Goal: Task Accomplishment & Management: Use online tool/utility

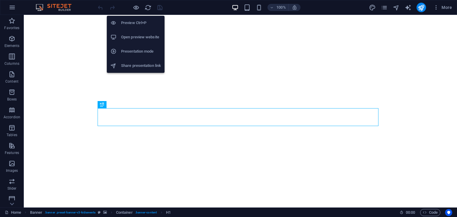
click at [140, 36] on h6 "Open preview website" at bounding box center [141, 37] width 40 height 7
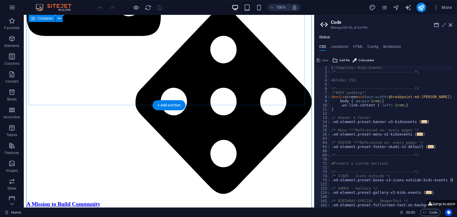
scroll to position [763, 0]
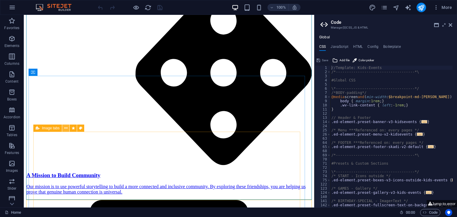
click at [65, 127] on icon at bounding box center [65, 128] width 3 height 6
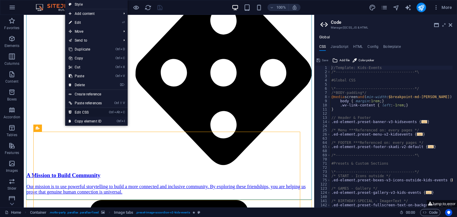
click at [86, 113] on link "Ctrl Alt C Edit CSS" at bounding box center [85, 112] width 40 height 9
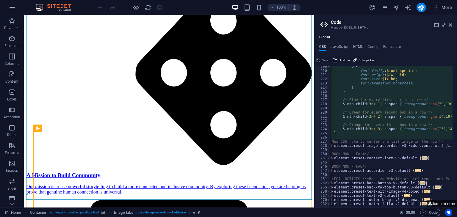
scroll to position [0, 3]
click at [345, 136] on div "p { font-family : $font-special ; font-weight : $fw-bold ; font-size : $fz-h6 ;…" at bounding box center [415, 138] width 175 height 146
type textarea "}"
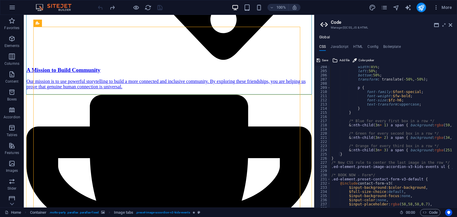
scroll to position [847, 0]
type textarea "}"
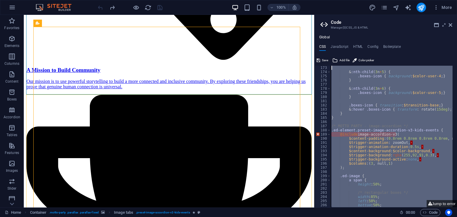
scroll to position [696, 0]
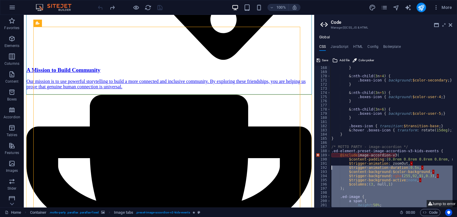
drag, startPoint x: 346, startPoint y: 159, endPoint x: 316, endPoint y: 164, distance: 31.0
click at [0, 0] on aside "Code Manage (S)CSS, JS & HTML Global CSS JavaScript HTML Config Boilerplate 168…" at bounding box center [0, 0] width 0 height 0
type textarea "$trigger-animation: zoomOut, $trigger-animation-duration: 0.5s,"
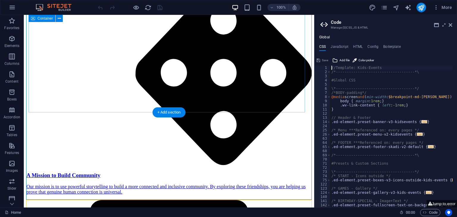
scroll to position [764, 0]
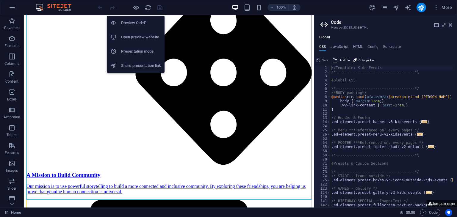
click at [130, 35] on h6 "Open preview website" at bounding box center [141, 37] width 40 height 7
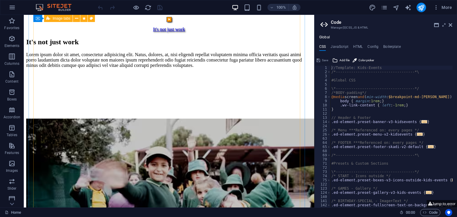
scroll to position [4493, 0]
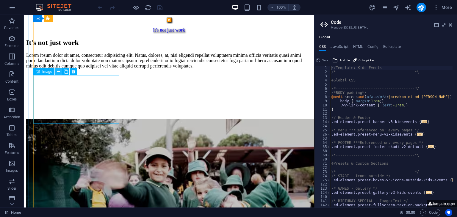
click at [58, 73] on icon at bounding box center [58, 72] width 3 height 6
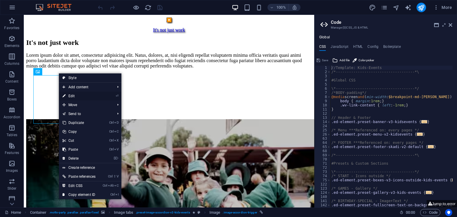
click at [75, 97] on link "⏎ Edit" at bounding box center [79, 96] width 40 height 9
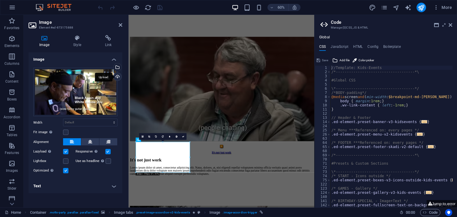
scroll to position [4608, 0]
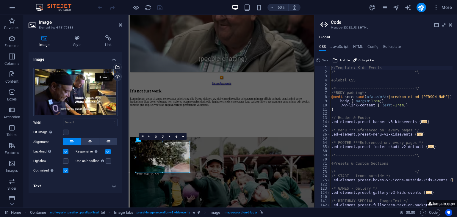
click at [118, 78] on div "Upload" at bounding box center [117, 77] width 9 height 9
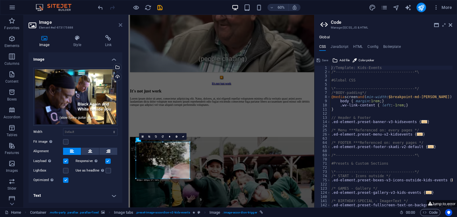
click at [119, 23] on icon at bounding box center [121, 25] width 4 height 5
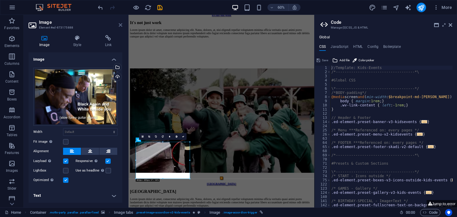
scroll to position [4493, 0]
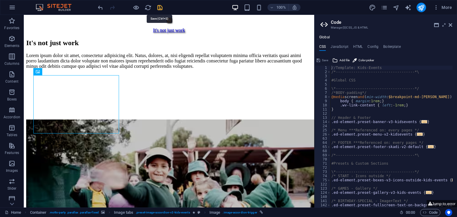
click at [157, 24] on icon "save" at bounding box center [145, 64] width 286 height 81
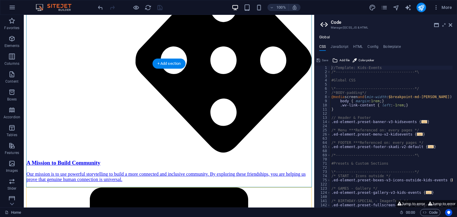
scroll to position [777, 0]
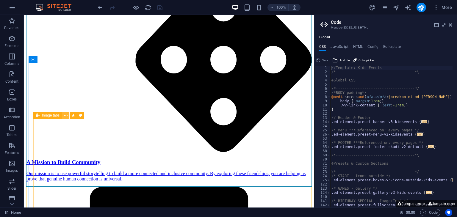
click at [65, 114] on icon at bounding box center [65, 116] width 3 height 6
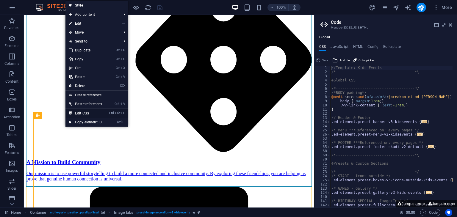
click at [86, 111] on link "Ctrl Alt C Edit CSS" at bounding box center [86, 113] width 40 height 9
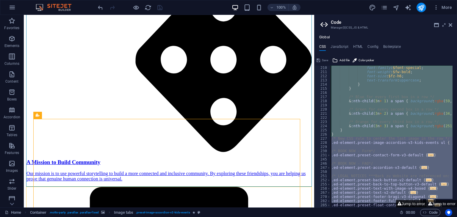
scroll to position [296, 0]
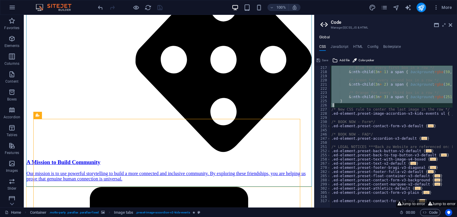
drag, startPoint x: 332, startPoint y: 110, endPoint x: 373, endPoint y: 107, distance: 41.5
click at [373, 107] on div "/* Blue for every first box in a row */ & :nth-child ( 3 n + 1 ) a span { backg…" at bounding box center [417, 139] width 175 height 146
type textarea "} }"
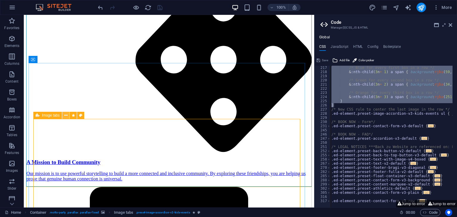
click at [66, 115] on icon at bounding box center [65, 116] width 3 height 6
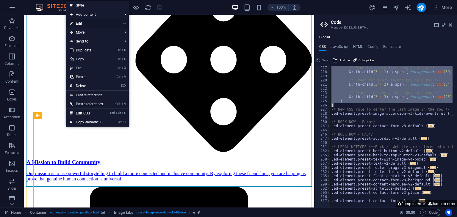
click at [82, 25] on link "⏎ Edit" at bounding box center [86, 23] width 40 height 9
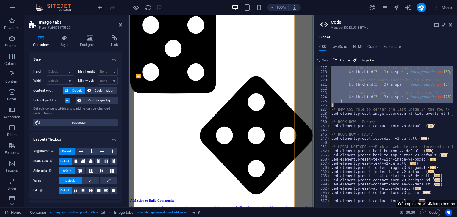
select select "rem"
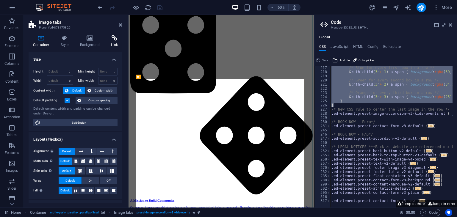
scroll to position [888, 0]
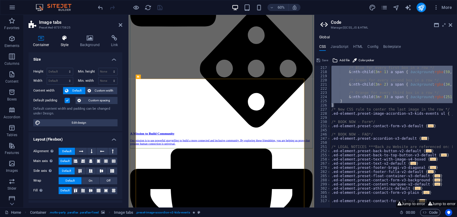
click at [65, 42] on h4 "Style" at bounding box center [65, 41] width 19 height 13
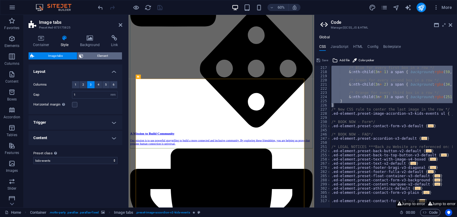
click at [97, 55] on span "Element" at bounding box center [102, 55] width 35 height 7
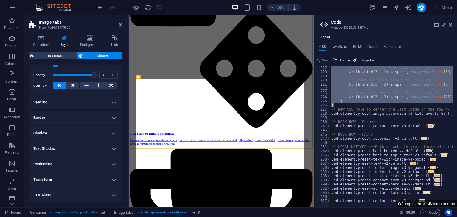
scroll to position [113, 0]
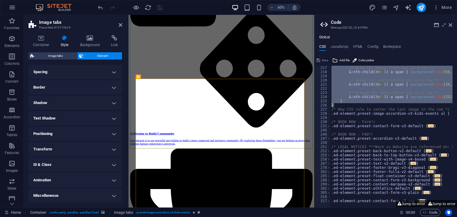
click at [78, 175] on h4 "Animation" at bounding box center [76, 180] width 94 height 14
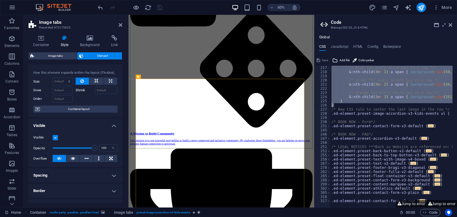
scroll to position [8, 0]
click at [93, 49] on div "Container Style Background Link Size Height Default px rem % vh vw Min. height …" at bounding box center [76, 119] width 94 height 168
click at [92, 46] on h4 "Background" at bounding box center [91, 41] width 31 height 13
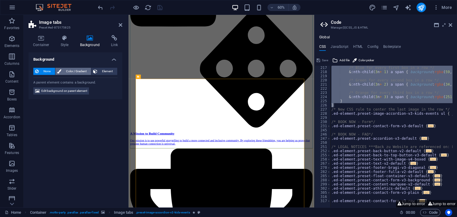
click at [65, 71] on span "Color / Gradient" at bounding box center [76, 71] width 26 height 7
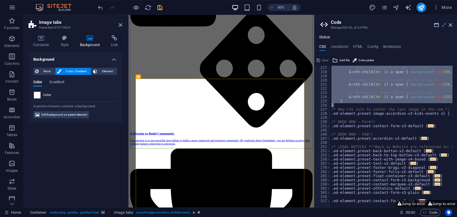
click at [37, 96] on span at bounding box center [37, 95] width 7 height 7
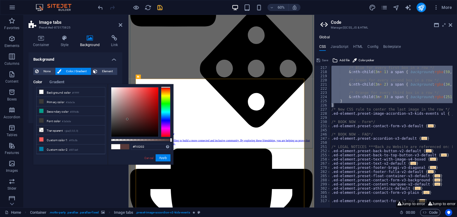
type input "#f20202"
drag, startPoint x: 130, startPoint y: 110, endPoint x: 158, endPoint y: 90, distance: 34.2
click at [158, 90] on div at bounding box center [134, 112] width 47 height 49
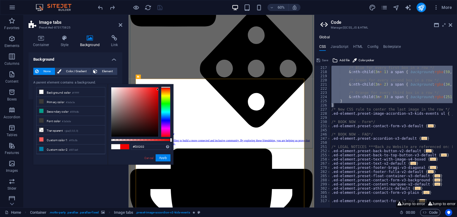
click at [91, 186] on div "Background None Color / Gradient Element Stretch background to full-width Color…" at bounding box center [76, 127] width 94 height 151
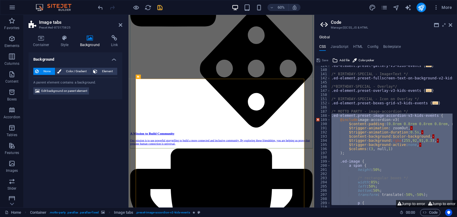
scroll to position [156, 0]
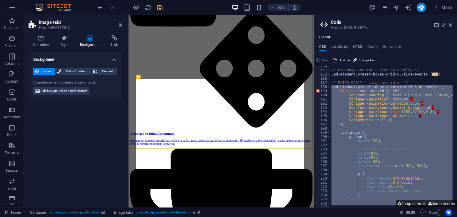
click at [360, 120] on div "/* BIRTHDAY-SPECIAL - Icon on Overlay */ .ed-element.preset-boxes-grid-v3-kids-…" at bounding box center [391, 137] width 122 height 142
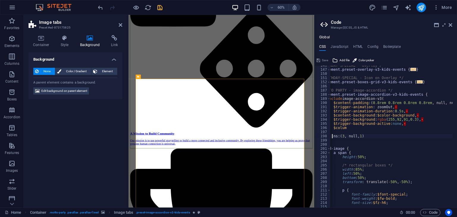
scroll to position [0, 2]
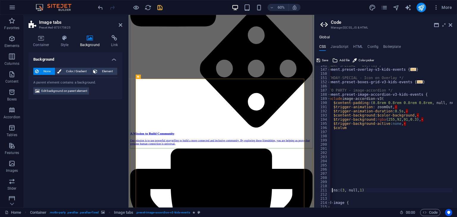
type textarea "ns: (3, null, 1)"
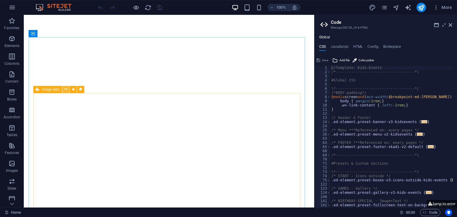
click at [66, 88] on icon at bounding box center [65, 89] width 3 height 6
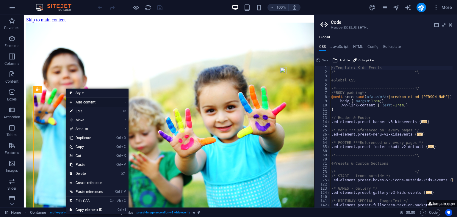
scroll to position [802, 0]
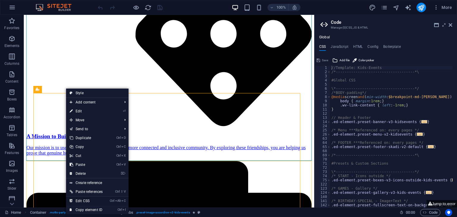
click at [91, 200] on link "Ctrl Alt C Edit CSS" at bounding box center [86, 201] width 40 height 9
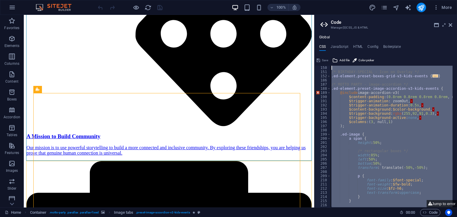
scroll to position [117, 0]
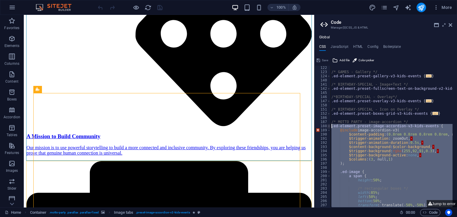
drag, startPoint x: 344, startPoint y: 169, endPoint x: 329, endPoint y: 127, distance: 45.0
click at [329, 127] on div "@include image-accordion-v3( 122 123 124 140 141 142 145 146 147 150 151 152 18…" at bounding box center [386, 137] width 143 height 142
paste textarea "}"
type textarea "}"
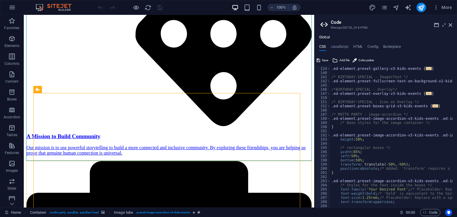
scroll to position [124, 0]
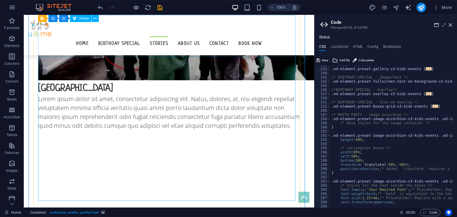
scroll to position [2408, 0]
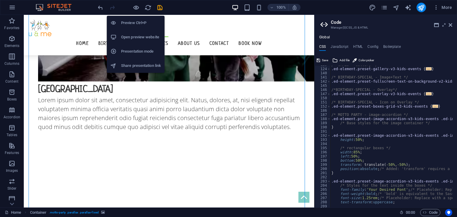
click at [139, 31] on li "Open preview website" at bounding box center [136, 37] width 58 height 14
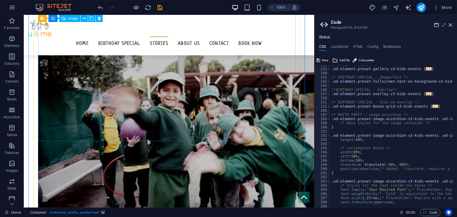
scroll to position [512, 0]
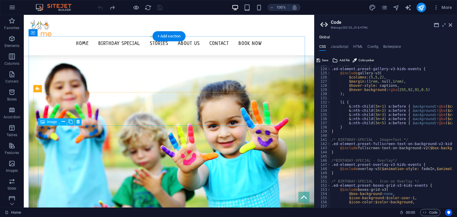
scroll to position [803, 0]
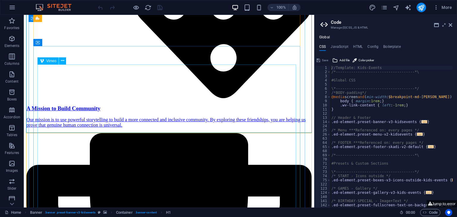
scroll to position [828, 0]
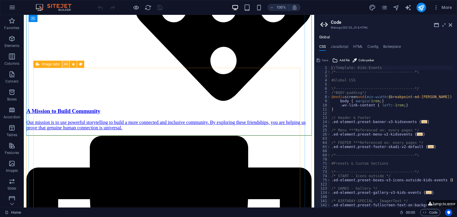
click at [66, 67] on icon at bounding box center [65, 64] width 3 height 6
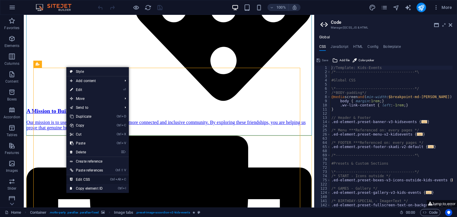
click at [92, 177] on link "Ctrl Alt C Edit CSS" at bounding box center [86, 179] width 40 height 9
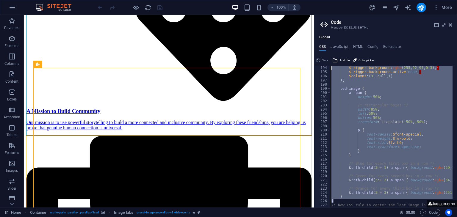
scroll to position [79, 0]
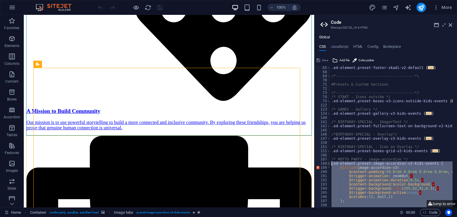
drag, startPoint x: 348, startPoint y: 137, endPoint x: 329, endPoint y: 165, distance: 33.6
click at [329, 165] on div "@include image-accordion-v3( 65 68 69 70 71 72 73 74 75 122 123 124 140 141 142…" at bounding box center [386, 137] width 143 height 142
click at [337, 167] on div ".ed-element.preset-footer-skadi-v2-default { ... } /*--------------------------…" at bounding box center [391, 137] width 122 height 142
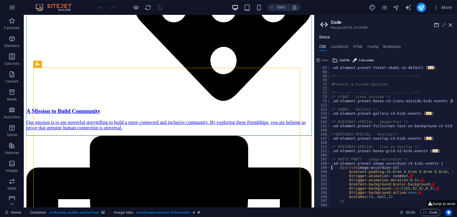
click at [0, 0] on div ".ed-element.preset-footer-skadi-v2-default { ... } /*--------------------------…" at bounding box center [0, 0] width 0 height 0
type textarea ".ed-element.preset-overlay-v3-kids-events {"
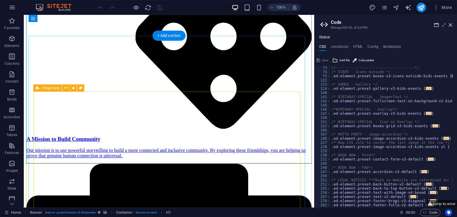
scroll to position [796, 0]
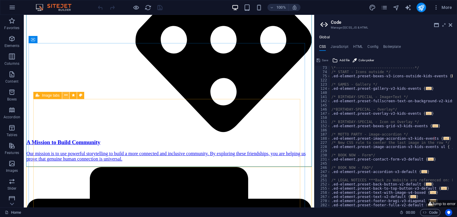
click at [65, 94] on icon at bounding box center [65, 95] width 3 height 6
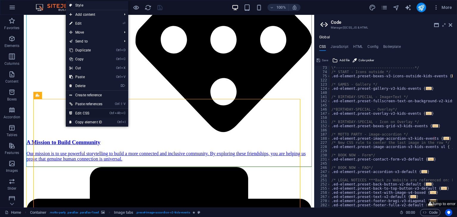
click at [96, 112] on link "Ctrl Alt C Edit CSS" at bounding box center [86, 113] width 40 height 9
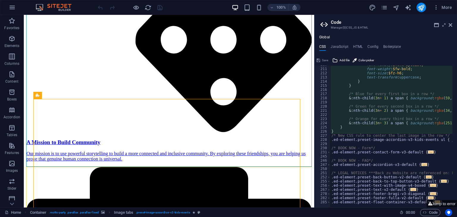
scroll to position [270, 0]
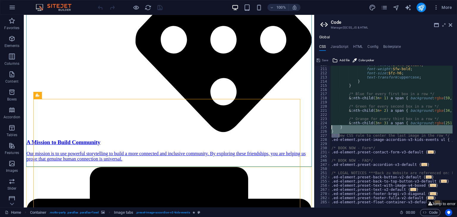
drag, startPoint x: 340, startPoint y: 134, endPoint x: 332, endPoint y: 128, distance: 9.3
click at [0, 0] on div "font-family : $font-special ; font-weight : $fw-bold ; font-size : $fz-h6 ; tex…" at bounding box center [0, 0] width 0 height 0
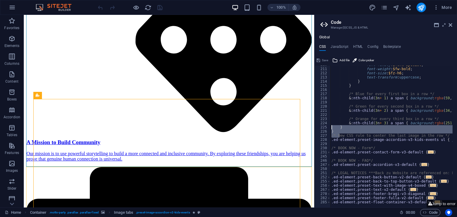
click at [333, 128] on div "font-family : $font-special ; font-weight : $fw-bold ; font-size : $fz-h6 ; tex…" at bounding box center [391, 137] width 122 height 142
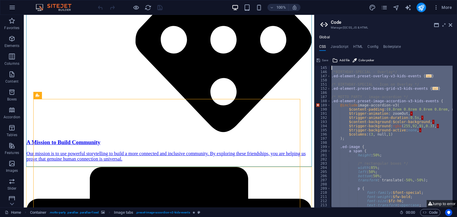
scroll to position [100, 0]
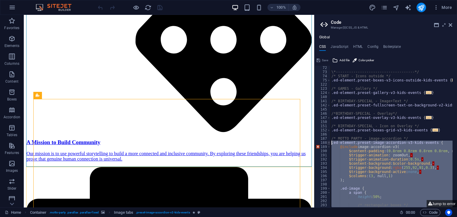
drag, startPoint x: 336, startPoint y: 131, endPoint x: 328, endPoint y: 144, distance: 15.9
click at [328, 144] on div "} 72 73 74 75 122 123 124 140 141 142 145 146 147 150 151 152 186 187 188 189 1…" at bounding box center [386, 137] width 143 height 142
click at [357, 145] on div "\*------------------------------------*/ /* START - Icons outside */ .ed-elemen…" at bounding box center [391, 137] width 122 height 142
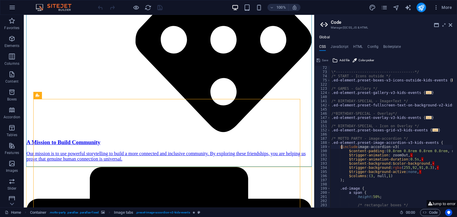
drag, startPoint x: 342, startPoint y: 147, endPoint x: 337, endPoint y: 161, distance: 15.0
click at [0, 0] on div "\*------------------------------------*/ /* START - Icons outside */ .ed-elemen…" at bounding box center [0, 0] width 0 height 0
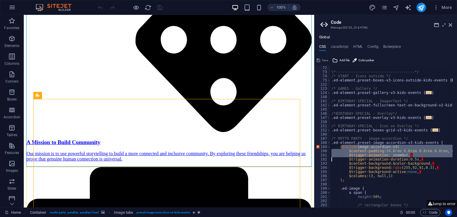
click at [342, 149] on div "\*------------------------------------*/ /* START - Icons outside */ .ed-elemen…" at bounding box center [391, 137] width 122 height 142
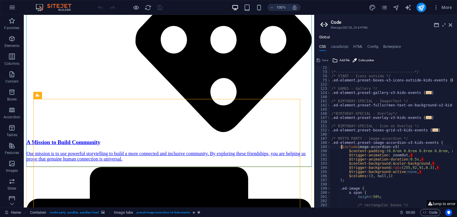
click at [0, 0] on div "\*------------------------------------*/ /* START - Icons outside */ .ed-elemen…" at bounding box center [0, 0] width 0 height 0
type textarea "@include image-accordion-v3("
click at [0, 0] on div "\*------------------------------------*/ /* START - Icons outside */ .ed-elemen…" at bounding box center [0, 0] width 0 height 0
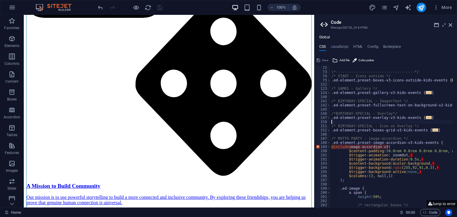
scroll to position [796, 0]
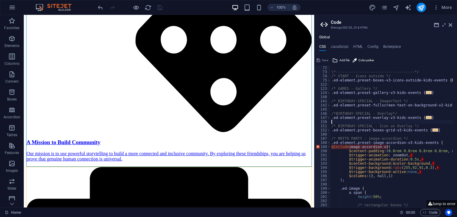
click at [332, 149] on div "\*------------------------------------*/ /* START - Icons outside */ .ed-elemen…" at bounding box center [417, 139] width 175 height 146
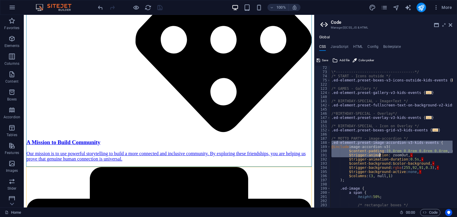
drag, startPoint x: 331, startPoint y: 145, endPoint x: 380, endPoint y: 156, distance: 50.1
click at [380, 156] on div "\*------------------------------------*/ /* START - Icons outside */ .ed-elemen…" at bounding box center [417, 139] width 175 height 146
click at [393, 155] on div "\*------------------------------------*/ /* START - Icons outside */ .ed-elemen…" at bounding box center [417, 139] width 175 height 146
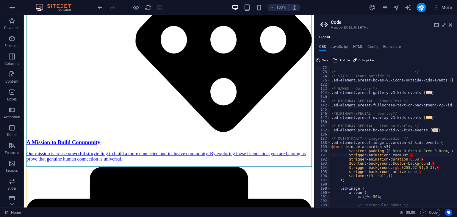
click at [405, 156] on div "\*------------------------------------*/ /* START - Icons outside */ .ed-elemen…" at bounding box center [417, 139] width 175 height 146
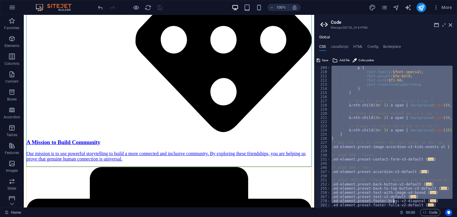
scroll to position [271, 0]
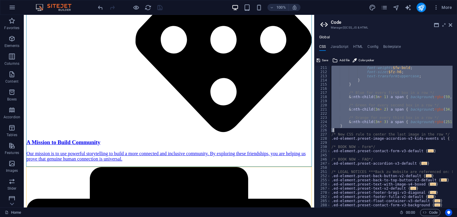
drag, startPoint x: 332, startPoint y: 131, endPoint x: 397, endPoint y: 129, distance: 64.4
click at [397, 129] on div "font-weight : $fw-bold ; font-size : $fz-h6 ; text-transform : uppercase ; } } …" at bounding box center [417, 139] width 175 height 146
type textarea "} }"
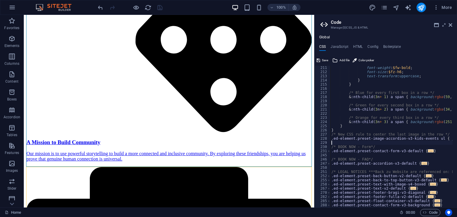
click at [345, 144] on div "font-weight : $fw-bold ; font-size : $fz-h6 ; text-transform : uppercase ; } } …" at bounding box center [417, 139] width 175 height 146
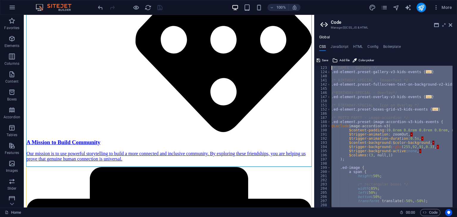
scroll to position [63, 0]
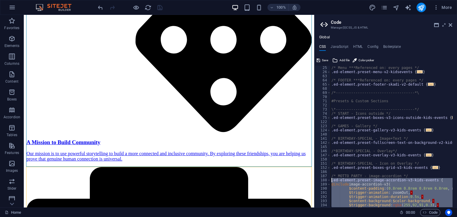
drag, startPoint x: 345, startPoint y: 144, endPoint x: 322, endPoint y: 179, distance: 42.5
click at [322, 179] on div "25 26 63 64 65 68 69 70 71 72 73 74 75 122 123 124 140 141 142 145 146 147 150 …" at bounding box center [386, 137] width 143 height 142
type textarea ".ed-element.preset-image-accordion-v3-kids-events { @include image-accordion-v3("
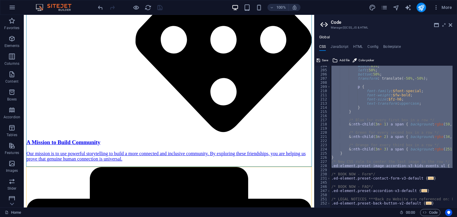
paste textarea
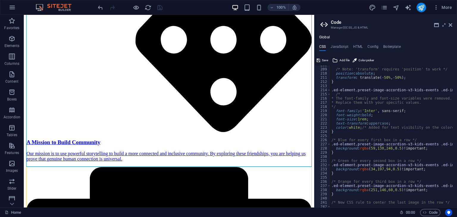
scroll to position [261, 0]
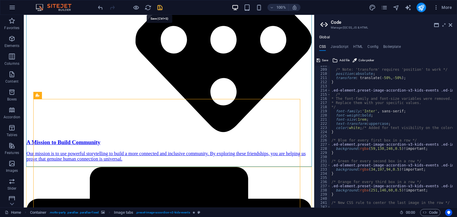
click at [159, 7] on icon "save" at bounding box center [160, 7] width 7 height 7
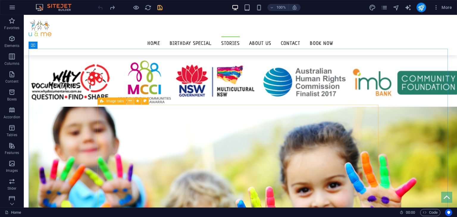
click at [128, 102] on button at bounding box center [130, 101] width 7 height 7
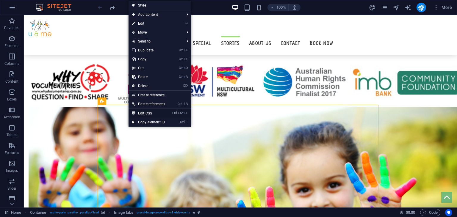
click at [158, 113] on link "Ctrl Alt C Edit CSS" at bounding box center [149, 113] width 40 height 9
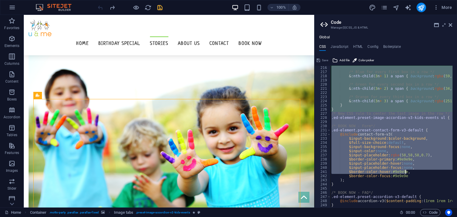
scroll to position [896, 0]
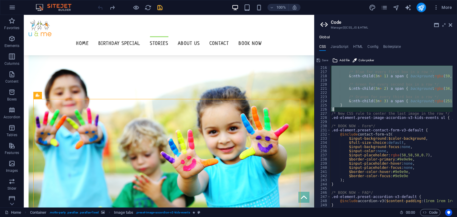
drag, startPoint x: 331, startPoint y: 128, endPoint x: 401, endPoint y: 109, distance: 72.7
type textarea "}"
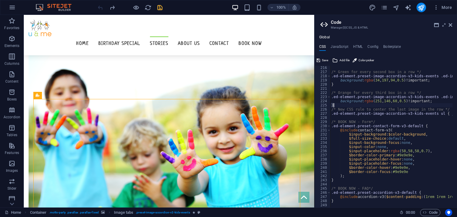
click at [163, 7] on icon "save" at bounding box center [160, 7] width 7 height 7
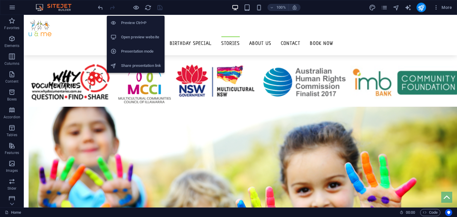
click at [131, 37] on h6 "Open preview website" at bounding box center [141, 37] width 40 height 7
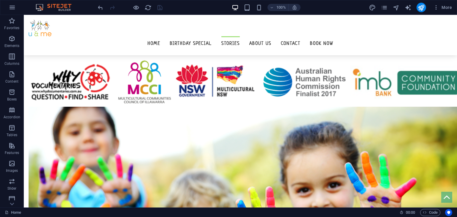
click at [99, 14] on div "100% More" at bounding box center [228, 7] width 457 height 14
click at [100, 13] on div "100% More" at bounding box center [228, 7] width 457 height 14
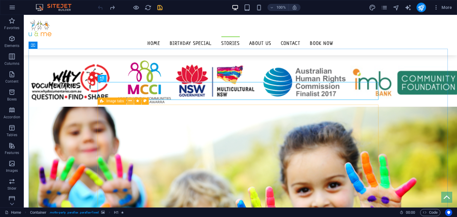
click at [132, 102] on icon at bounding box center [130, 101] width 3 height 6
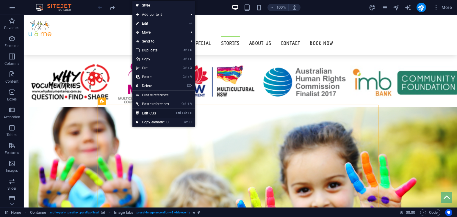
click at [158, 112] on link "Ctrl Alt C Edit CSS" at bounding box center [152, 113] width 40 height 9
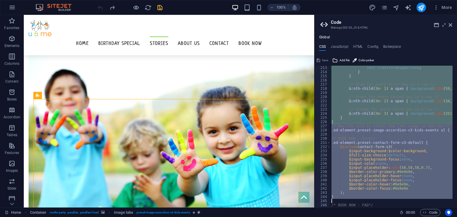
scroll to position [896, 0]
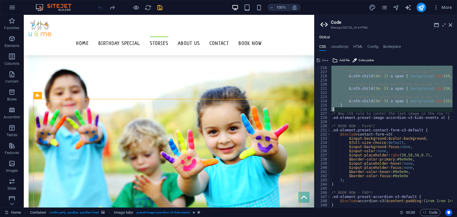
drag, startPoint x: 332, startPoint y: 130, endPoint x: 398, endPoint y: 111, distance: 68.4
type textarea "} }"
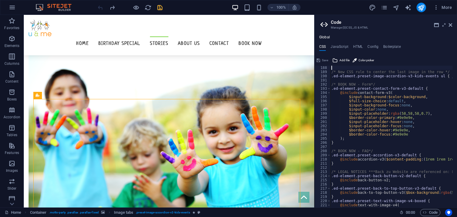
scroll to position [779, 0]
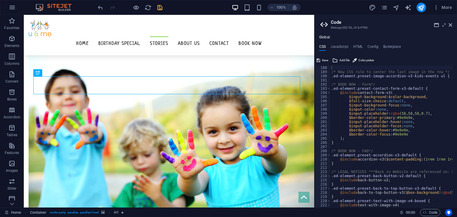
click at [161, 7] on icon "save" at bounding box center [160, 7] width 7 height 7
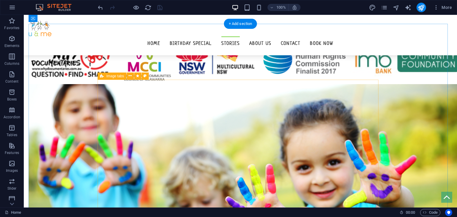
scroll to position [775, 0]
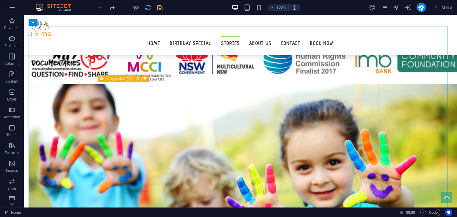
click at [130, 79] on icon at bounding box center [130, 78] width 3 height 6
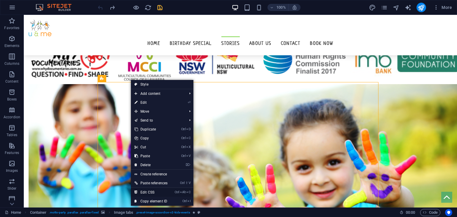
click at [151, 190] on link "Ctrl Alt C Edit CSS" at bounding box center [151, 192] width 40 height 9
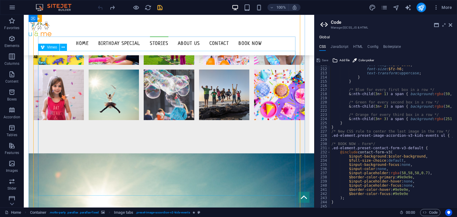
scroll to position [972, 0]
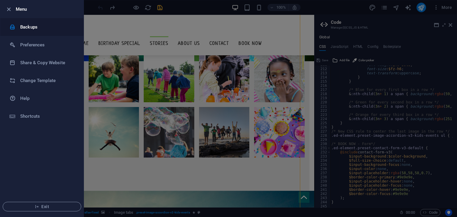
click at [39, 27] on h6 "Backups" at bounding box center [47, 27] width 55 height 7
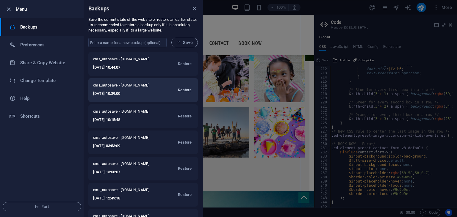
click at [184, 90] on span "Restore" at bounding box center [185, 90] width 14 height 7
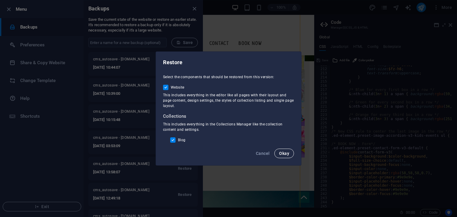
click at [289, 156] on button "Okay" at bounding box center [285, 154] width 20 height 10
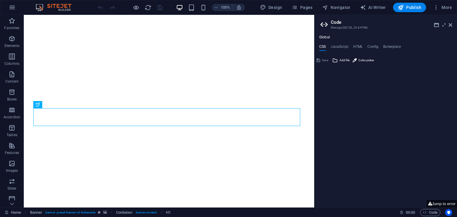
type textarea "//Template: Kids-Events"
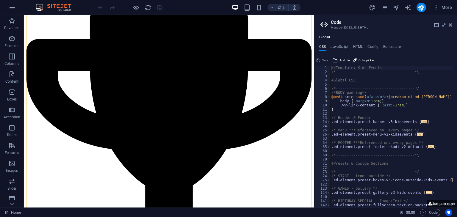
scroll to position [622, 0]
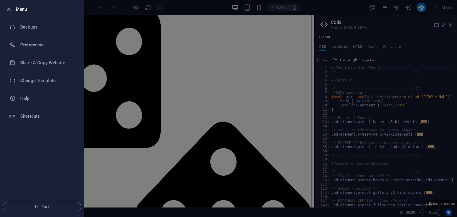
click at [365, 107] on div at bounding box center [228, 108] width 457 height 217
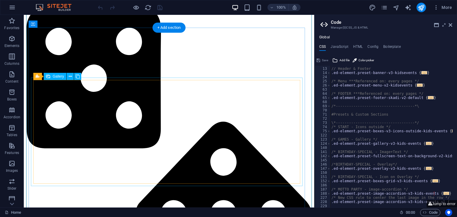
scroll to position [759, 0]
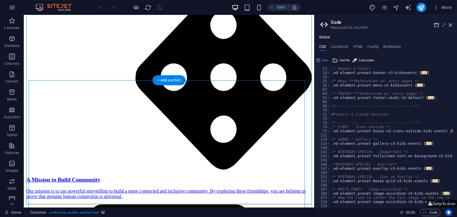
scroll to position [762, 0]
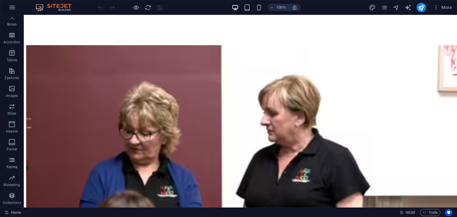
scroll to position [0, 0]
click at [12, 27] on p "Favorites" at bounding box center [11, 28] width 15 height 5
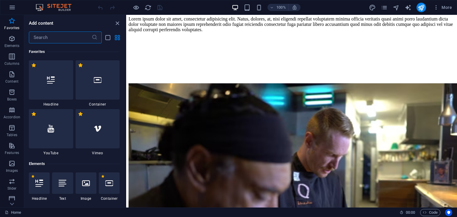
scroll to position [8212, 0]
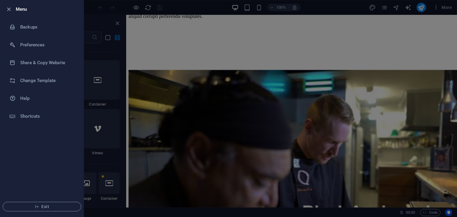
click at [97, 58] on div at bounding box center [228, 108] width 457 height 217
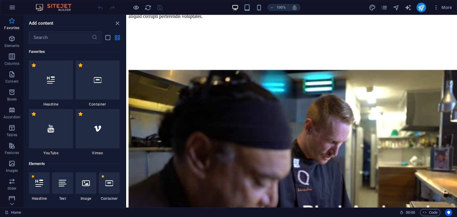
click at [68, 28] on div "Add content ​ Favorites 1 Star Headline 1 Star Container 1 Star YouTube 1 Star …" at bounding box center [75, 111] width 102 height 193
click at [61, 34] on input "text" at bounding box center [60, 38] width 63 height 12
click at [15, 201] on p "Collections" at bounding box center [12, 203] width 18 height 5
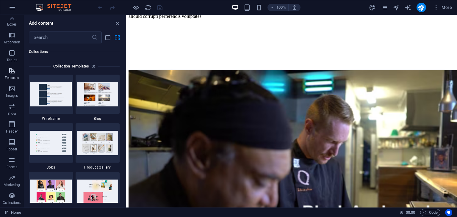
scroll to position [0, 0]
click at [12, 25] on span "Favorites" at bounding box center [12, 24] width 24 height 14
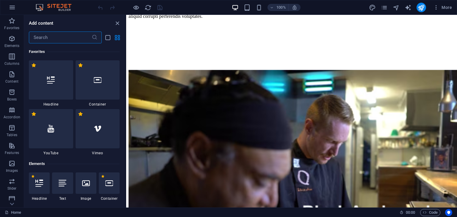
click at [49, 34] on input "text" at bounding box center [60, 38] width 63 height 12
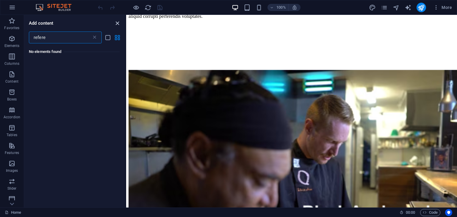
type input "refere"
click at [120, 20] on icon "close panel" at bounding box center [117, 23] width 7 height 7
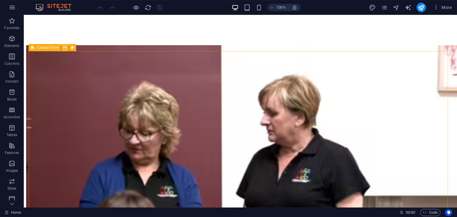
click at [65, 49] on icon at bounding box center [64, 48] width 3 height 6
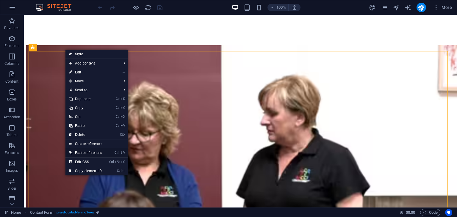
click at [90, 153] on link "Ctrl ⇧ V Paste references" at bounding box center [86, 153] width 40 height 9
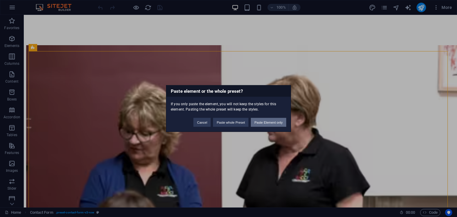
click at [264, 120] on button "Paste Element only" at bounding box center [268, 122] width 35 height 9
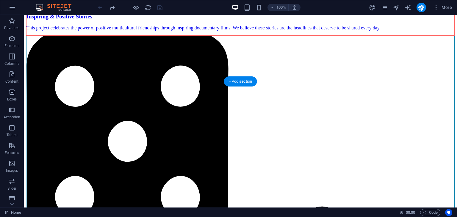
scroll to position [718, 0]
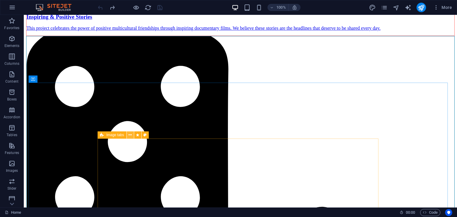
click at [130, 135] on icon at bounding box center [130, 135] width 3 height 6
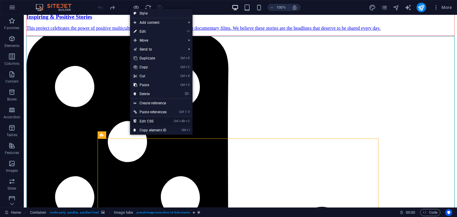
click at [156, 121] on link "Ctrl Alt C Edit CSS" at bounding box center [150, 121] width 40 height 9
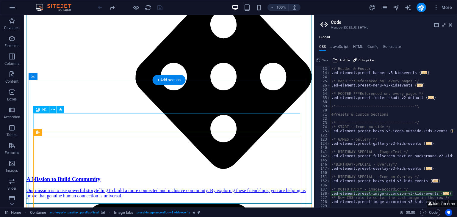
scroll to position [114, 0]
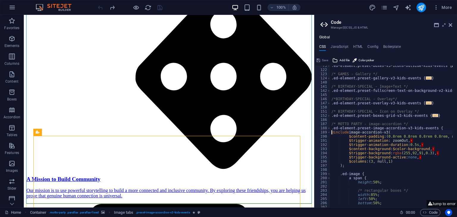
drag, startPoint x: 330, startPoint y: 132, endPoint x: 351, endPoint y: 145, distance: 24.5
click at [351, 145] on div "@include image-accordion-v3( 75 122 123 124 140 141 142 145 146 147 150 151 152…" at bounding box center [386, 137] width 143 height 142
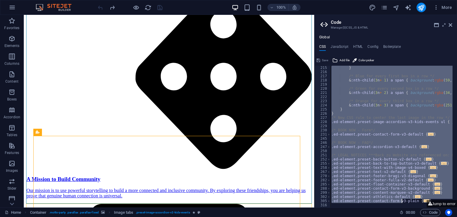
scroll to position [288, 0]
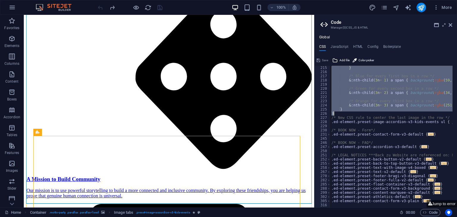
drag, startPoint x: 332, startPoint y: 132, endPoint x: 382, endPoint y: 112, distance: 54.0
click at [382, 112] on div "} /* Blue for every first box in a row */ & :nth-child ( 3 n + 1 ) a span { bac…" at bounding box center [417, 139] width 175 height 146
paste textarea
type textarea "}"
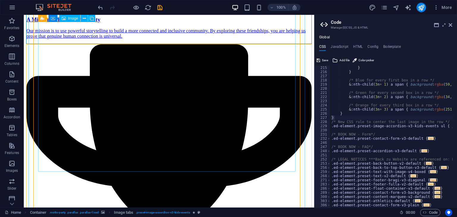
scroll to position [920, 0]
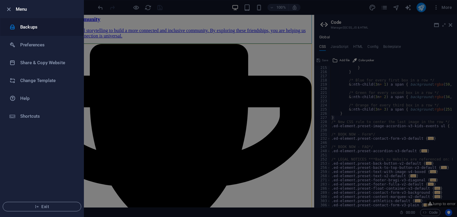
click at [45, 20] on li "Backups" at bounding box center [41, 27] width 83 height 18
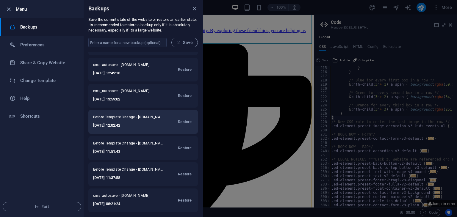
scroll to position [0, 0]
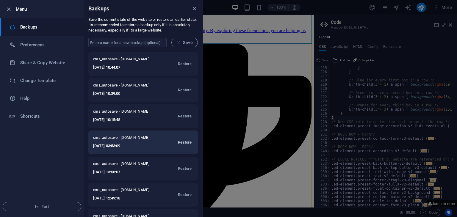
click at [183, 142] on span "Restore" at bounding box center [185, 142] width 14 height 7
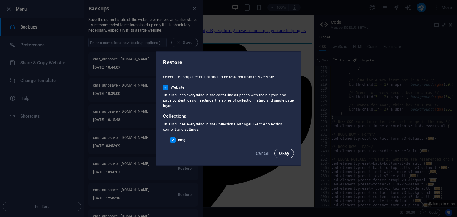
click at [285, 153] on span "Okay" at bounding box center [284, 153] width 10 height 5
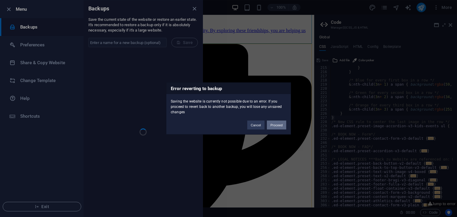
click at [279, 122] on button "Proceed" at bounding box center [276, 125] width 19 height 9
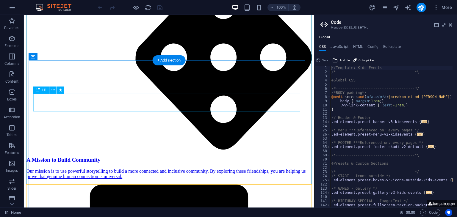
scroll to position [779, 0]
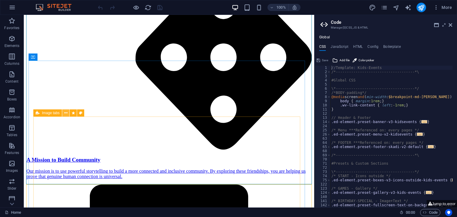
click at [65, 114] on icon at bounding box center [65, 113] width 3 height 6
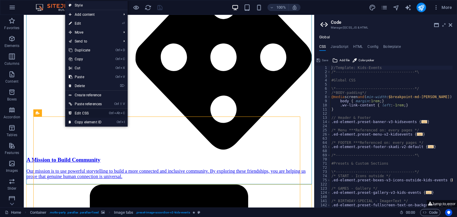
click at [87, 111] on link "Ctrl Alt C Edit CSS" at bounding box center [85, 113] width 40 height 9
type textarea "@include image-accordion-v3("
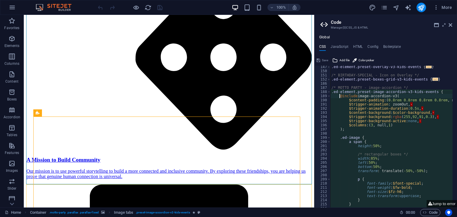
scroll to position [150, 0]
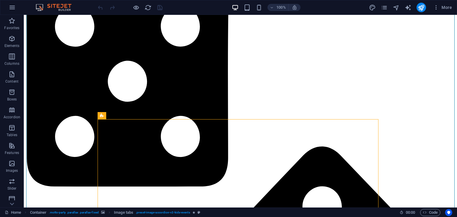
scroll to position [738, 0]
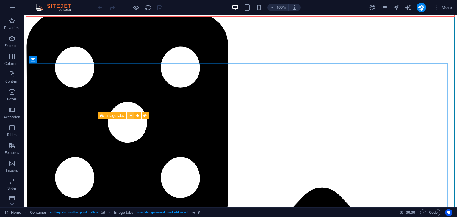
click at [129, 116] on icon at bounding box center [130, 116] width 3 height 6
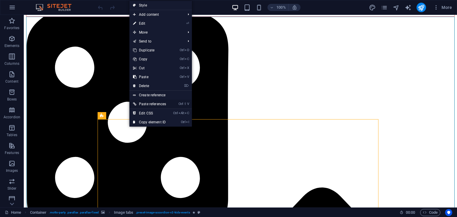
click at [154, 105] on link "Ctrl ⇧ V Paste references" at bounding box center [150, 104] width 40 height 9
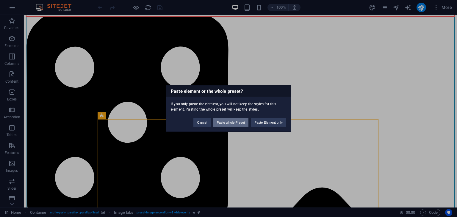
click at [240, 119] on button "Paste whole Preset" at bounding box center [230, 122] width 35 height 9
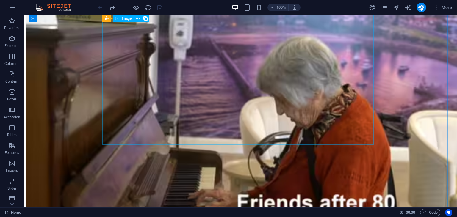
scroll to position [7058, 0]
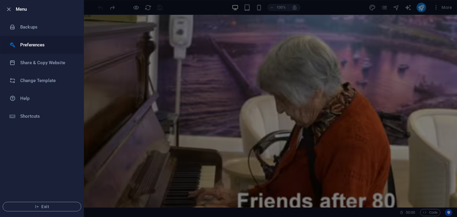
click at [39, 48] on h6 "Preferences" at bounding box center [47, 44] width 55 height 7
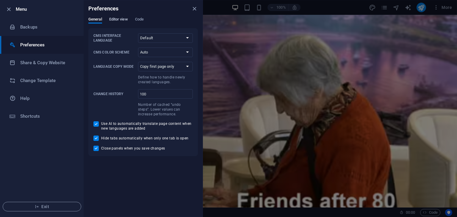
click at [126, 23] on button "Editor view" at bounding box center [118, 20] width 19 height 7
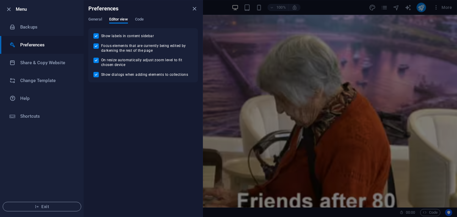
click at [105, 20] on div "General Editor view Code" at bounding box center [143, 22] width 110 height 11
click at [74, 25] on h6 "Backups" at bounding box center [47, 27] width 55 height 7
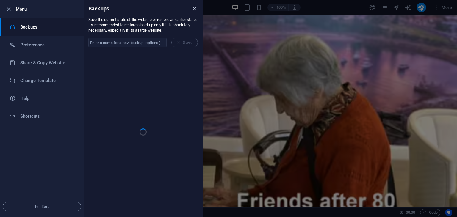
click at [195, 11] on icon "close" at bounding box center [194, 8] width 7 height 7
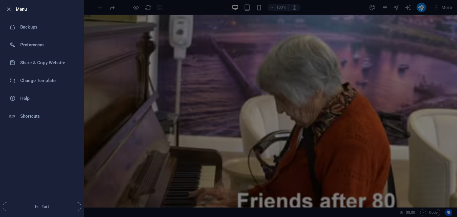
click at [128, 29] on div at bounding box center [228, 108] width 457 height 217
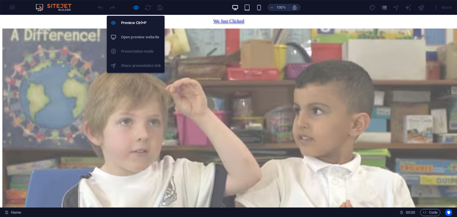
click at [133, 34] on h6 "Open preview website" at bounding box center [141, 37] width 40 height 7
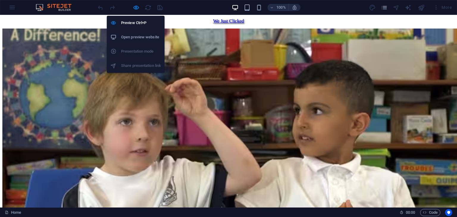
click at [136, 37] on h6 "Open preview website" at bounding box center [141, 37] width 40 height 7
click at [141, 25] on h6 "Preview Ctrl+P" at bounding box center [141, 22] width 40 height 7
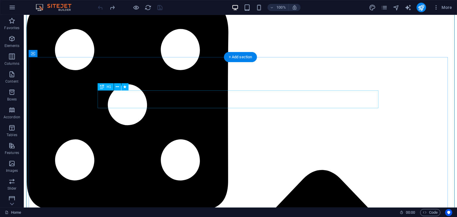
scroll to position [756, 0]
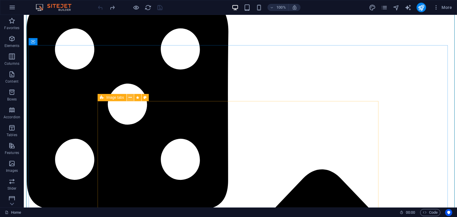
click at [127, 99] on button at bounding box center [130, 97] width 7 height 7
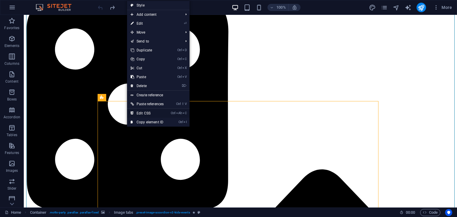
click at [149, 111] on link "Ctrl Alt C Edit CSS" at bounding box center [147, 113] width 40 height 9
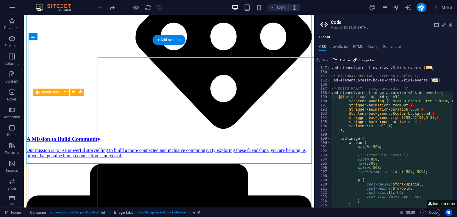
scroll to position [114, 0]
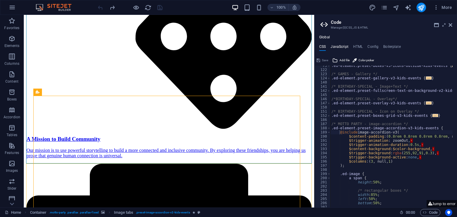
click at [346, 47] on h4 "JavaScript" at bounding box center [340, 48] width 18 height 7
type textarea "(function() {"
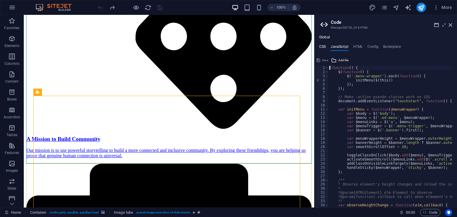
click at [324, 46] on h4 "CSS" at bounding box center [322, 48] width 7 height 7
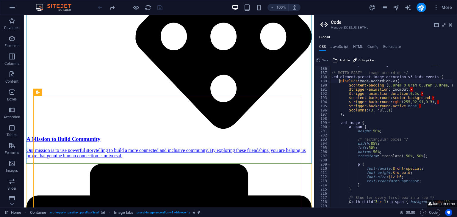
scroll to position [166, 0]
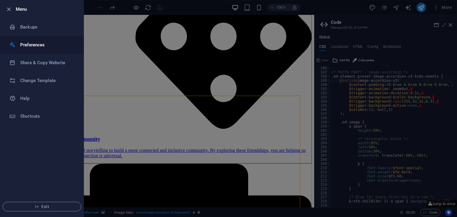
click at [32, 42] on h6 "Preferences" at bounding box center [47, 44] width 55 height 7
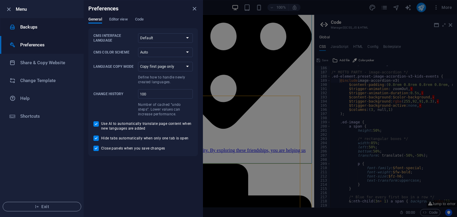
click at [42, 31] on li "Backups" at bounding box center [41, 27] width 83 height 18
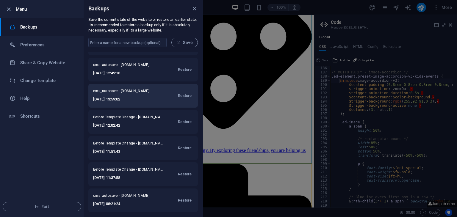
scroll to position [0, 0]
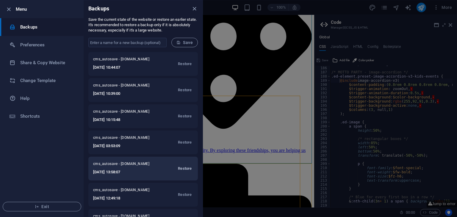
click at [183, 169] on span "Restore" at bounding box center [185, 168] width 14 height 7
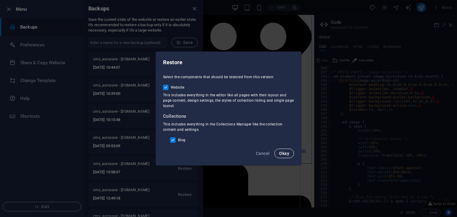
click at [287, 156] on button "Okay" at bounding box center [285, 154] width 20 height 10
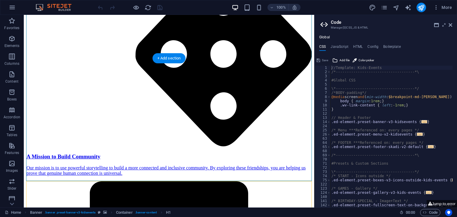
scroll to position [781, 0]
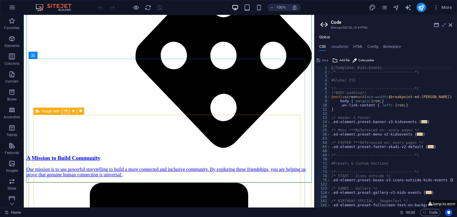
click at [64, 112] on button at bounding box center [65, 111] width 7 height 7
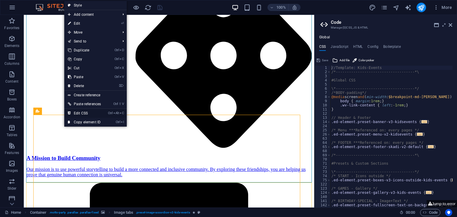
click at [85, 110] on link "Ctrl Alt C Edit CSS" at bounding box center [84, 113] width 40 height 9
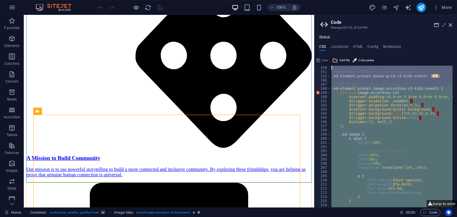
scroll to position [96, 0]
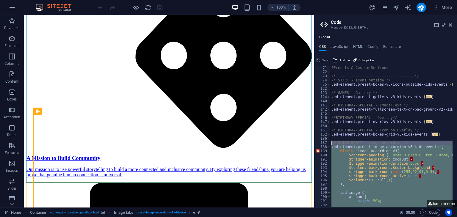
drag, startPoint x: 345, startPoint y: 142, endPoint x: 321, endPoint y: 144, distance: 24.5
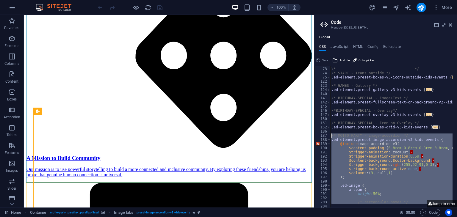
scroll to position [110, 0]
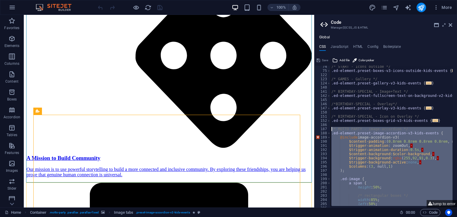
click at [331, 136] on div "/* START - Icons outside */ .ed-element.preset-boxes-v3-icons-outside-kids-even…" at bounding box center [391, 137] width 122 height 142
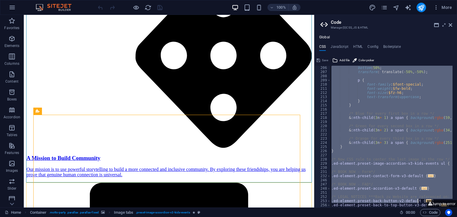
scroll to position [271, 0]
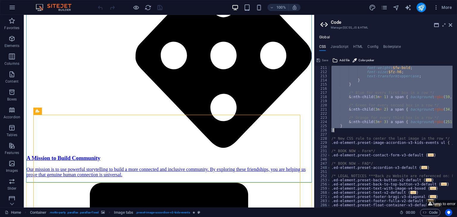
drag, startPoint x: 332, startPoint y: 134, endPoint x: 394, endPoint y: 131, distance: 62.0
type textarea "} }"
paste textarea
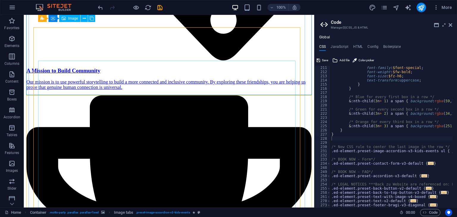
scroll to position [865, 0]
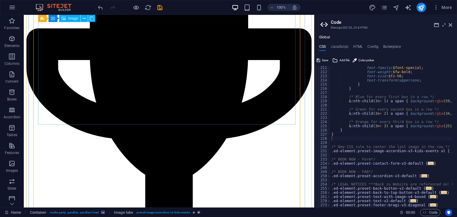
scroll to position [967, 0]
click at [149, 6] on icon "reload" at bounding box center [148, 7] width 7 height 7
click at [148, 6] on icon "reload" at bounding box center [148, 7] width 7 height 7
click at [149, 9] on icon "reload" at bounding box center [148, 7] width 7 height 7
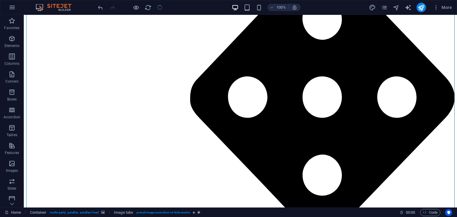
scroll to position [929, 0]
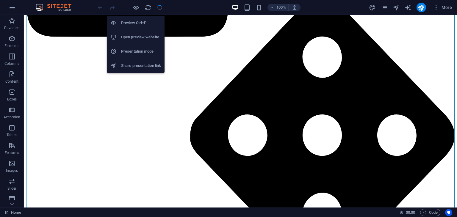
click at [131, 42] on li "Open preview website" at bounding box center [136, 37] width 58 height 14
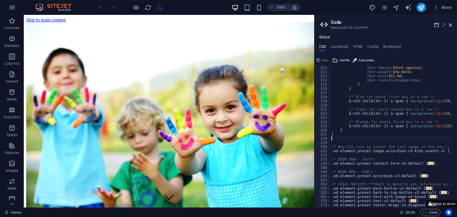
scroll to position [0, 0]
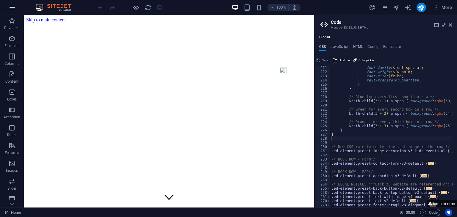
click at [0, 0] on icon "button" at bounding box center [0, 0] width 0 height 0
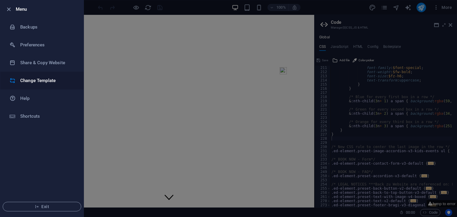
click at [29, 78] on h6 "Change Template" at bounding box center [47, 80] width 55 height 7
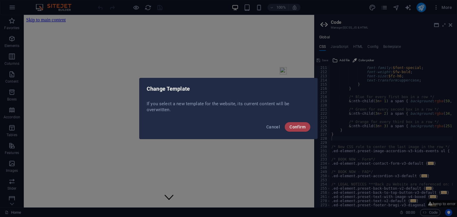
click at [296, 125] on span "Confirm" at bounding box center [298, 127] width 16 height 5
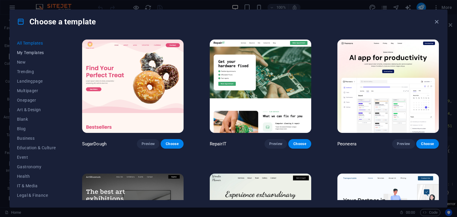
click at [25, 51] on span "My Templates" at bounding box center [36, 52] width 39 height 5
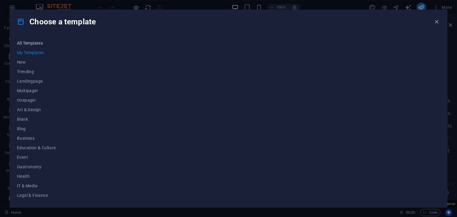
click at [35, 43] on span "All Templates" at bounding box center [36, 43] width 39 height 5
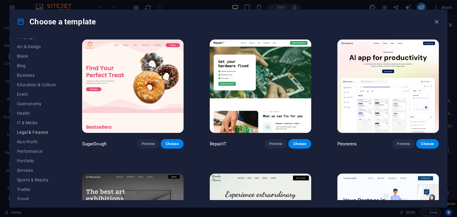
scroll to position [76, 0]
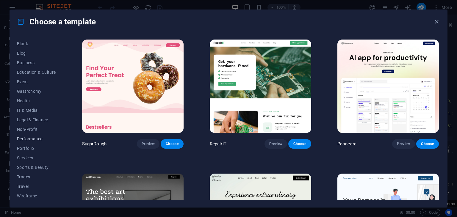
click at [34, 134] on button "Performance" at bounding box center [36, 139] width 39 height 10
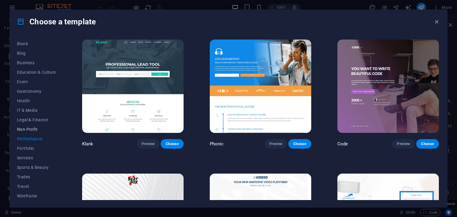
click at [31, 129] on span "Non-Profit" at bounding box center [36, 129] width 39 height 5
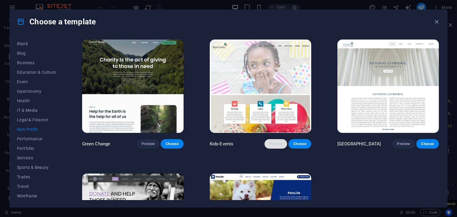
click at [273, 140] on button "Preview" at bounding box center [276, 144] width 23 height 10
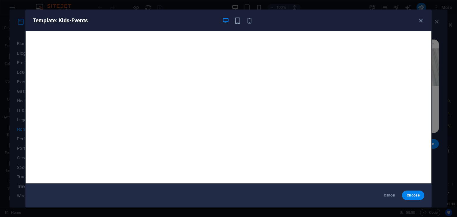
scroll to position [1, 0]
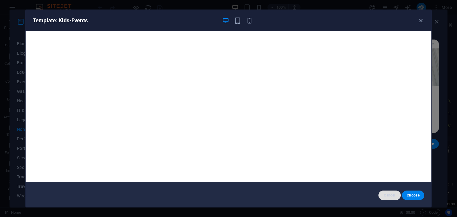
click at [388, 195] on span "Cancel" at bounding box center [389, 195] width 13 height 5
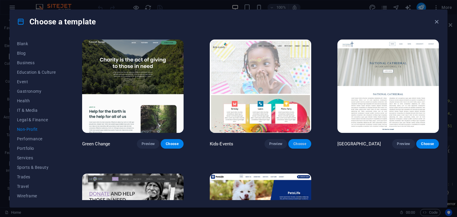
click at [297, 142] on span "Choose" at bounding box center [299, 144] width 13 height 5
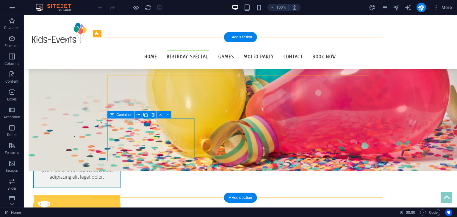
scroll to position [311, 0]
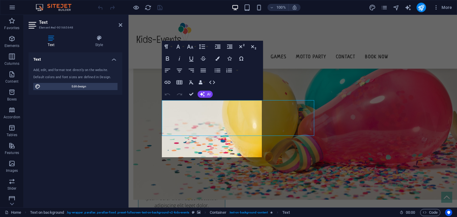
click at [100, 114] on div "Text Add, edit, and format text directly on the website. Default colors and fon…" at bounding box center [76, 127] width 94 height 151
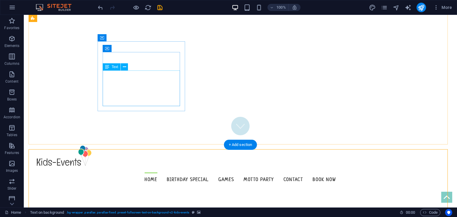
scroll to position [0, 0]
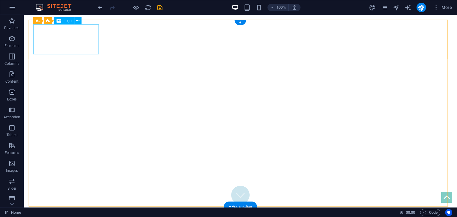
select select "px"
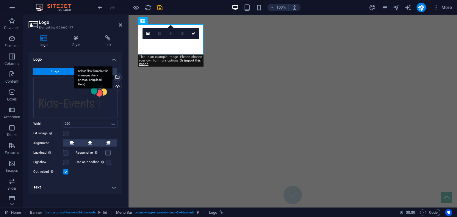
click at [113, 79] on div "Select files from the file manager, stock photos, or upload file(s)" at bounding box center [93, 77] width 39 height 22
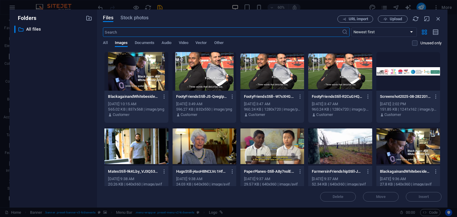
click at [89, 90] on div "​ All files All files" at bounding box center [53, 114] width 78 height 177
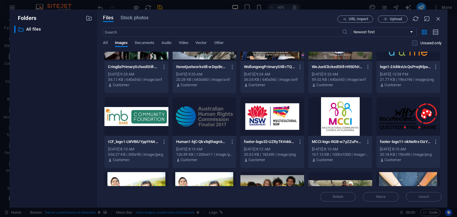
scroll to position [330, 0]
click at [400, 59] on div at bounding box center [409, 41] width 64 height 39
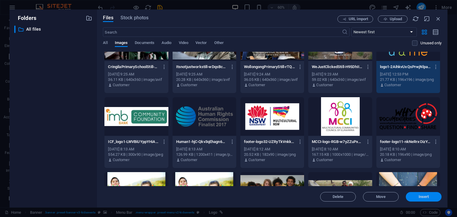
click at [424, 196] on span "Insert" at bounding box center [424, 197] width 10 height 4
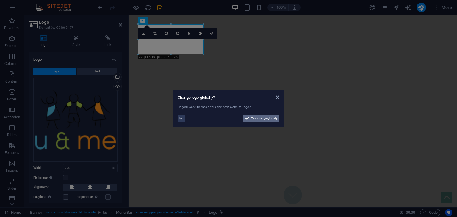
click at [261, 118] on span "Yes, change globally" at bounding box center [264, 118] width 26 height 7
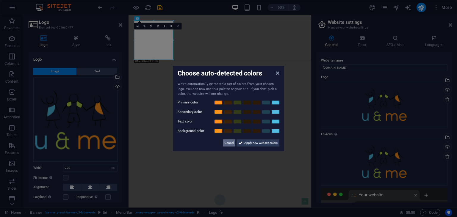
click at [229, 143] on span "Cancel" at bounding box center [229, 142] width 9 height 7
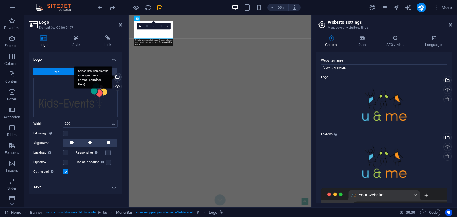
click at [118, 79] on div "Select files from the file manager, stock photos, or upload file(s)" at bounding box center [117, 77] width 9 height 9
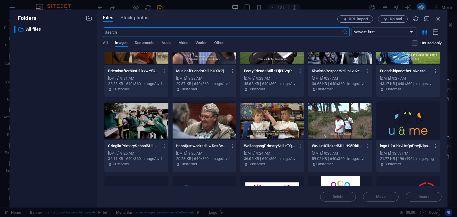
scroll to position [252, 0]
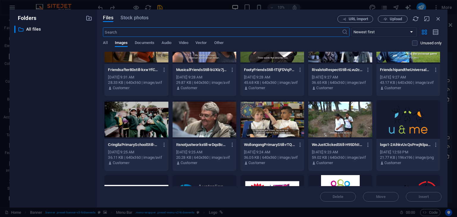
click at [407, 113] on div at bounding box center [409, 119] width 64 height 39
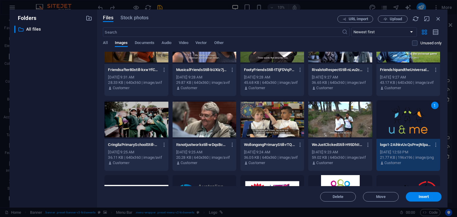
click at [418, 191] on div "Delete Move Insert" at bounding box center [272, 193] width 339 height 15
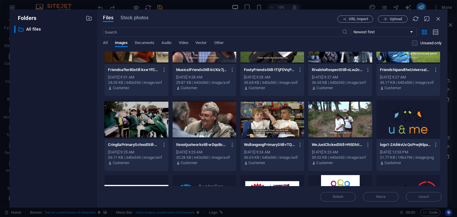
click at [388, 139] on div "logo1-2AihkvUxQsPrwjNlpaUgwQ-aASOTWRz1B3EjRBmBP3evA.png logo1-2AihkvUxQsPrwjNlp…" at bounding box center [409, 154] width 64 height 30
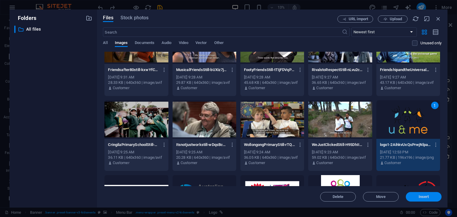
click at [417, 192] on button "Insert" at bounding box center [424, 197] width 36 height 10
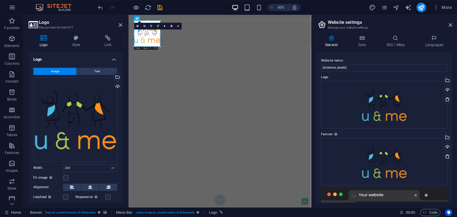
drag, startPoint x: 173, startPoint y: 60, endPoint x: 147, endPoint y: 37, distance: 35.4
type input "146"
click at [125, 26] on aside "Logo Element #ed-901665477 Logo Style Link Logo Image Text Drag files here, cli…" at bounding box center [76, 111] width 105 height 193
click at [123, 25] on aside "Logo Element #ed-901665477 Logo Style Link Logo Image Text Drag files here, cli…" at bounding box center [76, 111] width 105 height 193
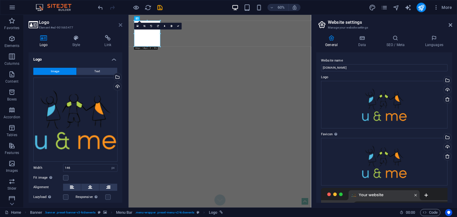
click at [119, 23] on icon at bounding box center [121, 25] width 4 height 5
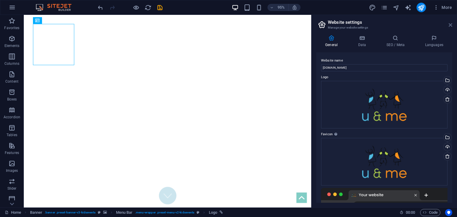
click at [450, 24] on icon at bounding box center [451, 25] width 4 height 5
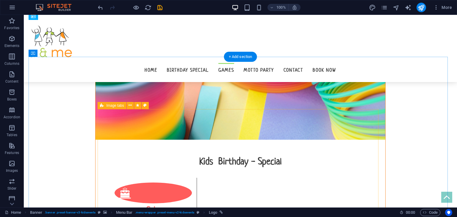
scroll to position [811, 0]
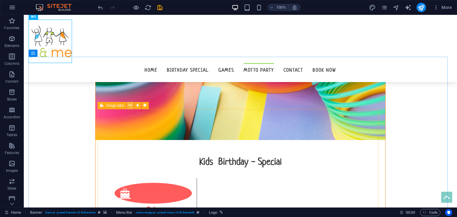
click at [130, 104] on icon at bounding box center [130, 105] width 3 height 6
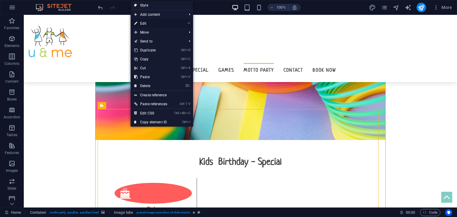
drag, startPoint x: 146, startPoint y: 22, endPoint x: 16, endPoint y: 24, distance: 130.1
click at [146, 22] on link "⏎ Edit" at bounding box center [151, 23] width 40 height 9
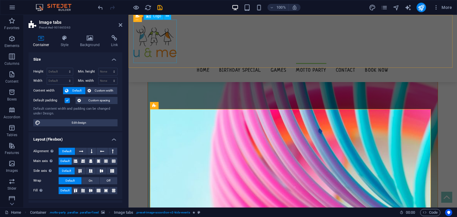
scroll to position [846, 0]
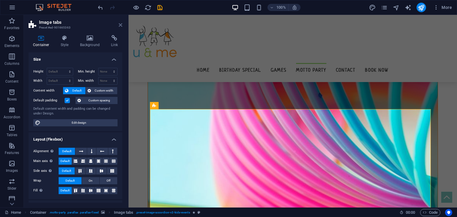
click at [120, 26] on icon at bounding box center [121, 25] width 4 height 5
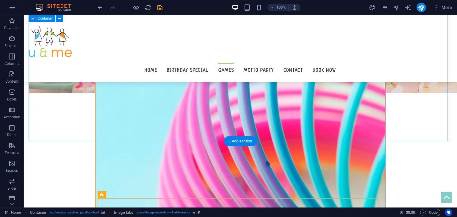
scroll to position [826, 0]
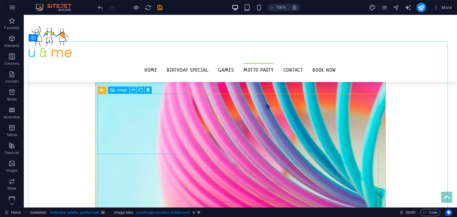
click at [134, 87] on icon at bounding box center [133, 90] width 3 height 6
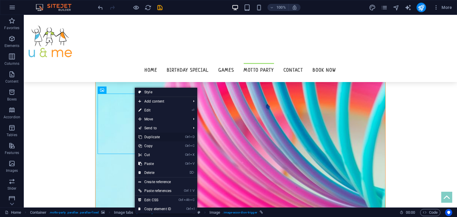
click at [157, 137] on link "Ctrl D Duplicate" at bounding box center [155, 137] width 40 height 9
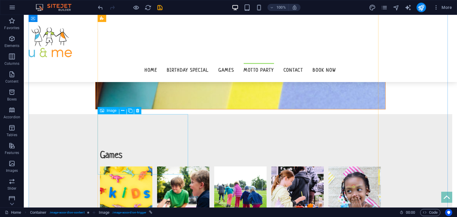
scroll to position [1258, 0]
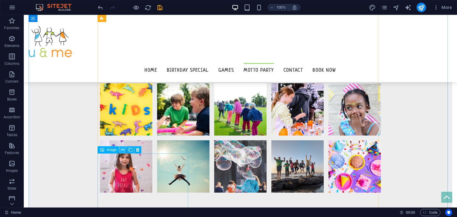
click at [123, 150] on icon at bounding box center [122, 150] width 3 height 6
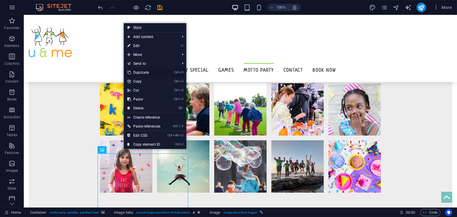
click at [144, 72] on link "Ctrl D Duplicate" at bounding box center [144, 72] width 40 height 9
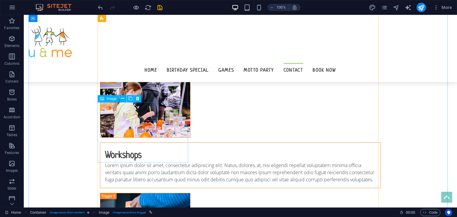
scroll to position [1620, 0]
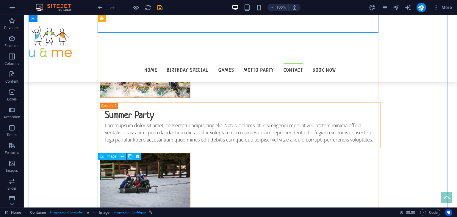
click at [120, 157] on button at bounding box center [122, 156] width 7 height 7
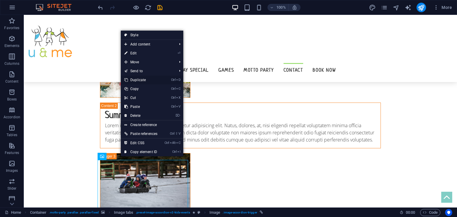
click at [141, 78] on link "Ctrl D Duplicate" at bounding box center [141, 80] width 40 height 9
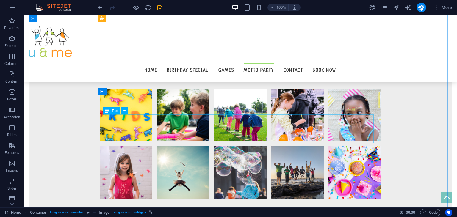
scroll to position [1251, 0]
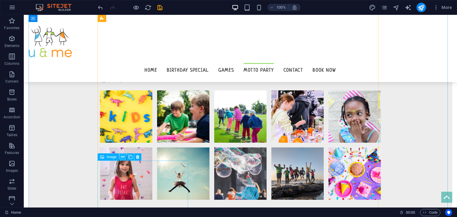
click at [123, 158] on icon at bounding box center [122, 157] width 3 height 6
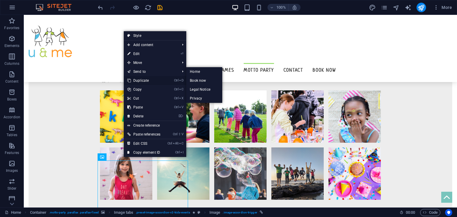
click at [142, 77] on link "Ctrl D Duplicate" at bounding box center [144, 80] width 40 height 9
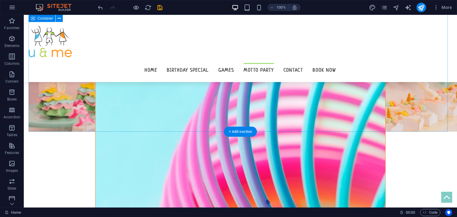
scroll to position [895, 0]
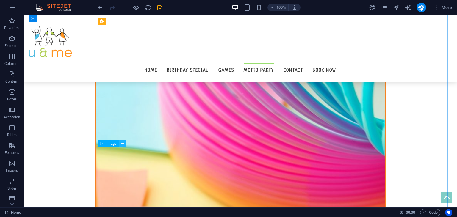
click at [123, 145] on icon at bounding box center [122, 144] width 3 height 6
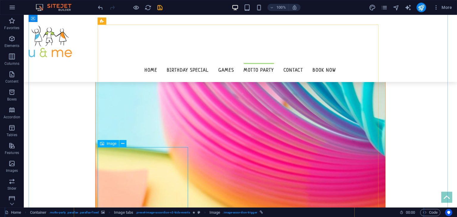
click at [123, 145] on icon at bounding box center [122, 144] width 3 height 6
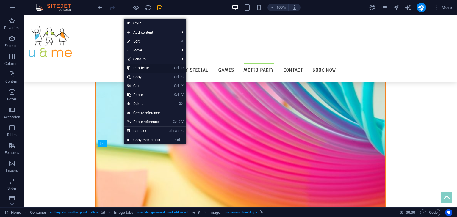
click at [147, 68] on link "Ctrl D Duplicate" at bounding box center [144, 68] width 40 height 9
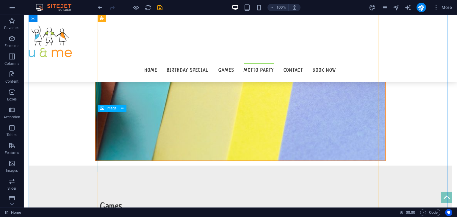
scroll to position [1152, 0]
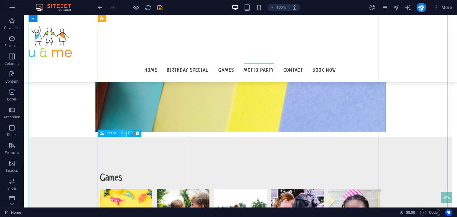
click at [120, 134] on button at bounding box center [122, 133] width 7 height 7
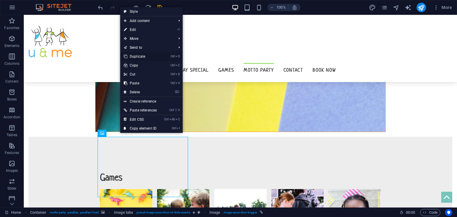
click at [141, 55] on link "Ctrl D Duplicate" at bounding box center [140, 56] width 40 height 9
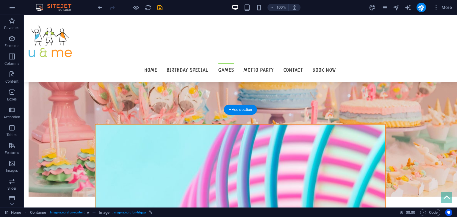
scroll to position [771, 0]
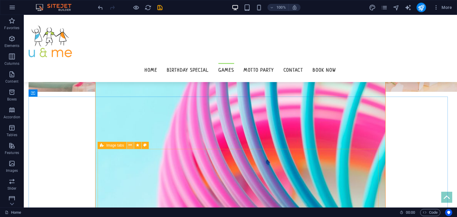
click at [129, 146] on icon at bounding box center [130, 145] width 3 height 6
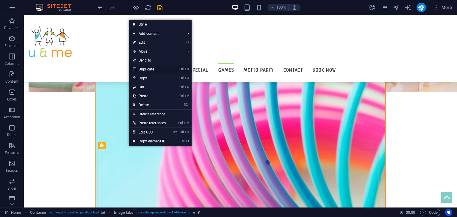
click at [152, 69] on link "Ctrl D Duplicate" at bounding box center [149, 69] width 40 height 9
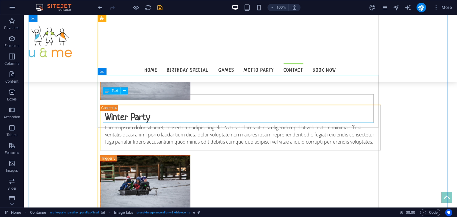
scroll to position [3235, 0]
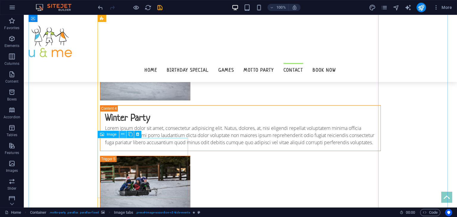
click at [122, 135] on icon at bounding box center [122, 134] width 3 height 6
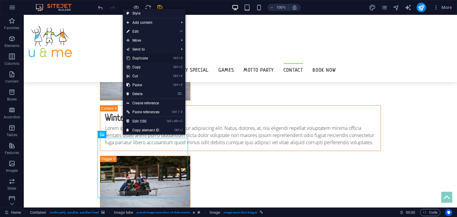
click at [141, 58] on link "Ctrl D Duplicate" at bounding box center [143, 58] width 40 height 9
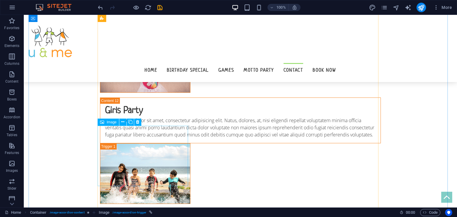
scroll to position [2752, 0]
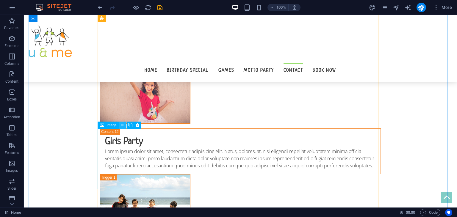
click at [122, 127] on icon at bounding box center [122, 125] width 3 height 6
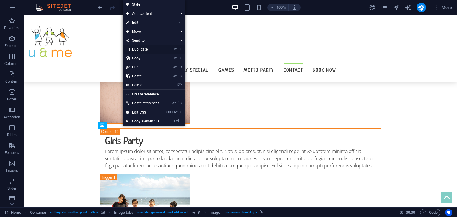
click at [139, 50] on link "Ctrl D Duplicate" at bounding box center [143, 49] width 40 height 9
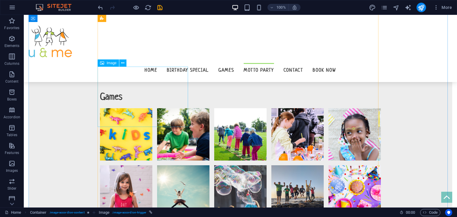
scroll to position [1233, 0]
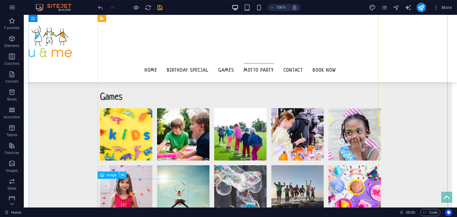
click at [123, 174] on icon at bounding box center [122, 175] width 3 height 6
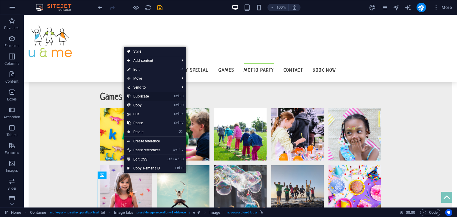
click at [143, 94] on link "Ctrl D Duplicate" at bounding box center [144, 96] width 40 height 9
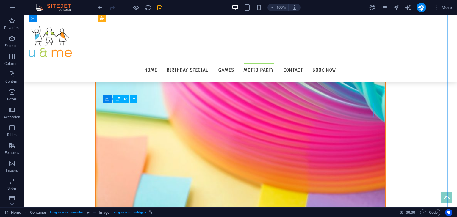
scroll to position [925, 0]
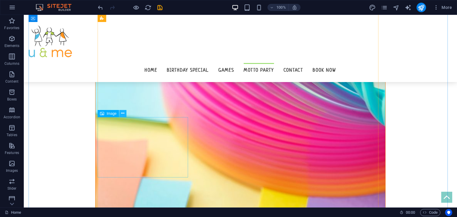
click at [123, 115] on icon at bounding box center [122, 113] width 3 height 6
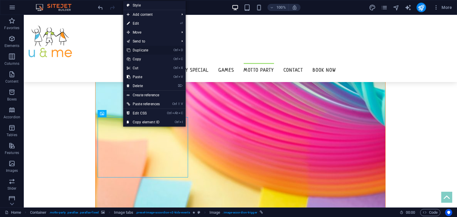
click at [144, 49] on link "Ctrl D Duplicate" at bounding box center [143, 50] width 40 height 9
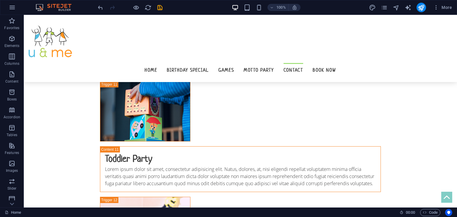
scroll to position [2606, 0]
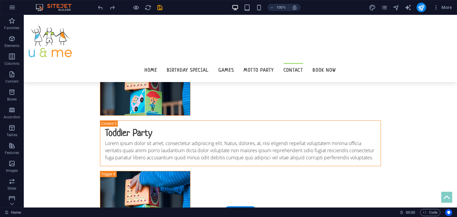
scroll to position [1922, 0]
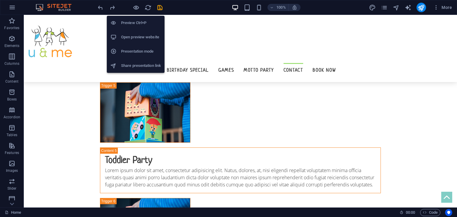
click at [126, 32] on li "Open preview website" at bounding box center [136, 37] width 58 height 14
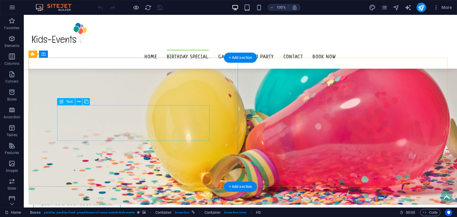
scroll to position [305, 0]
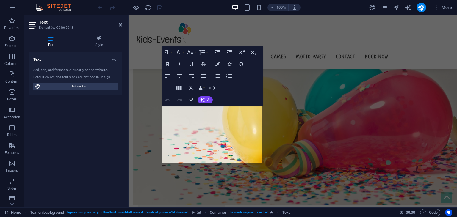
click at [106, 116] on div "Text Element #ed-901665648 Text Style Text Add, edit, and format text directly …" at bounding box center [241, 111] width 434 height 193
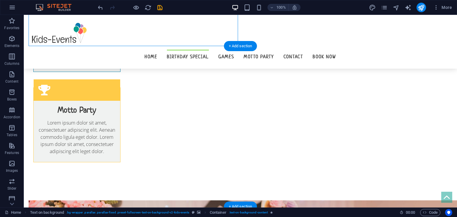
scroll to position [414, 0]
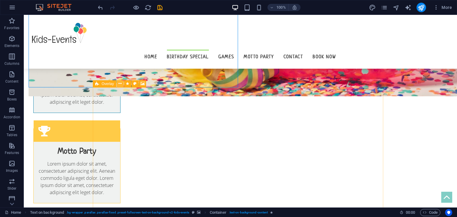
click at [119, 82] on icon at bounding box center [120, 84] width 3 height 6
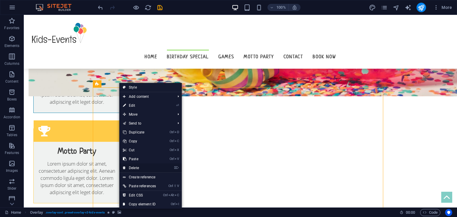
click at [140, 167] on link "⌦ Delete" at bounding box center [139, 168] width 40 height 9
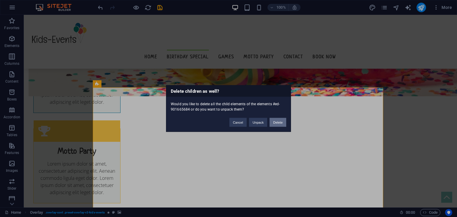
click at [280, 122] on button "Delete" at bounding box center [278, 122] width 17 height 9
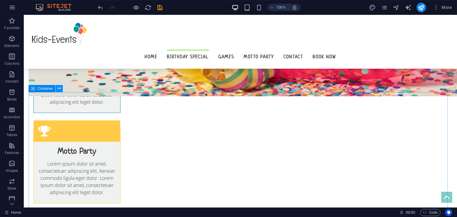
click at [58, 89] on icon at bounding box center [59, 88] width 3 height 6
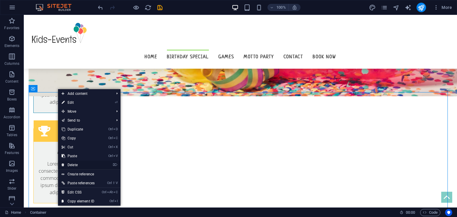
click at [80, 164] on link "⌦ Delete" at bounding box center [78, 165] width 40 height 9
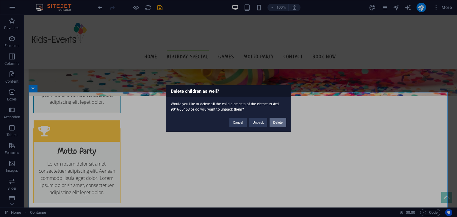
click at [276, 124] on button "Delete" at bounding box center [278, 122] width 17 height 9
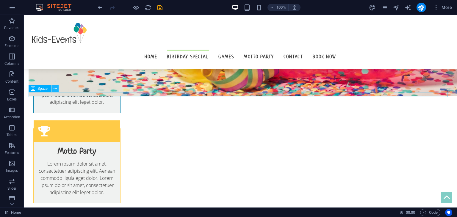
click at [52, 89] on button at bounding box center [55, 88] width 7 height 7
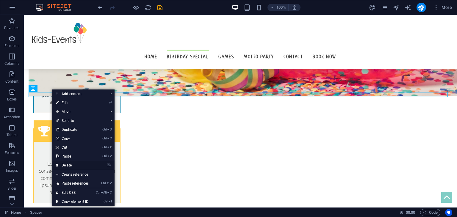
click at [69, 166] on link "⌦ Delete" at bounding box center [72, 165] width 40 height 9
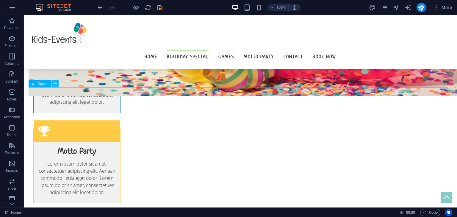
click at [58, 85] on button at bounding box center [55, 83] width 7 height 7
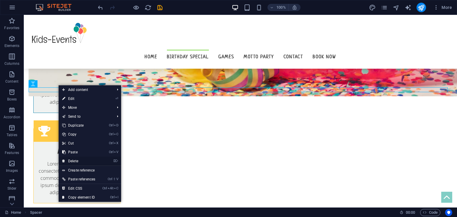
click at [83, 159] on link "⌦ Delete" at bounding box center [79, 161] width 40 height 9
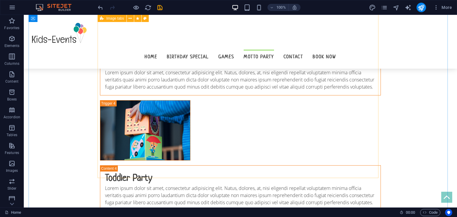
scroll to position [1072, 0]
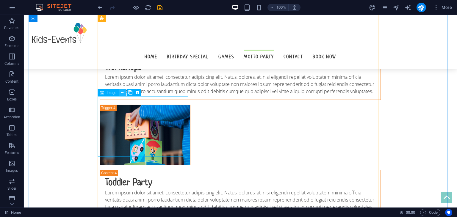
click at [122, 93] on icon at bounding box center [122, 93] width 3 height 6
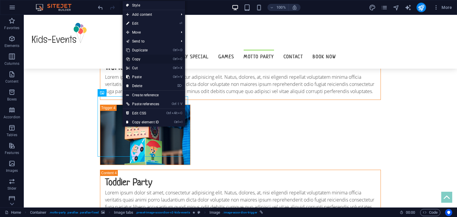
click at [140, 59] on link "Ctrl C Copy" at bounding box center [143, 59] width 40 height 9
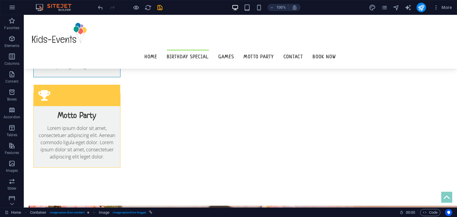
scroll to position [430, 0]
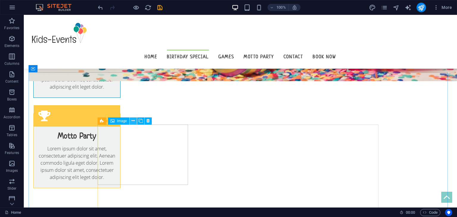
click at [132, 121] on icon at bounding box center [133, 121] width 3 height 6
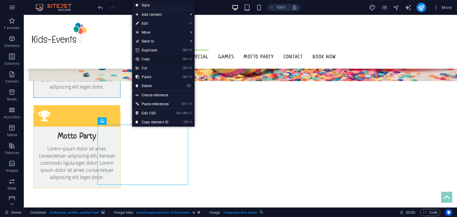
click at [154, 59] on link "Ctrl C Copy" at bounding box center [152, 59] width 40 height 9
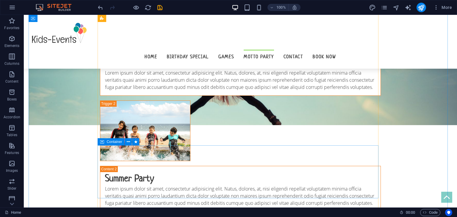
scroll to position [848, 0]
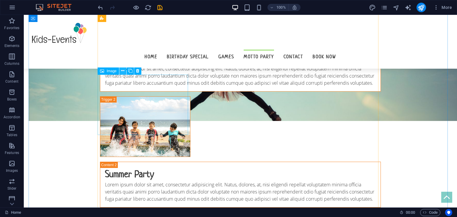
click at [120, 69] on button at bounding box center [122, 71] width 7 height 7
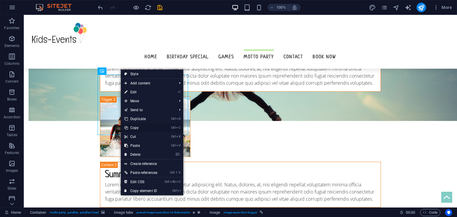
click at [141, 128] on link "Ctrl C Copy" at bounding box center [141, 128] width 40 height 9
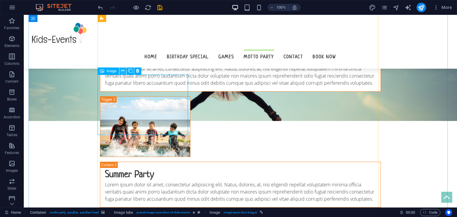
click at [121, 72] on icon at bounding box center [122, 71] width 3 height 6
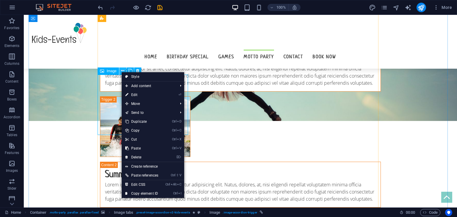
click at [121, 72] on icon at bounding box center [122, 71] width 3 height 6
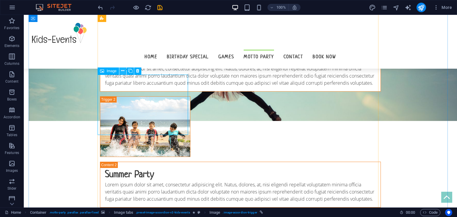
click at [120, 72] on button at bounding box center [122, 71] width 7 height 7
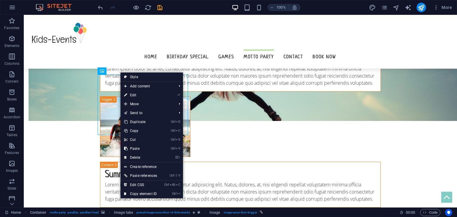
click at [97, 100] on figure at bounding box center [246, 24] width 434 height 193
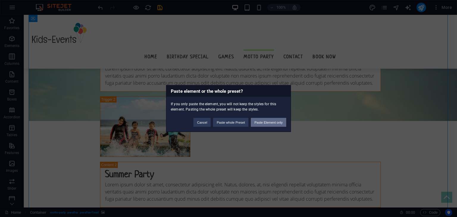
click at [273, 125] on button "Paste Element only" at bounding box center [268, 122] width 35 height 9
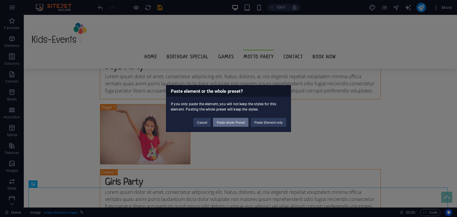
scroll to position [1564, 0]
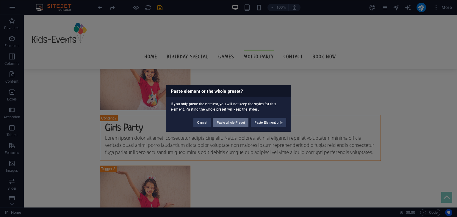
click at [233, 122] on button "Paste whole Preset" at bounding box center [230, 122] width 35 height 9
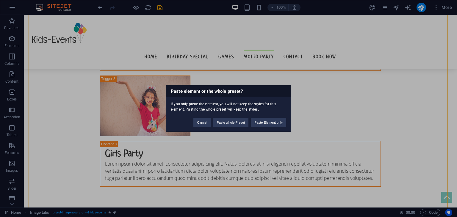
click at [105, 111] on div "Paste element or the whole preset? If you only paste the element, you will not …" at bounding box center [228, 108] width 457 height 217
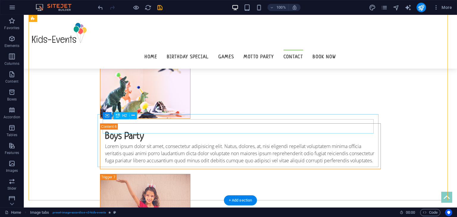
scroll to position [2343, 0]
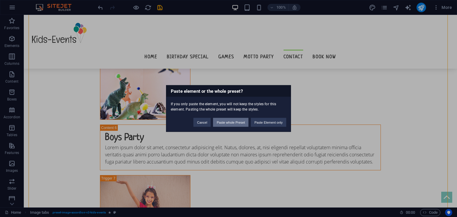
click at [219, 122] on button "Paste whole Preset" at bounding box center [230, 122] width 35 height 9
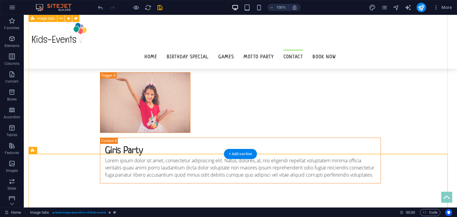
scroll to position [2580, 0]
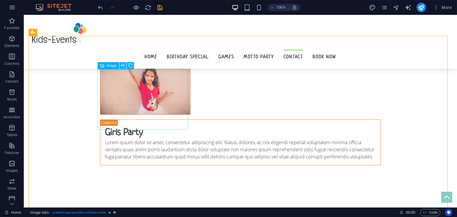
click at [120, 63] on button at bounding box center [122, 65] width 7 height 7
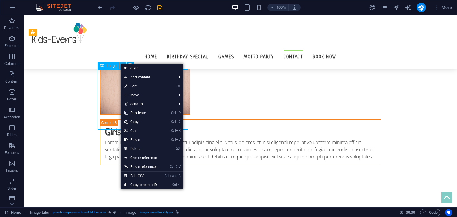
click at [120, 63] on button at bounding box center [122, 65] width 7 height 7
click at [141, 122] on link "Ctrl C Copy" at bounding box center [141, 122] width 40 height 9
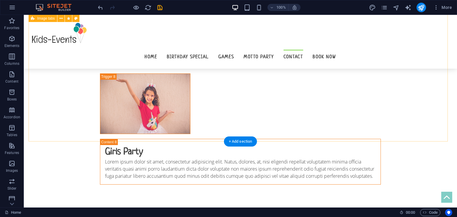
scroll to position [2452, 0]
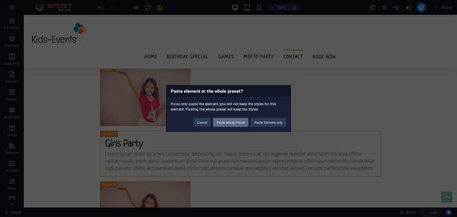
click at [229, 124] on button "Paste whole Preset" at bounding box center [230, 122] width 35 height 9
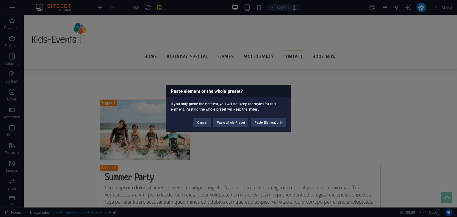
scroll to position [4256, 0]
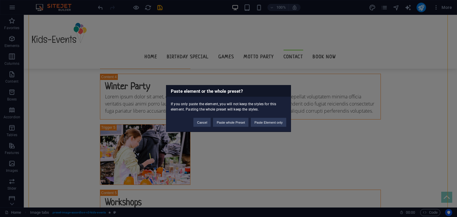
click at [77, 127] on div "Paste element or the whole preset? If you only paste the element, you will not …" at bounding box center [228, 108] width 457 height 217
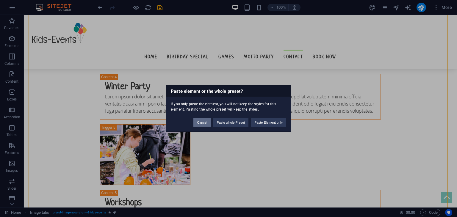
click at [197, 121] on button "Cancel" at bounding box center [202, 122] width 17 height 9
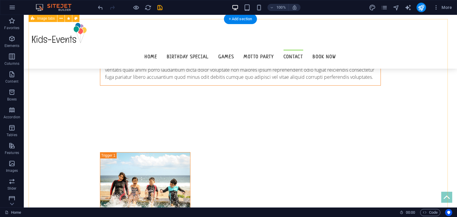
scroll to position [3682, 0]
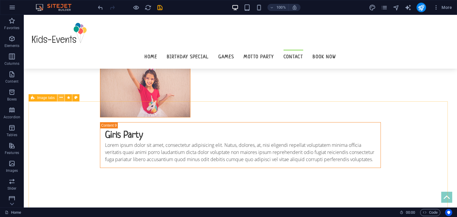
click at [63, 100] on button at bounding box center [60, 97] width 7 height 7
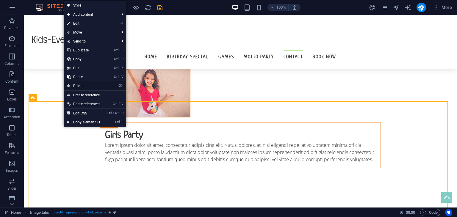
click at [82, 84] on link "⌦ Delete" at bounding box center [84, 86] width 40 height 9
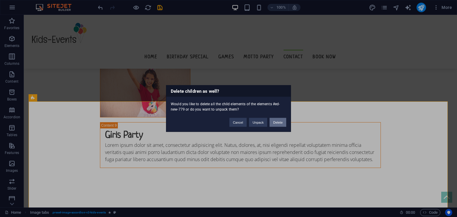
click at [283, 123] on button "Delete" at bounding box center [278, 122] width 17 height 9
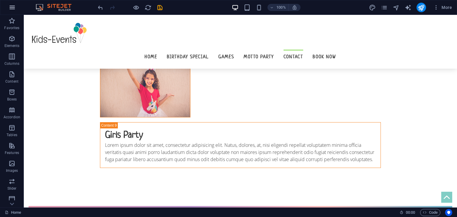
click at [10, 6] on icon "button" at bounding box center [12, 7] width 7 height 7
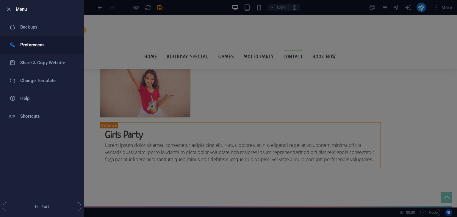
click at [28, 40] on li "Preferences" at bounding box center [41, 45] width 83 height 18
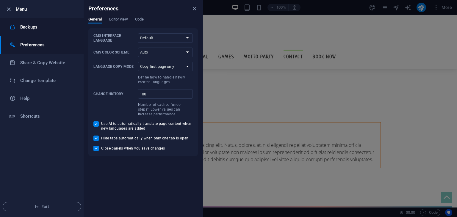
click at [26, 23] on li "Backups" at bounding box center [41, 27] width 83 height 18
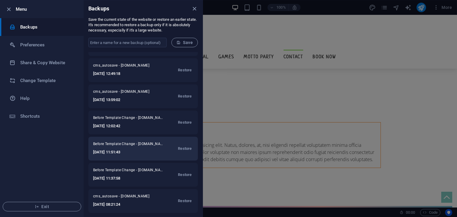
scroll to position [176, 0]
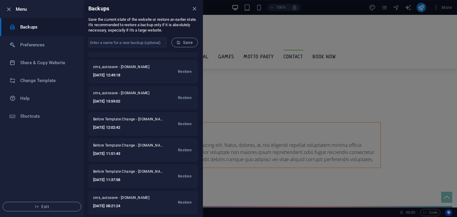
click at [221, 125] on div at bounding box center [228, 108] width 457 height 217
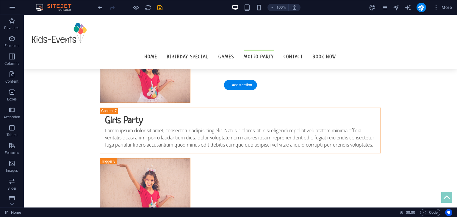
scroll to position [1481, 0]
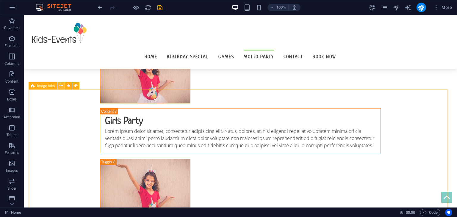
click at [60, 83] on icon at bounding box center [61, 86] width 3 height 6
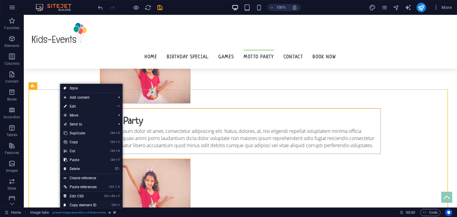
click at [79, 192] on link "Ctrl Alt C Edit CSS" at bounding box center [80, 196] width 40 height 9
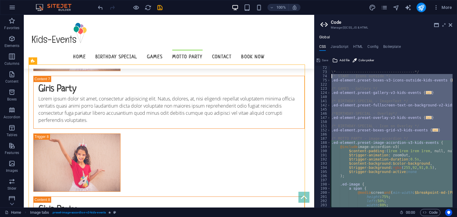
scroll to position [100, 0]
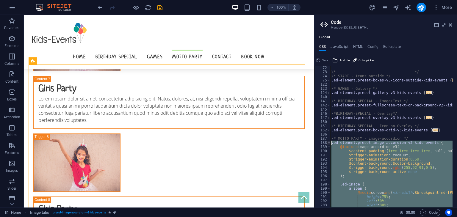
drag, startPoint x: 347, startPoint y: 160, endPoint x: 330, endPoint y: 144, distance: 23.8
click at [330, 144] on div "@include image-accordion-v3( 72 73 74 75 122 123 124 140 141 142 145 146 147 15…" at bounding box center [386, 137] width 143 height 142
type textarea ".ed-element.preset-image-accordion-v3-kids-events { @include image-accordion-v3("
click at [13, 2] on button "button" at bounding box center [12, 7] width 14 height 14
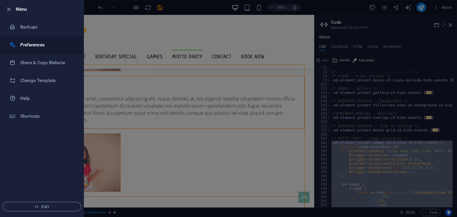
click at [27, 49] on li "Preferences" at bounding box center [41, 45] width 83 height 18
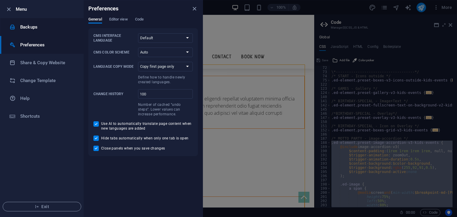
click at [41, 31] on li "Backups" at bounding box center [41, 27] width 83 height 18
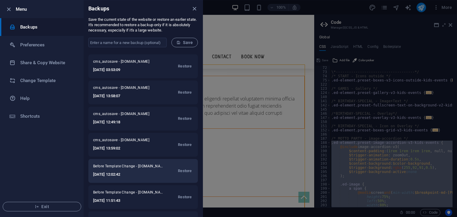
scroll to position [178, 0]
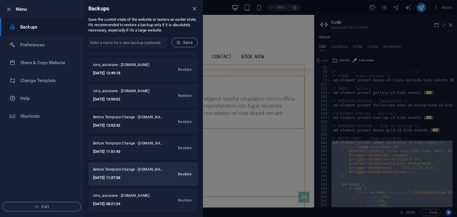
click at [190, 172] on span "Restore" at bounding box center [185, 174] width 14 height 7
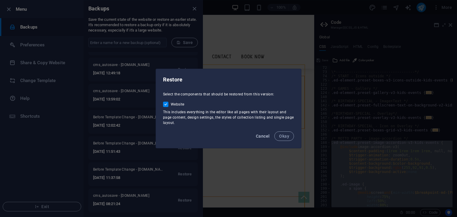
click at [263, 132] on button "Cancel" at bounding box center [263, 137] width 18 height 10
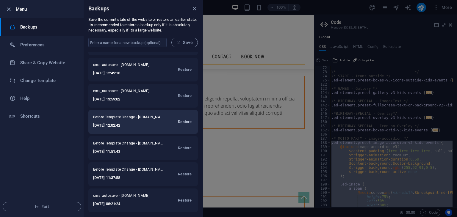
click at [184, 122] on span "Restore" at bounding box center [185, 122] width 14 height 7
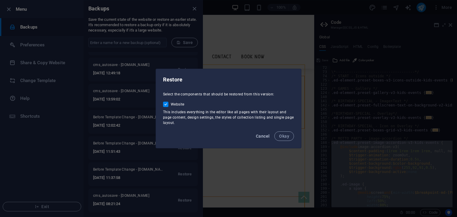
click at [266, 136] on span "Cancel" at bounding box center [263, 136] width 14 height 5
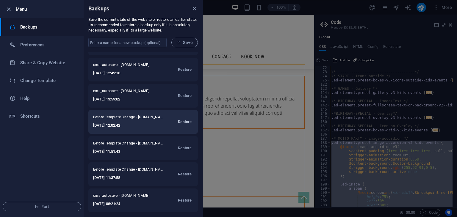
click at [183, 122] on span "Restore" at bounding box center [185, 122] width 14 height 7
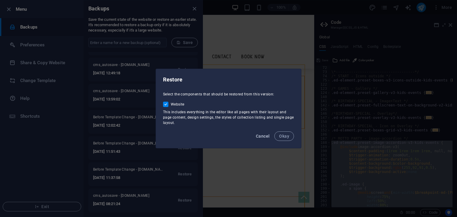
click at [266, 134] on span "Cancel" at bounding box center [263, 136] width 14 height 5
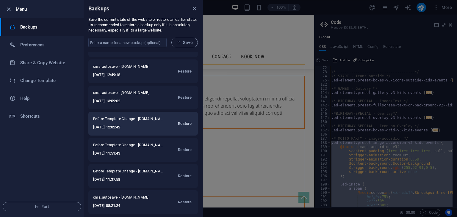
scroll to position [176, 0]
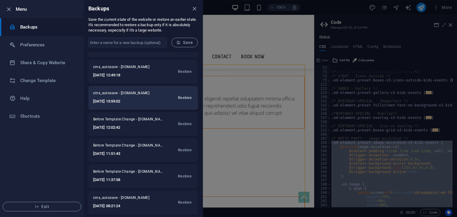
click at [184, 99] on span "Restore" at bounding box center [185, 97] width 14 height 7
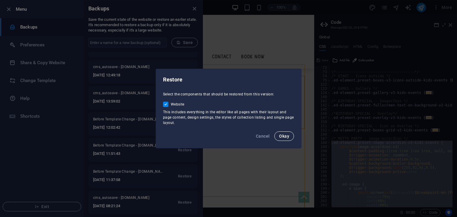
click at [290, 137] on button "Okay" at bounding box center [285, 137] width 20 height 10
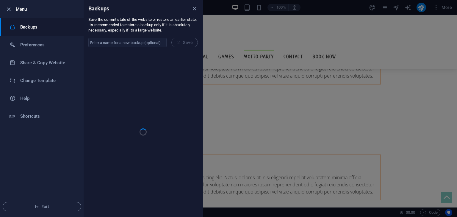
scroll to position [1481, 0]
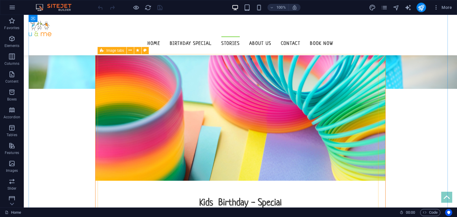
scroll to position [907, 0]
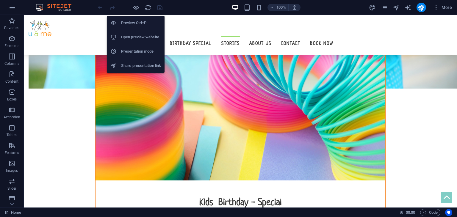
click at [131, 34] on h6 "Open preview website" at bounding box center [141, 37] width 40 height 7
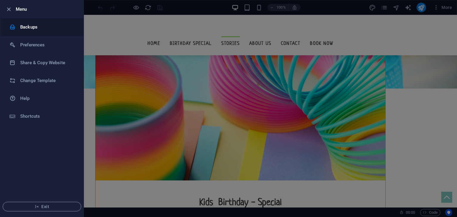
click at [48, 21] on li "Backups" at bounding box center [41, 27] width 83 height 18
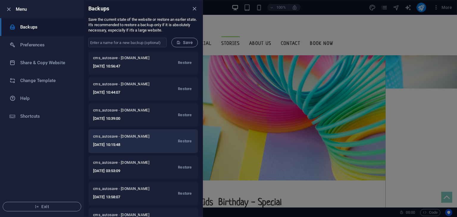
scroll to position [54, 0]
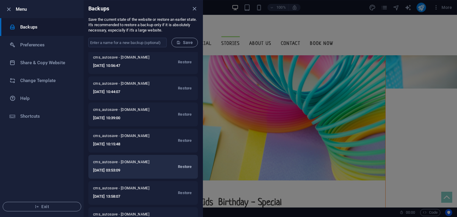
click at [181, 162] on button "Restore" at bounding box center [185, 167] width 17 height 14
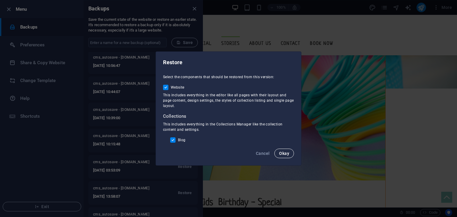
click at [284, 155] on span "Okay" at bounding box center [284, 153] width 10 height 5
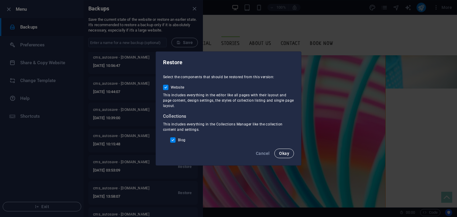
scroll to position [0, 0]
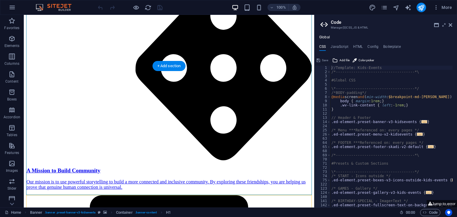
scroll to position [767, 0]
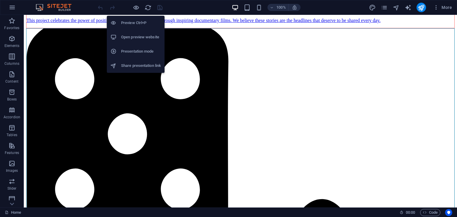
click at [139, 37] on h6 "Open preview website" at bounding box center [141, 37] width 40 height 7
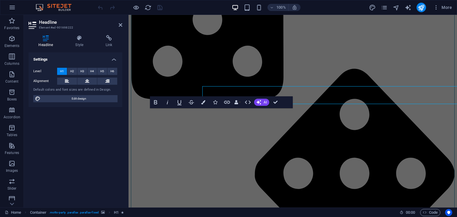
scroll to position [748, 0]
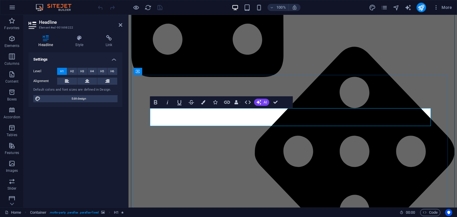
click at [121, 23] on icon at bounding box center [121, 25] width 4 height 5
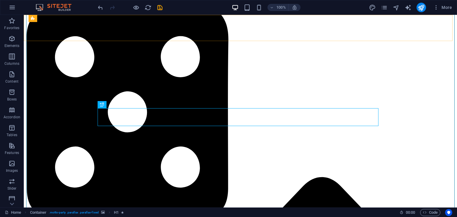
scroll to position [726, 0]
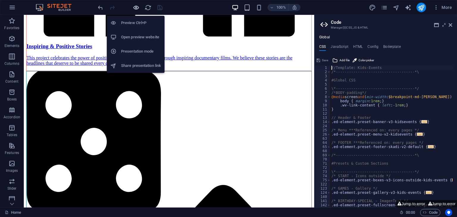
scroll to position [549, 0]
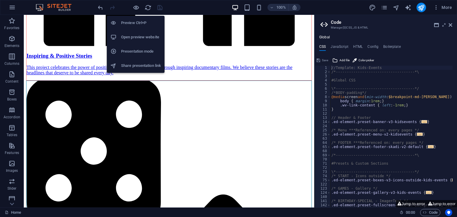
click at [144, 39] on h6 "Open preview website" at bounding box center [141, 37] width 40 height 7
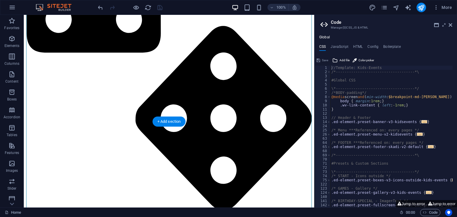
scroll to position [784, 0]
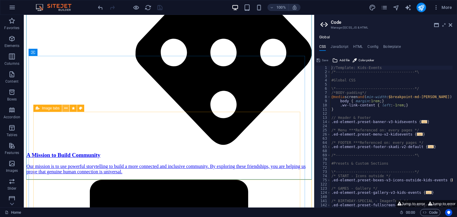
click at [65, 109] on icon at bounding box center [65, 108] width 3 height 6
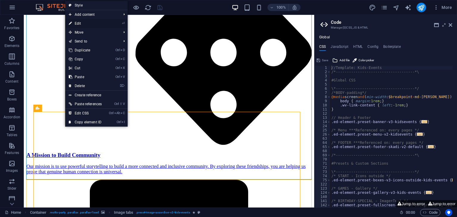
click at [86, 21] on link "⏎ Edit" at bounding box center [85, 23] width 40 height 9
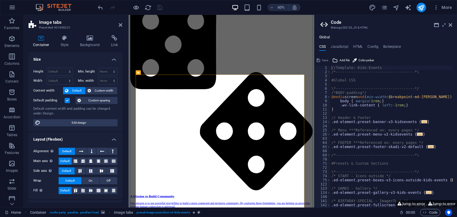
scroll to position [896, 0]
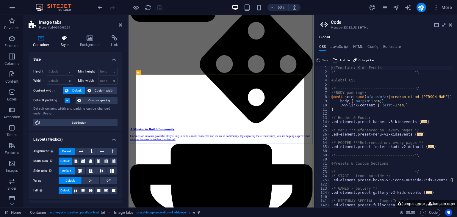
click at [64, 44] on h4 "Style" at bounding box center [65, 41] width 19 height 13
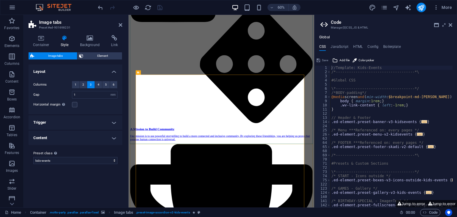
click at [91, 83] on span "3" at bounding box center [91, 84] width 2 height 7
click at [122, 26] on icon at bounding box center [121, 25] width 4 height 5
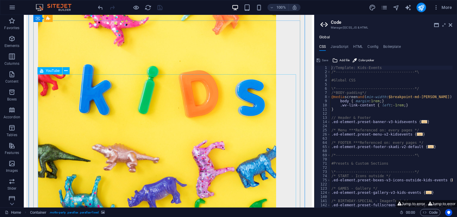
scroll to position [1404, 0]
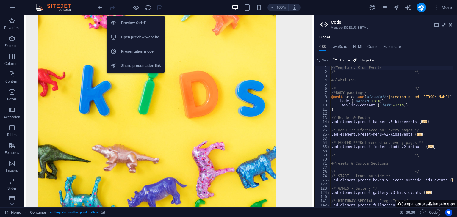
click at [135, 29] on li "Preview Ctrl+P" at bounding box center [136, 23] width 58 height 14
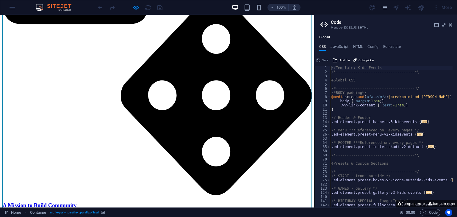
scroll to position [772, 0]
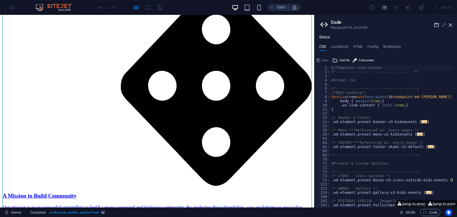
scroll to position [787, 0]
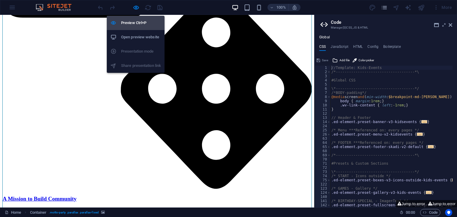
click at [134, 22] on h6 "Preview Ctrl+P" at bounding box center [141, 22] width 40 height 7
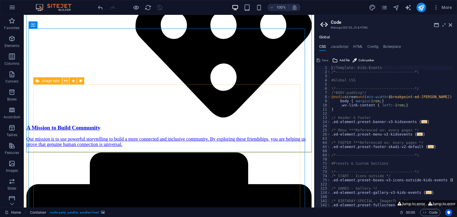
click at [65, 81] on icon at bounding box center [65, 81] width 3 height 6
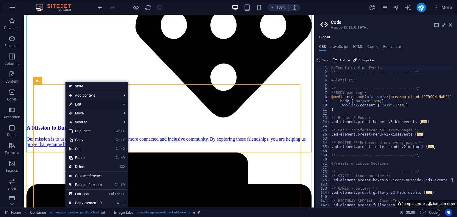
click at [81, 103] on link "⏎ Edit" at bounding box center [86, 104] width 40 height 9
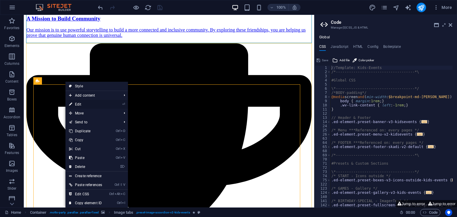
select select "rem"
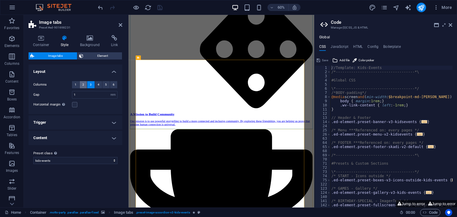
click at [86, 86] on button "2" at bounding box center [83, 84] width 7 height 7
click at [159, 5] on icon "save" at bounding box center [160, 7] width 7 height 7
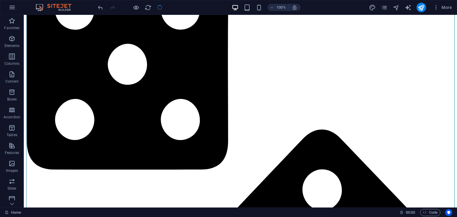
scroll to position [767, 0]
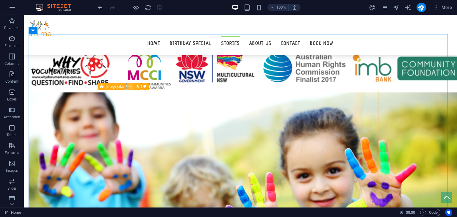
click at [131, 86] on icon at bounding box center [130, 86] width 3 height 6
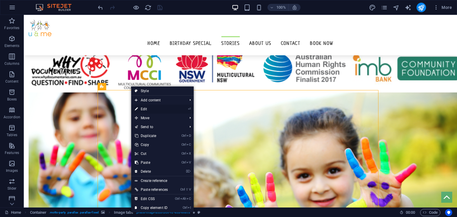
click at [149, 109] on link "⏎ Edit" at bounding box center [151, 109] width 40 height 9
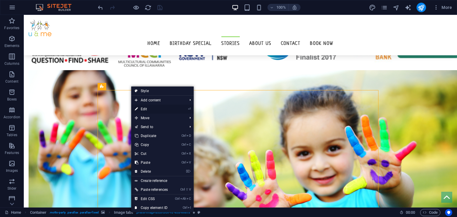
select select "rem"
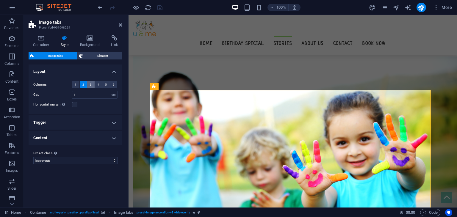
click at [94, 85] on button "3" at bounding box center [90, 84] width 7 height 7
click at [157, 6] on icon "save" at bounding box center [160, 7] width 7 height 7
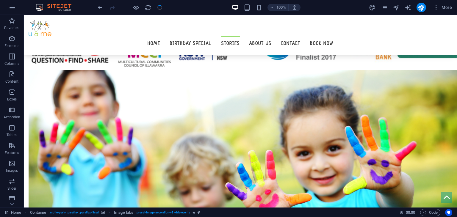
scroll to position [767, 0]
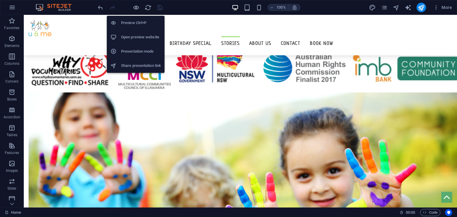
click at [132, 34] on h6 "Open preview website" at bounding box center [141, 37] width 40 height 7
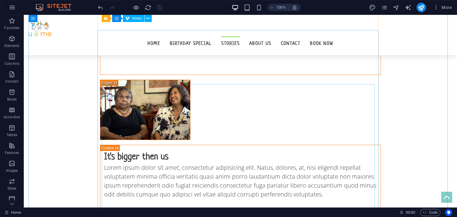
scroll to position [4545, 0]
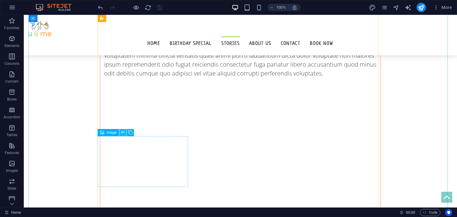
click at [122, 133] on icon at bounding box center [122, 133] width 3 height 6
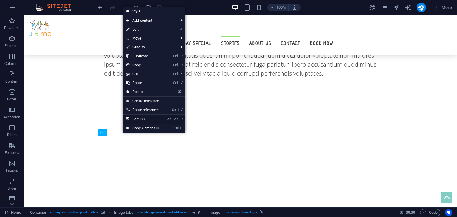
click at [142, 115] on link "Ctrl Alt C Edit CSS" at bounding box center [143, 119] width 40 height 9
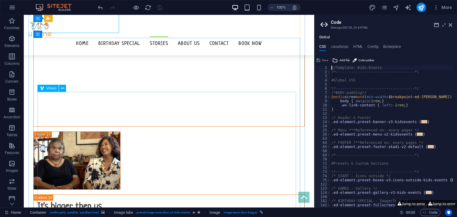
type textarea "a span {"
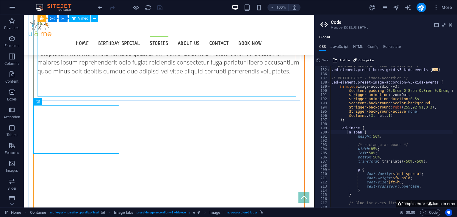
scroll to position [4443, 0]
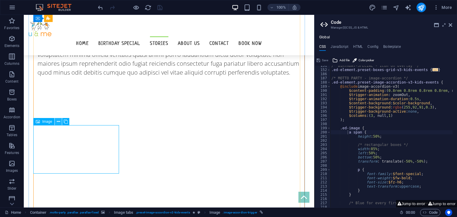
click at [59, 123] on icon at bounding box center [58, 122] width 3 height 6
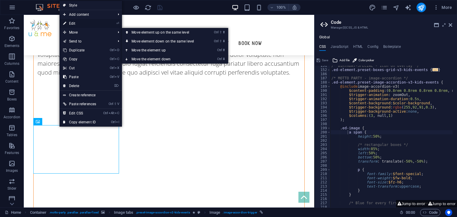
click at [73, 25] on link "⏎ Edit" at bounding box center [80, 23] width 40 height 9
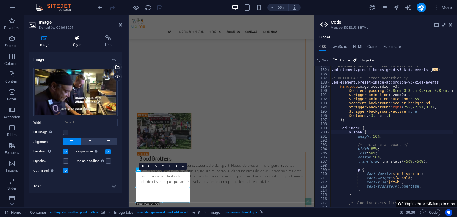
scroll to position [4558, 0]
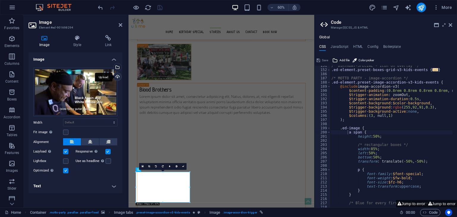
click at [118, 77] on div "Upload" at bounding box center [117, 77] width 9 height 9
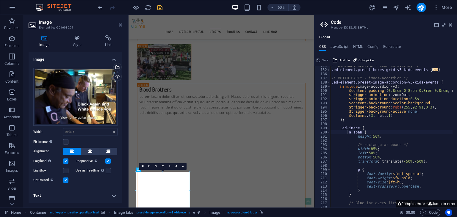
click at [121, 23] on icon at bounding box center [121, 25] width 4 height 5
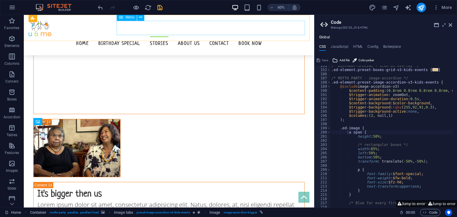
scroll to position [4443, 0]
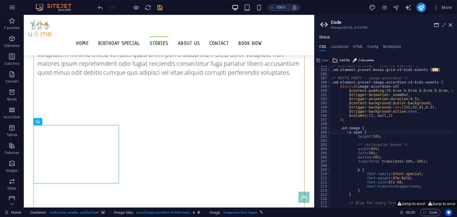
click at [453, 26] on aside "Code Manage (S)CSS, JS & HTML Global CSS JavaScript HTML Config Boilerplate a s…" at bounding box center [385, 111] width 143 height 193
click at [451, 25] on icon at bounding box center [451, 25] width 4 height 5
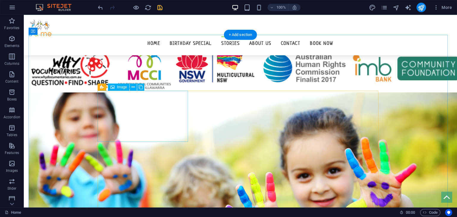
scroll to position [766, 0]
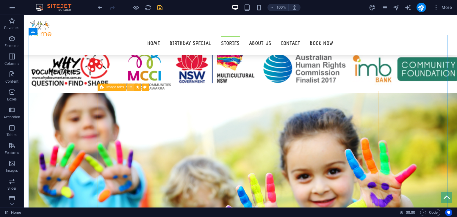
click at [129, 88] on icon at bounding box center [130, 87] width 3 height 6
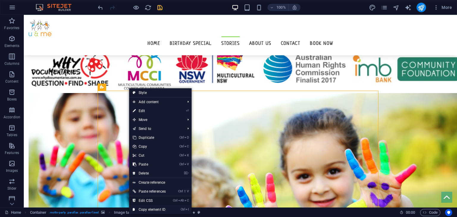
click at [149, 200] on link "Ctrl Alt C Edit CSS" at bounding box center [149, 201] width 40 height 9
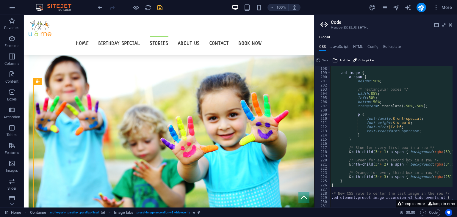
scroll to position [216, 0]
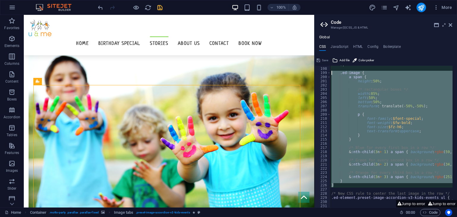
drag, startPoint x: 343, startPoint y: 187, endPoint x: 324, endPoint y: 72, distance: 117.1
click at [324, 72] on div "@include image-accordion-v3( 197 198 199 200 201 202 203 204 205 206 207 208 20…" at bounding box center [386, 137] width 143 height 142
type textarea ".ed-image { a span {"
click at [366, 158] on div ") ; .ed-image { a span { height : 50% ; /* rectangular boxes */ width : 85% ; l…" at bounding box center [391, 137] width 122 height 142
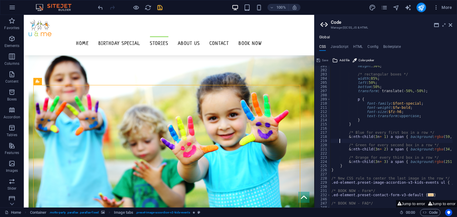
scroll to position [241, 0]
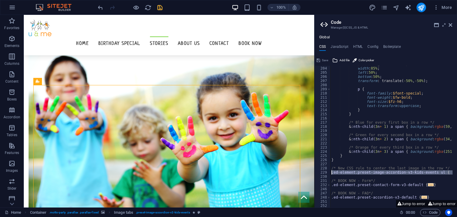
drag, startPoint x: 339, startPoint y: 176, endPoint x: 326, endPoint y: 171, distance: 14.0
click at [326, 171] on div "203 204 205 206 207 208 209 210 211 212 213 214 215 216 217 218 219 220 221 222…" at bounding box center [386, 137] width 143 height 142
type textarea ".ed-element.preset-image-accordion-v3-kids-events ul { justify-content: center;…"
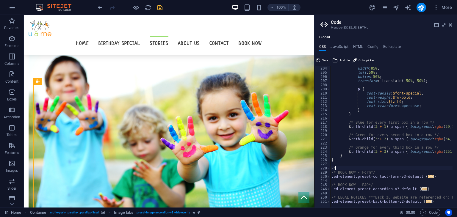
type textarea "/"
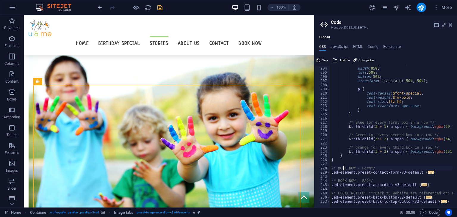
click at [343, 167] on div "/* rectangular boxes */ width : 85% ; left : 50% ; bottom : 50% ; transform : t…" at bounding box center [417, 135] width 175 height 146
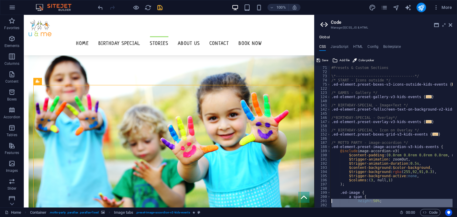
scroll to position [117, 0]
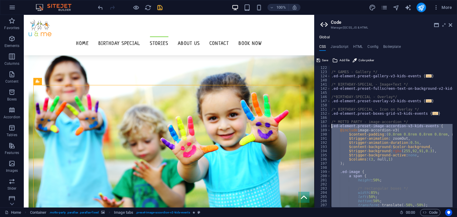
drag, startPoint x: 339, startPoint y: 161, endPoint x: 326, endPoint y: 127, distance: 36.3
click at [326, 127] on div "/* BOOK NOW - Form*/ 122 123 124 140 141 142 145 146 147 150 151 152 186 187 18…" at bounding box center [386, 137] width 143 height 142
type textarea ".ed-element.preset-image-accordion-v3-kids-events { @include image-accordion-v3("
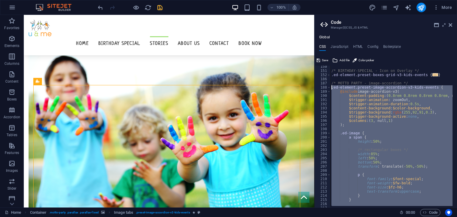
paste textarea
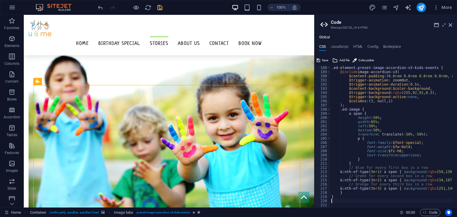
scroll to position [154, 0]
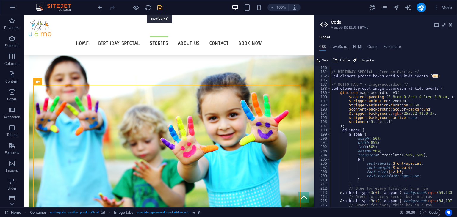
click at [159, 4] on icon "save" at bounding box center [160, 7] width 7 height 7
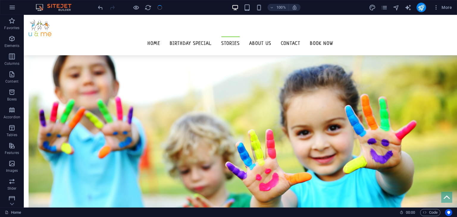
scroll to position [766, 0]
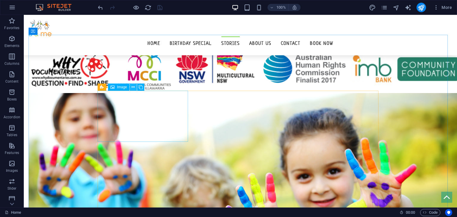
click at [132, 87] on icon at bounding box center [133, 87] width 3 height 6
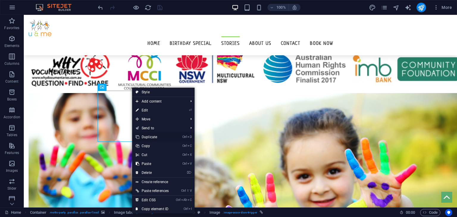
click at [148, 137] on link "Ctrl D Duplicate" at bounding box center [152, 137] width 40 height 9
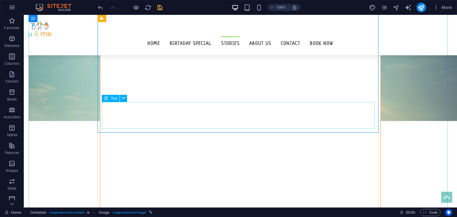
scroll to position [1251, 0]
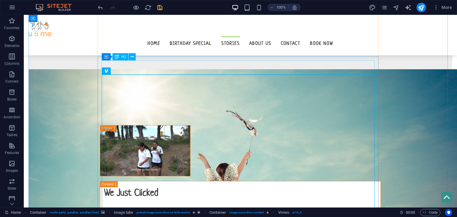
scroll to position [1107, 0]
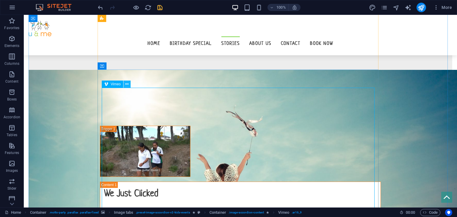
click at [128, 86] on icon at bounding box center [126, 84] width 3 height 6
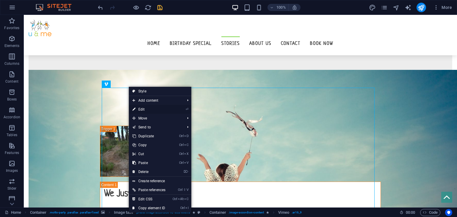
click at [142, 107] on link "⏎ Edit" at bounding box center [149, 109] width 40 height 9
select select "ar16_9"
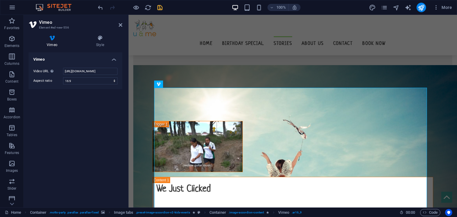
scroll to position [1129, 0]
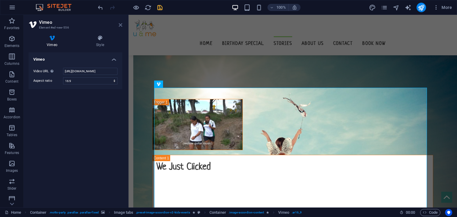
click at [119, 24] on icon at bounding box center [121, 25] width 4 height 5
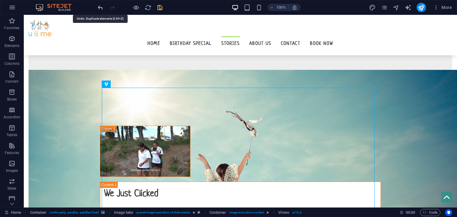
click at [0, 0] on icon "undo" at bounding box center [0, 0] width 0 height 0
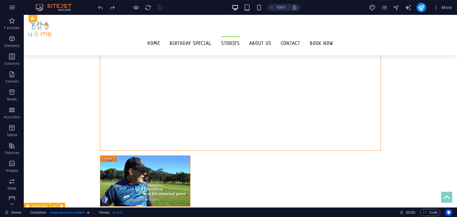
scroll to position [2157, 0]
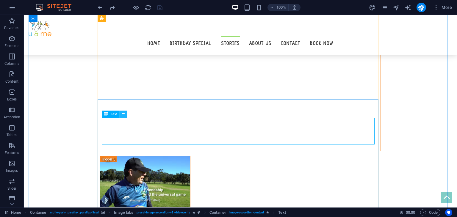
click at [124, 117] on button at bounding box center [123, 114] width 7 height 7
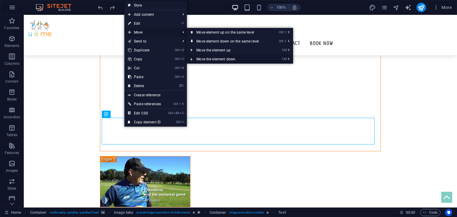
click at [230, 58] on link "Ctrl ⬇ Move the element down" at bounding box center [229, 59] width 84 height 9
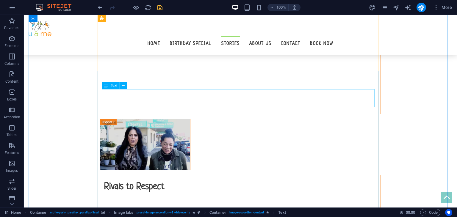
scroll to position [2459, 0]
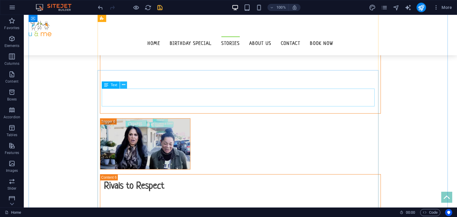
click at [126, 88] on button at bounding box center [123, 85] width 7 height 7
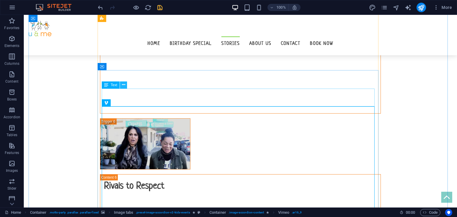
click at [125, 88] on button at bounding box center [123, 85] width 7 height 7
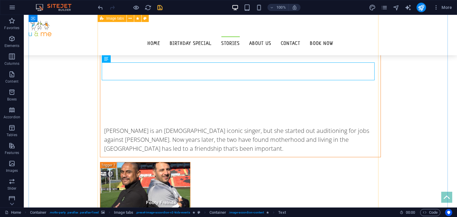
scroll to position [2708, 0]
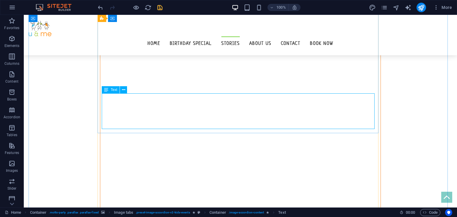
scroll to position [3011, 0]
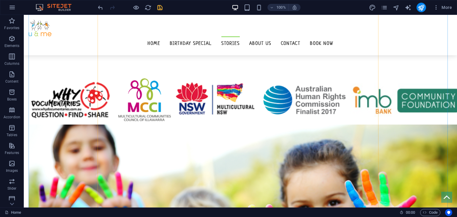
scroll to position [5155, 0]
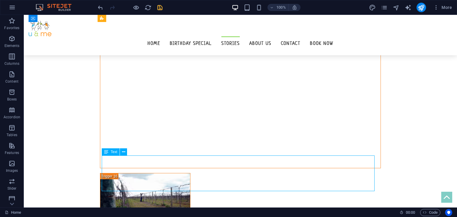
click at [131, 156] on div "Text" at bounding box center [116, 152] width 29 height 7
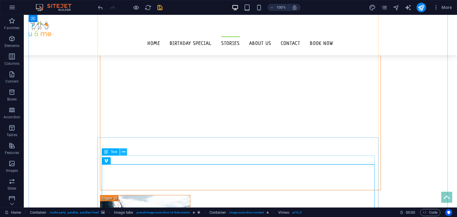
click at [124, 152] on icon at bounding box center [123, 152] width 3 height 6
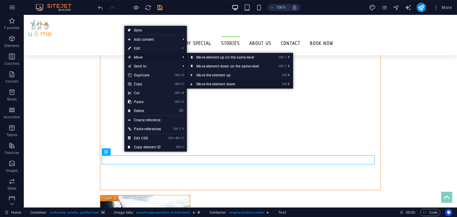
click at [218, 84] on link "Ctrl ⬇ Move the element down" at bounding box center [229, 84] width 84 height 9
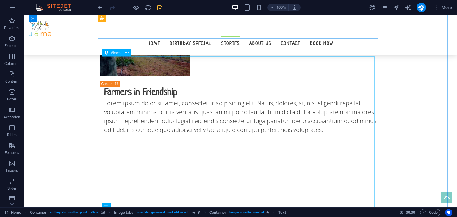
scroll to position [5358, 0]
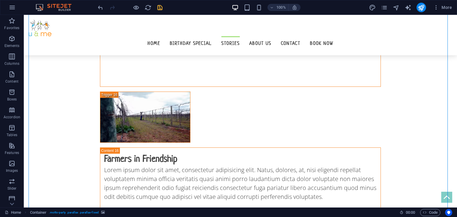
scroll to position [5259, 0]
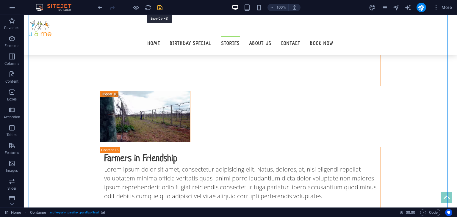
click at [161, 6] on icon "save" at bounding box center [160, 7] width 7 height 7
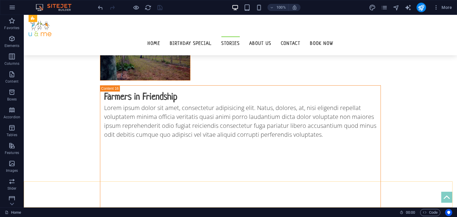
scroll to position [1039, 0]
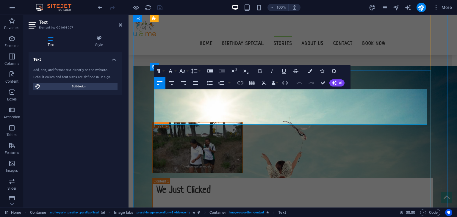
scroll to position [1128, 0]
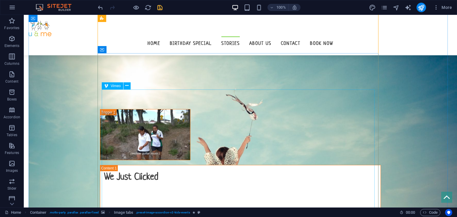
scroll to position [1123, 0]
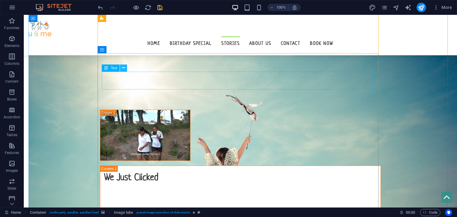
click at [123, 69] on icon at bounding box center [123, 68] width 3 height 6
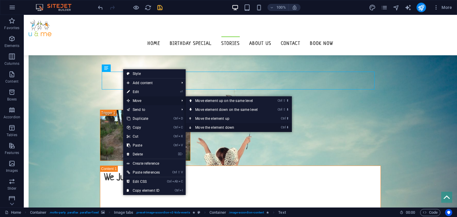
click at [216, 129] on link "Ctrl ⬇ Move the element down" at bounding box center [228, 127] width 84 height 9
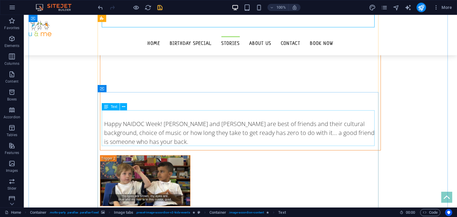
scroll to position [1342, 0]
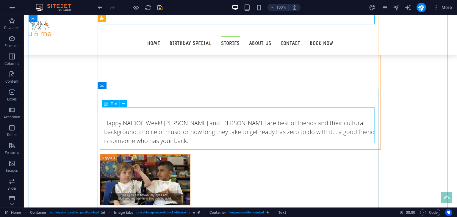
click at [125, 107] on div "Text" at bounding box center [116, 103] width 29 height 7
click at [124, 104] on icon at bounding box center [123, 104] width 3 height 6
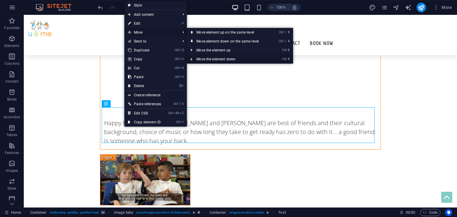
click at [212, 58] on link "Ctrl ⬇ Move the element down" at bounding box center [229, 59] width 84 height 9
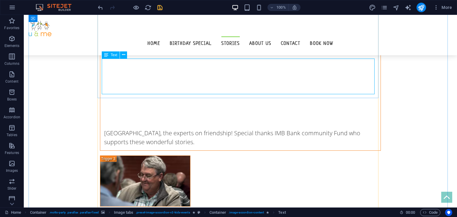
scroll to position [1629, 0]
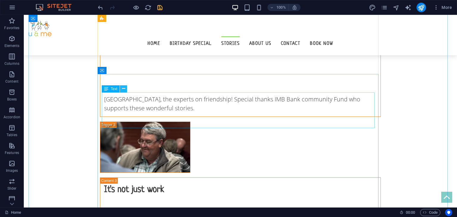
click at [124, 90] on icon at bounding box center [123, 89] width 3 height 6
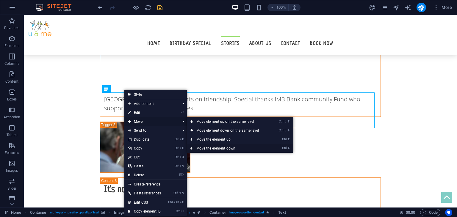
click at [213, 147] on link "Ctrl ⬇ Move the element down" at bounding box center [229, 148] width 84 height 9
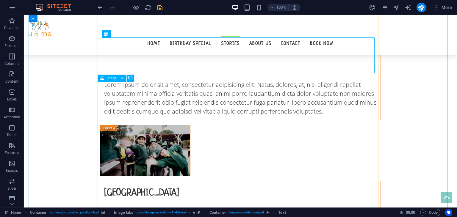
scroll to position [1899, 0]
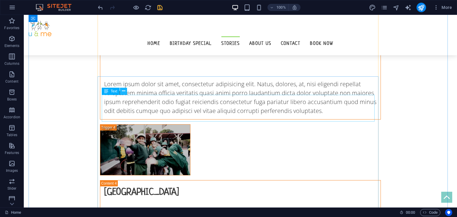
click at [122, 93] on icon at bounding box center [123, 91] width 3 height 6
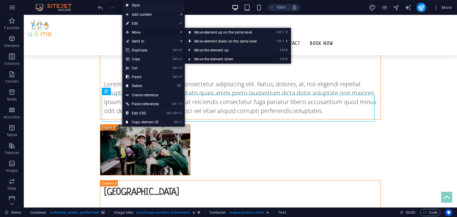
click at [217, 59] on link "Ctrl ⬇ Move the element down" at bounding box center [227, 59] width 84 height 9
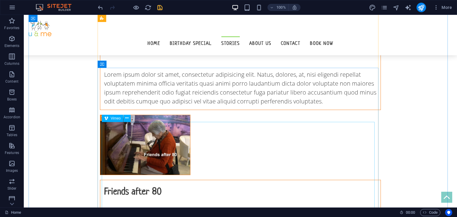
scroll to position [3255, 0]
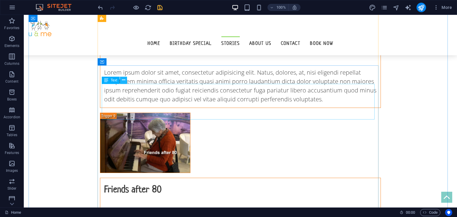
click at [125, 82] on icon at bounding box center [123, 80] width 3 height 6
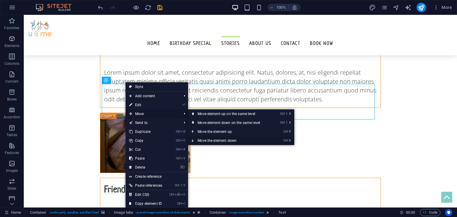
click at [226, 140] on link "Ctrl ⬇ Move the element down" at bounding box center [230, 140] width 84 height 9
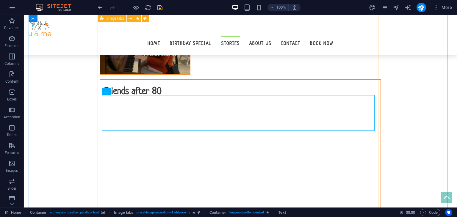
scroll to position [3399, 0]
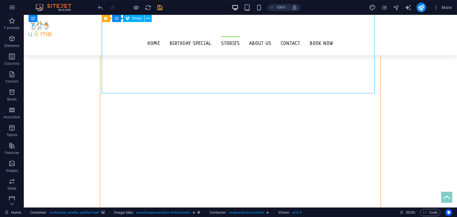
select select "ar16_9"
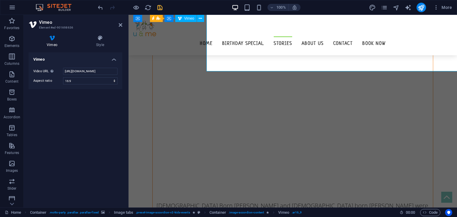
scroll to position [3421, 0]
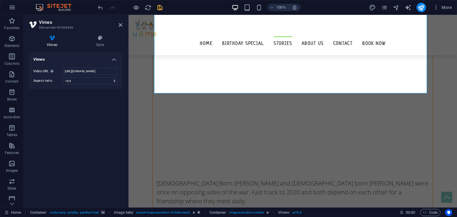
click at [100, 67] on div "Video URL Insert (or paste) a video URL. [URL][DOMAIN_NAME] Aspect ratio 16:10 …" at bounding box center [76, 76] width 94 height 26
click at [96, 69] on input "[URL][DOMAIN_NAME]" at bounding box center [90, 71] width 54 height 7
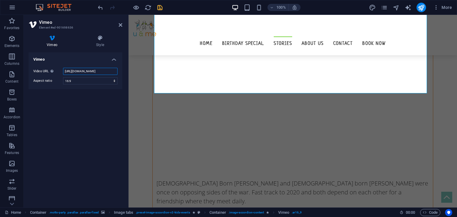
click at [96, 69] on input "[URL][DOMAIN_NAME]" at bounding box center [90, 71] width 54 height 7
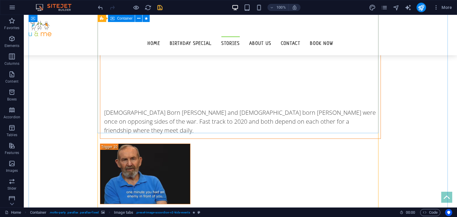
scroll to position [3504, 0]
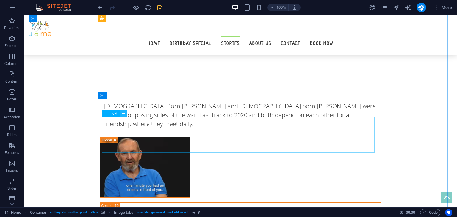
click at [124, 114] on icon at bounding box center [123, 114] width 3 height 6
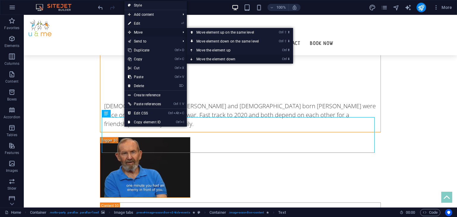
click at [217, 61] on link "Ctrl ⬇ Move the element down" at bounding box center [229, 59] width 84 height 9
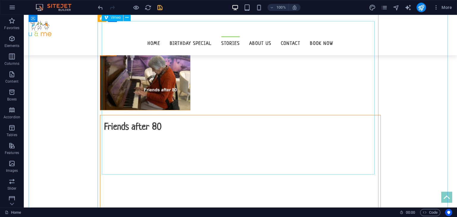
scroll to position [3318, 0]
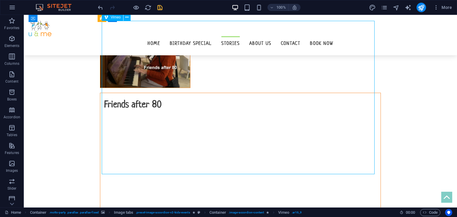
select select "ar16_9"
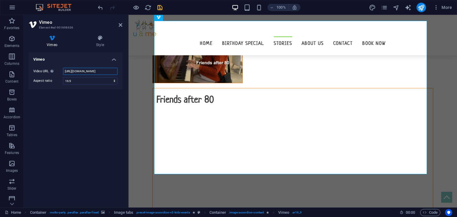
click at [89, 71] on input "[URL][DOMAIN_NAME]" at bounding box center [90, 71] width 54 height 7
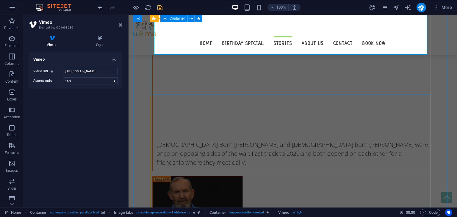
scroll to position [3461, 0]
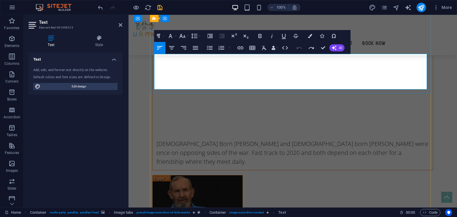
drag, startPoint x: 175, startPoint y: 58, endPoint x: 176, endPoint y: 45, distance: 12.9
drag, startPoint x: 305, startPoint y: 60, endPoint x: 160, endPoint y: 64, distance: 144.2
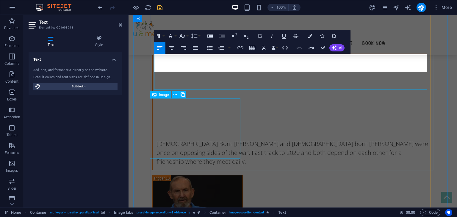
scroll to position [1191, 1]
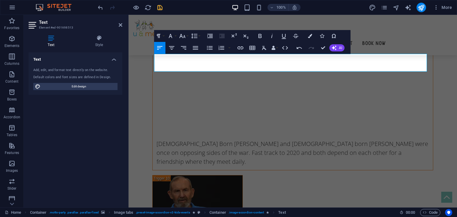
click at [103, 125] on div "Text Add, edit, and format text directly on the website. Default colors and fon…" at bounding box center [76, 127] width 94 height 151
click at [163, 9] on div "100% More" at bounding box center [276, 8] width 358 height 10
click at [157, 4] on icon "save" at bounding box center [160, 7] width 7 height 7
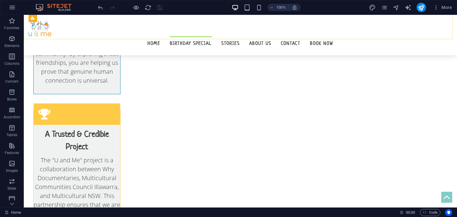
scroll to position [524, 0]
click at [59, 80] on icon at bounding box center [59, 78] width 3 height 6
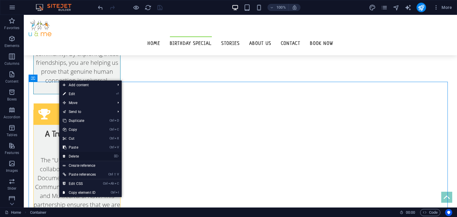
click at [74, 154] on link "⌦ Delete" at bounding box center [79, 156] width 40 height 9
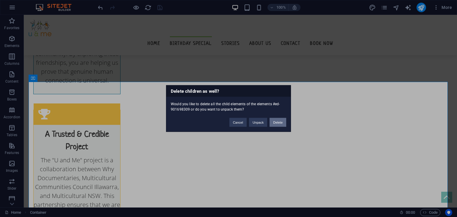
click at [277, 124] on button "Delete" at bounding box center [278, 122] width 17 height 9
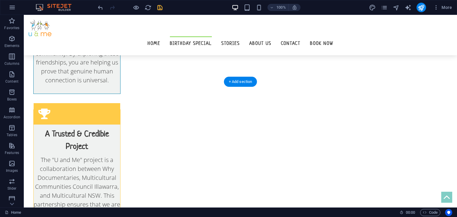
scroll to position [525, 0]
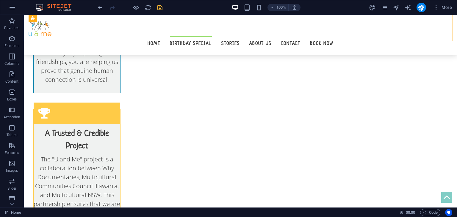
click at [160, 9] on icon "save" at bounding box center [160, 7] width 7 height 7
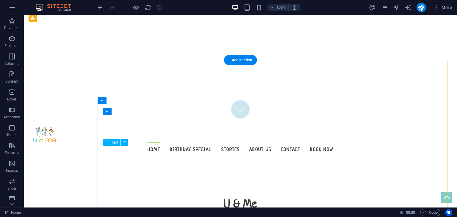
scroll to position [0, 0]
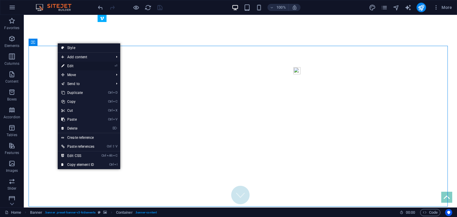
click at [70, 65] on link "⏎ Edit" at bounding box center [78, 66] width 40 height 9
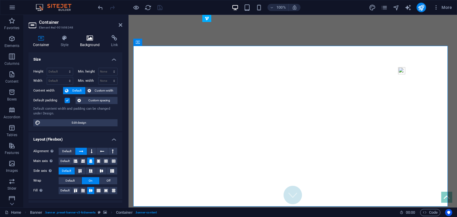
click at [77, 40] on icon at bounding box center [90, 38] width 29 height 6
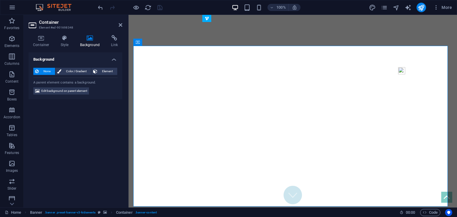
click at [90, 42] on h4 "Background" at bounding box center [91, 41] width 31 height 13
click at [120, 20] on h2 "Container" at bounding box center [80, 22] width 83 height 5
click at [121, 23] on icon at bounding box center [121, 25] width 4 height 5
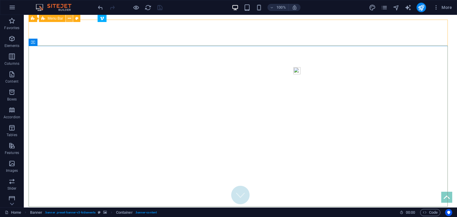
click at [68, 20] on icon at bounding box center [69, 18] width 3 height 6
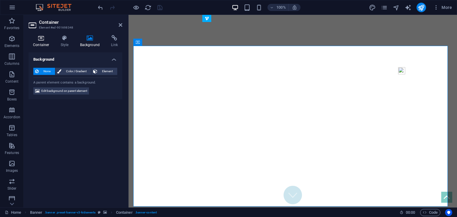
click at [50, 37] on icon at bounding box center [41, 38] width 25 height 6
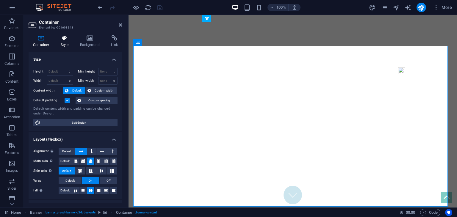
click at [69, 39] on icon at bounding box center [64, 38] width 17 height 6
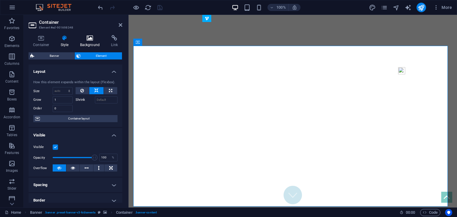
click at [86, 41] on h4 "Background" at bounding box center [91, 41] width 31 height 13
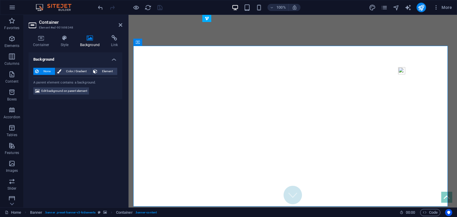
click at [104, 44] on h4 "Background" at bounding box center [91, 41] width 31 height 13
click at [123, 24] on aside "Container Element #ed-901698348 Container Style Background Link Size Height Def…" at bounding box center [76, 111] width 105 height 193
click at [122, 24] on icon at bounding box center [121, 25] width 4 height 5
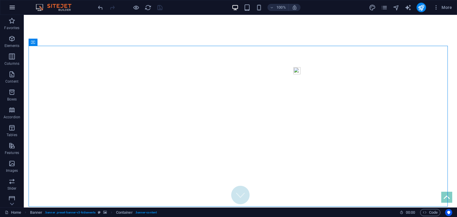
click at [16, 7] on button "button" at bounding box center [12, 7] width 14 height 14
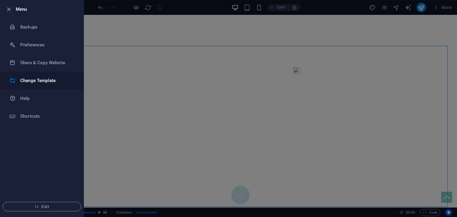
click at [41, 82] on h6 "Change Template" at bounding box center [47, 80] width 55 height 7
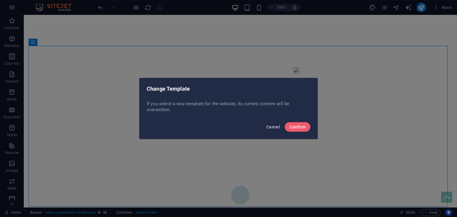
click at [270, 129] on span "Cancel" at bounding box center [273, 127] width 14 height 5
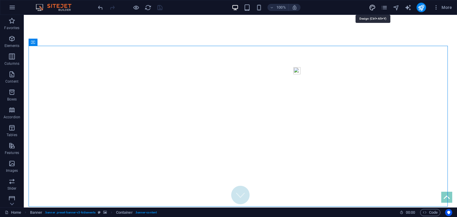
click at [372, 4] on icon "design" at bounding box center [372, 7] width 7 height 7
select select "px"
select select "300"
select select "px"
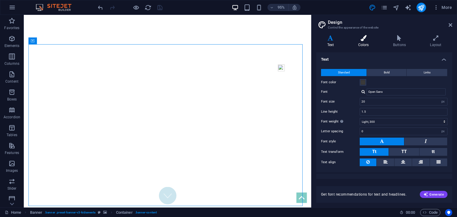
click at [362, 41] on h4 "Colors" at bounding box center [364, 41] width 35 height 13
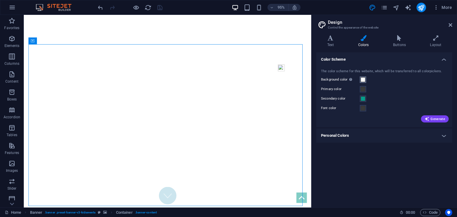
click at [363, 78] on span at bounding box center [363, 79] width 5 height 5
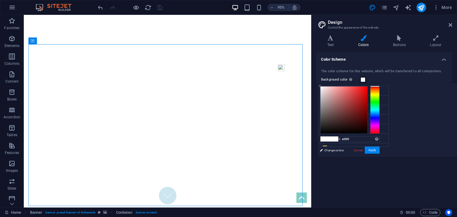
click at [397, 178] on div "Color Scheme The color scheme for this website, which will be transferred to al…" at bounding box center [385, 127] width 136 height 151
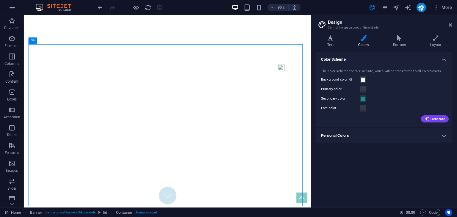
click at [359, 132] on h4 "Personal Colors" at bounding box center [385, 136] width 136 height 14
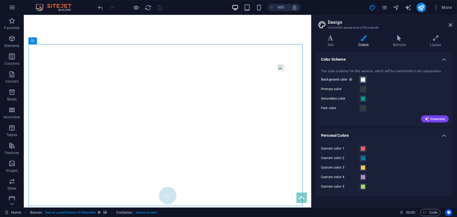
click at [362, 82] on span at bounding box center [363, 79] width 5 height 5
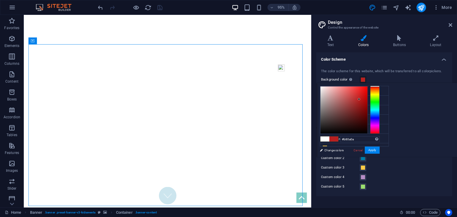
drag, startPoint x: 398, startPoint y: 91, endPoint x: 439, endPoint y: 99, distance: 41.9
click at [368, 99] on div at bounding box center [344, 110] width 47 height 47
drag, startPoint x: 437, startPoint y: 97, endPoint x: 439, endPoint y: 82, distance: 16.0
click at [439, 82] on body "[DOMAIN_NAME] Home Favorites Elements Columns Content Boxes Accordion Tables Fe…" at bounding box center [228, 108] width 457 height 217
click at [380, 149] on button "Apply" at bounding box center [372, 150] width 15 height 7
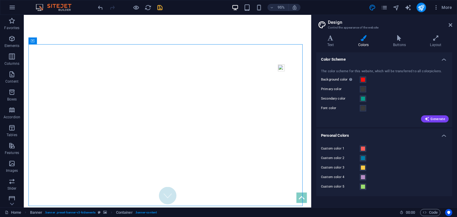
click at [158, 9] on icon "save" at bounding box center [160, 7] width 7 height 7
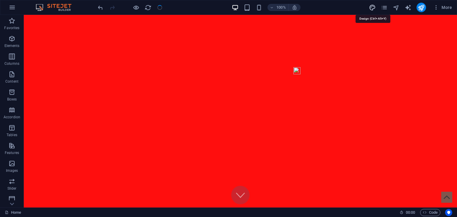
click at [371, 6] on icon "design" at bounding box center [372, 7] width 7 height 7
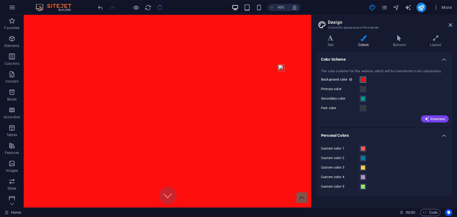
click at [363, 79] on span at bounding box center [363, 79] width 5 height 5
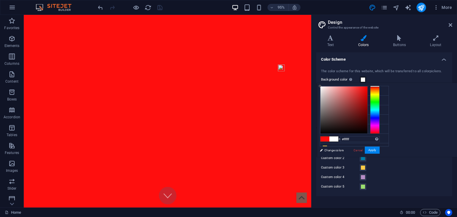
drag, startPoint x: 358, startPoint y: 112, endPoint x: 311, endPoint y: 78, distance: 58.3
click at [311, 78] on body "[DOMAIN_NAME] Home Favorites Elements Columns Content Boxes Accordion Tables Fe…" at bounding box center [228, 108] width 457 height 217
click at [372, 153] on button "Apply" at bounding box center [372, 150] width 15 height 7
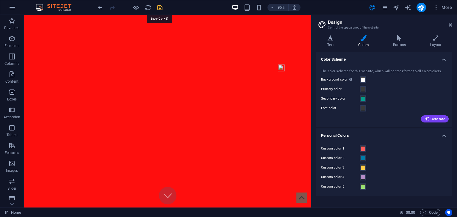
click at [160, 7] on icon "save" at bounding box center [160, 7] width 7 height 7
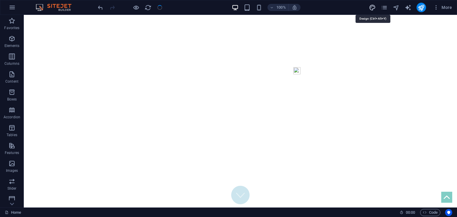
click at [370, 7] on icon "design" at bounding box center [372, 7] width 7 height 7
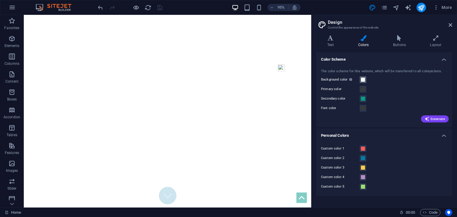
click at [361, 79] on span at bounding box center [363, 79] width 5 height 5
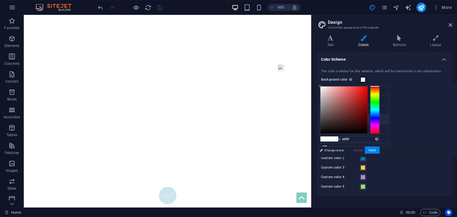
scroll to position [23, 0]
click at [344, 141] on li "Custom color 5 #9adf71" at bounding box center [354, 145] width 68 height 10
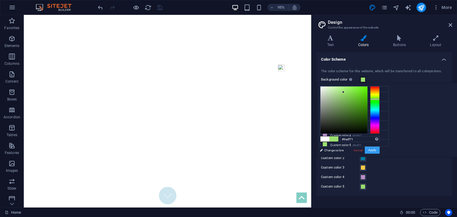
click at [380, 154] on button "Apply" at bounding box center [372, 150] width 15 height 7
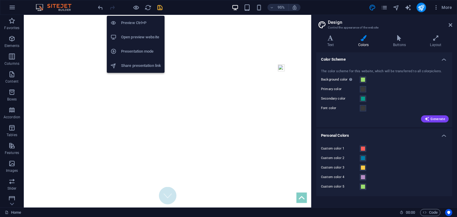
click at [129, 33] on li "Open preview website" at bounding box center [136, 37] width 58 height 14
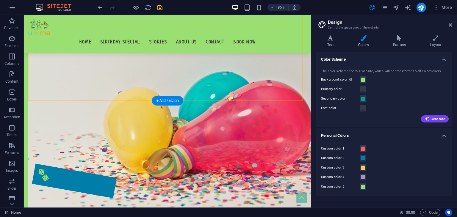
scroll to position [339, 0]
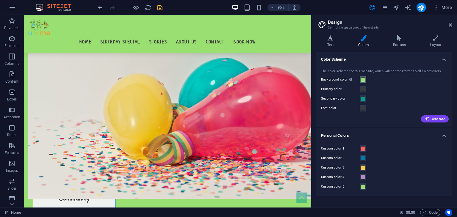
click at [363, 79] on span at bounding box center [363, 79] width 5 height 5
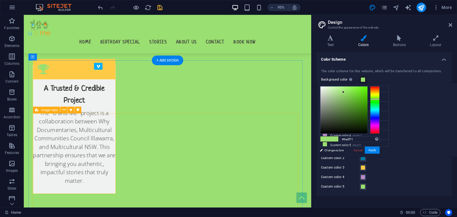
scroll to position [576, 0]
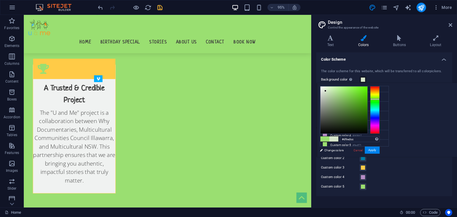
drag, startPoint x: 400, startPoint y: 93, endPoint x: 401, endPoint y: 89, distance: 4.3
click at [368, 89] on div at bounding box center [344, 110] width 47 height 47
click at [368, 92] on div at bounding box center [344, 110] width 47 height 47
type input "#e9f1e5"
click at [368, 89] on div at bounding box center [344, 110] width 47 height 47
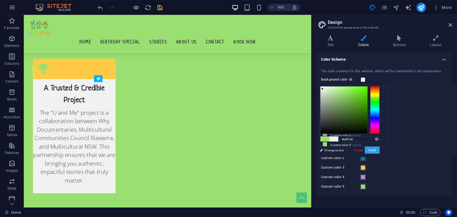
click at [380, 148] on button "Apply" at bounding box center [372, 150] width 15 height 7
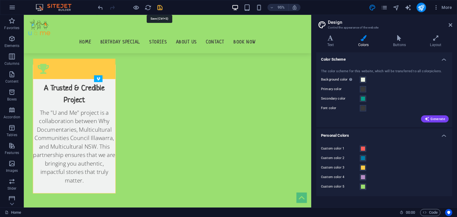
click at [159, 7] on icon "save" at bounding box center [160, 7] width 7 height 7
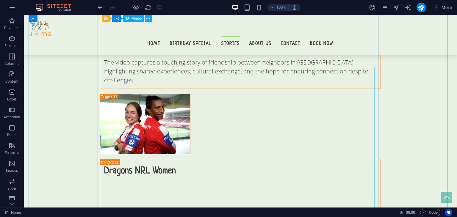
scroll to position [3624, 0]
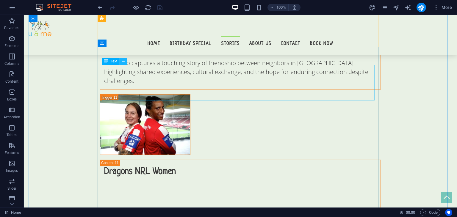
click at [125, 63] on icon at bounding box center [123, 61] width 3 height 6
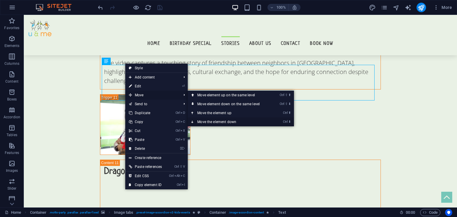
click at [208, 120] on link "Ctrl ⬇ Move the element down" at bounding box center [230, 122] width 84 height 9
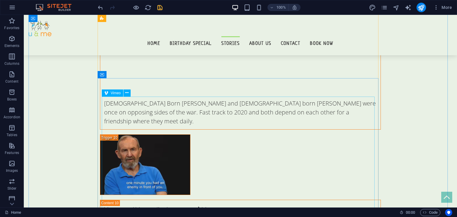
scroll to position [3384, 0]
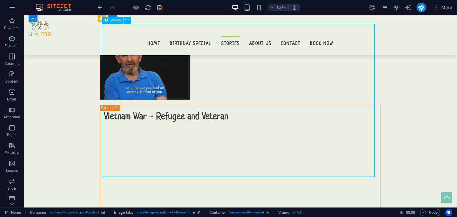
select select "ar16_9"
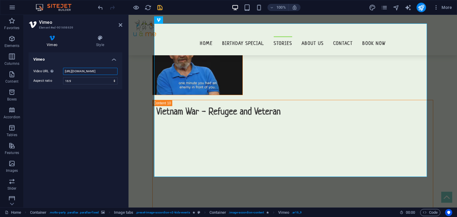
click at [102, 71] on input "[URL][DOMAIN_NAME]" at bounding box center [90, 71] width 54 height 7
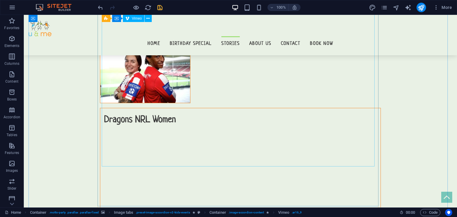
scroll to position [3662, 0]
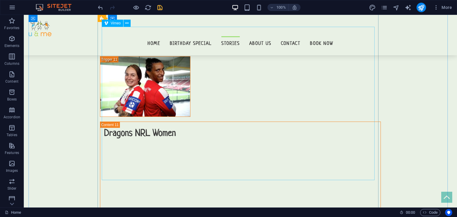
select select "ar16_9"
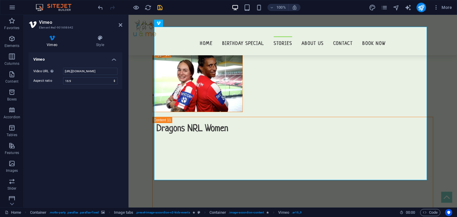
scroll to position [3685, 0]
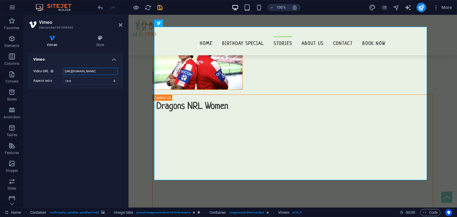
click at [103, 68] on input "[URL][DOMAIN_NAME]" at bounding box center [90, 71] width 54 height 7
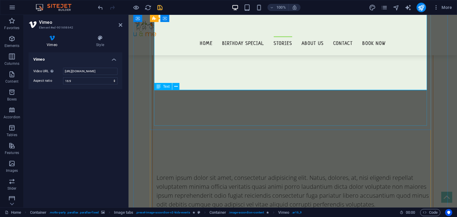
scroll to position [3779, 0]
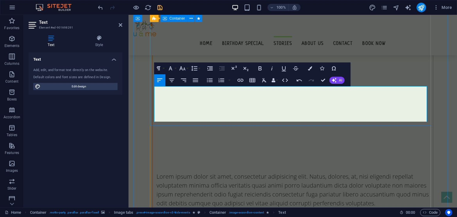
scroll to position [2233, 1]
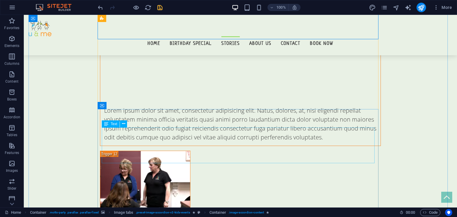
scroll to position [3850, 0]
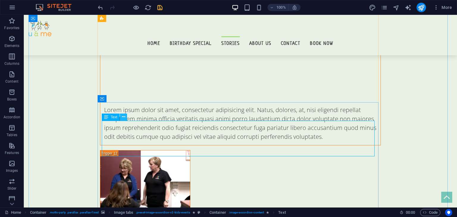
click at [125, 119] on button at bounding box center [123, 117] width 7 height 7
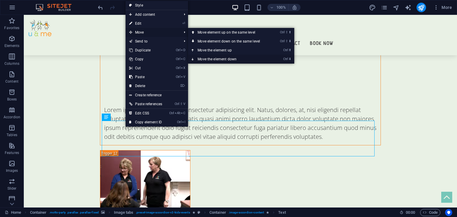
click at [216, 57] on link "Ctrl ⬇ Move the element down" at bounding box center [230, 59] width 84 height 9
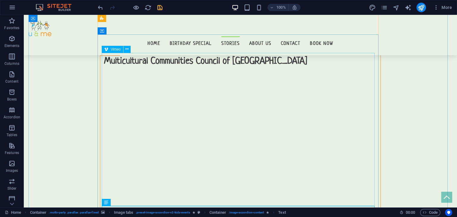
scroll to position [4031, 0]
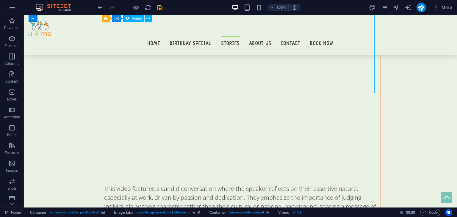
select select "ar16_9"
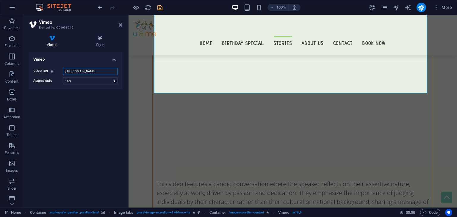
click at [98, 71] on input "[URL][DOMAIN_NAME]" at bounding box center [90, 71] width 54 height 7
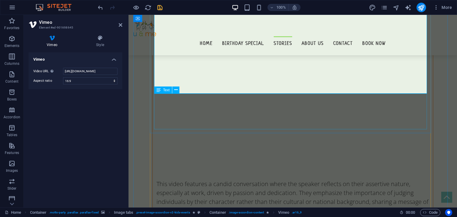
scroll to position [4053, 0]
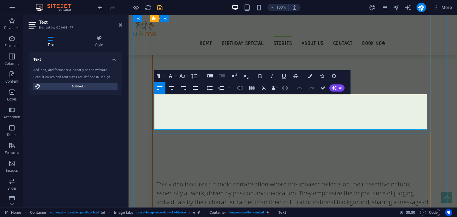
drag, startPoint x: 206, startPoint y: 105, endPoint x: 202, endPoint y: 102, distance: 5.8
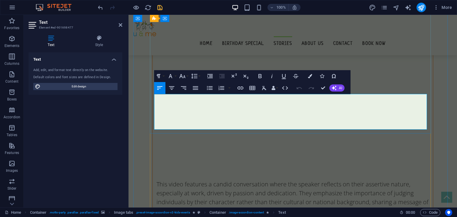
click at [161, 6] on icon "save" at bounding box center [160, 7] width 7 height 7
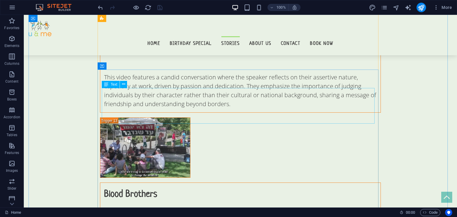
scroll to position [4165, 0]
click at [123, 85] on icon at bounding box center [123, 84] width 3 height 6
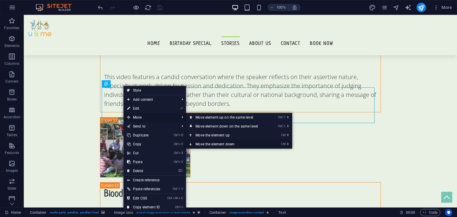
click at [220, 142] on link "Ctrl ⬇ Move the element down" at bounding box center [228, 144] width 84 height 9
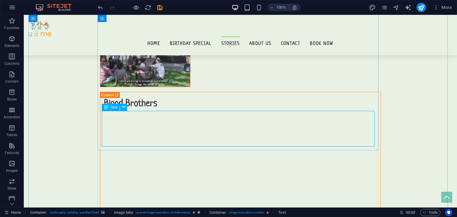
scroll to position [4313, 0]
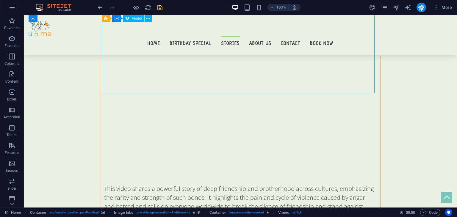
select select "ar16_9"
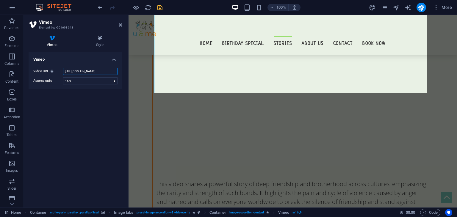
click at [98, 73] on input "[URL][DOMAIN_NAME]" at bounding box center [90, 71] width 54 height 7
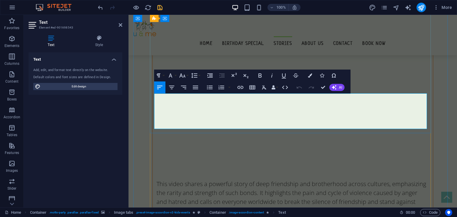
scroll to position [1816, 1]
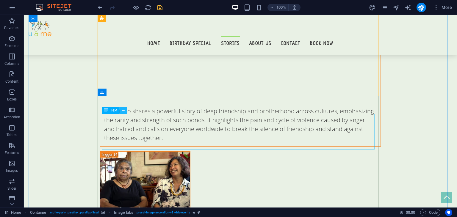
click at [123, 113] on icon at bounding box center [123, 110] width 3 height 6
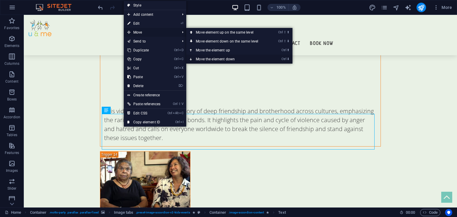
click at [208, 57] on link "Ctrl ⬇ Move the element down" at bounding box center [228, 59] width 84 height 9
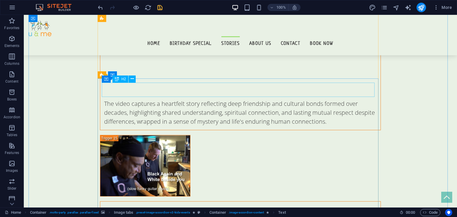
scroll to position [4702, 0]
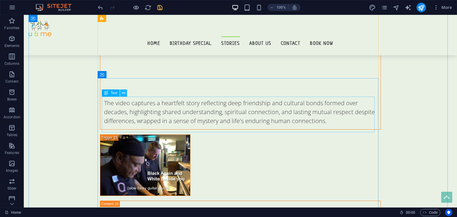
click at [124, 94] on icon at bounding box center [123, 93] width 3 height 6
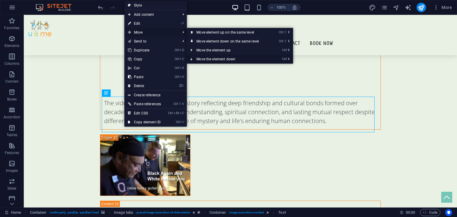
click at [230, 55] on link "Ctrl ⬇ Move the element down" at bounding box center [229, 59] width 84 height 9
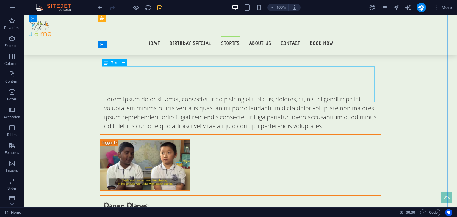
scroll to position [5253, 0]
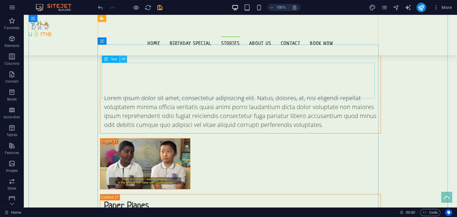
click at [124, 60] on icon at bounding box center [123, 59] width 3 height 6
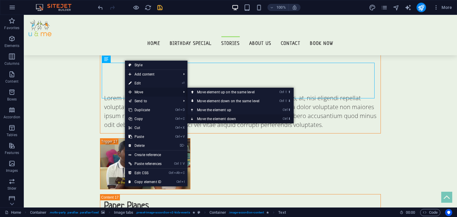
click at [214, 117] on link "Ctrl ⬇ Move the element down" at bounding box center [230, 119] width 84 height 9
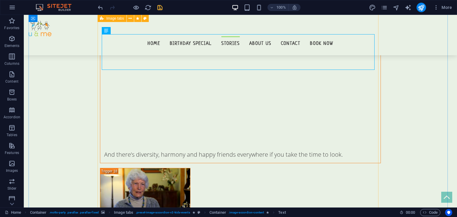
scroll to position [5471, 0]
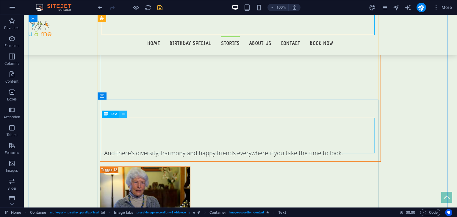
click at [123, 116] on icon at bounding box center [123, 114] width 3 height 6
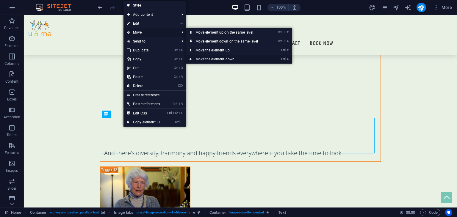
click at [237, 56] on link "Ctrl ⬇ Move the element down" at bounding box center [228, 59] width 84 height 9
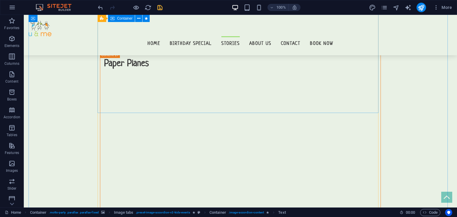
scroll to position [5395, 0]
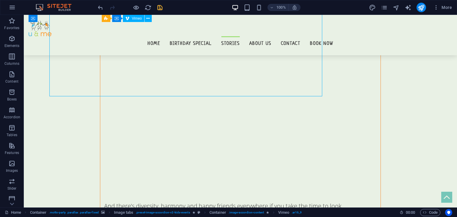
scroll to position [5395, 0]
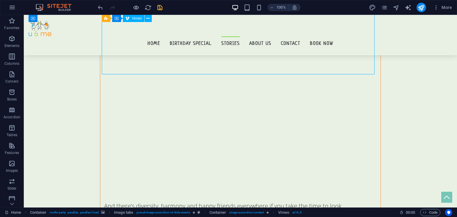
select select "ar16_9"
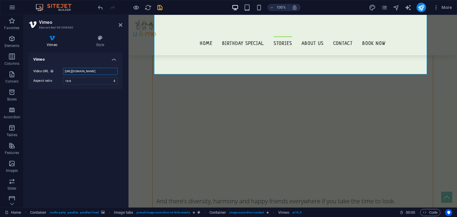
click at [96, 69] on input "[URL][DOMAIN_NAME]" at bounding box center [90, 71] width 54 height 7
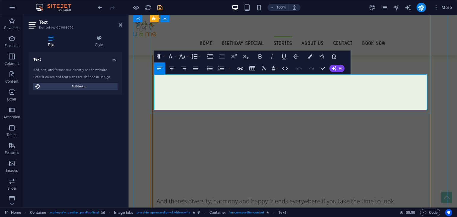
scroll to position [1991, 1]
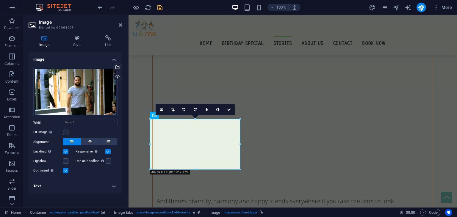
click at [82, 179] on h4 "Text" at bounding box center [76, 186] width 94 height 14
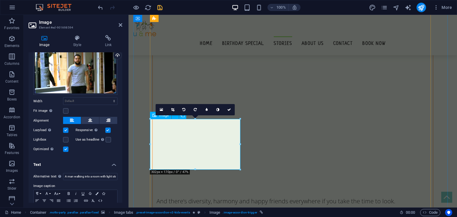
scroll to position [11, 0]
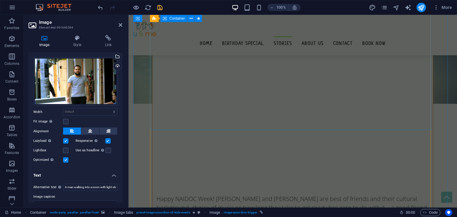
scroll to position [1065, 0]
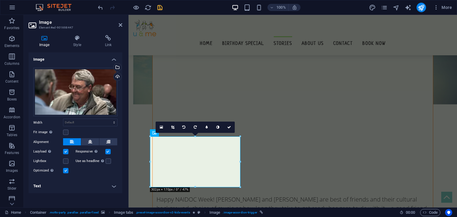
click at [86, 199] on div "Image Drag files here, click to choose files or select files from Files or our …" at bounding box center [76, 127] width 94 height 151
click at [66, 184] on h4 "Text" at bounding box center [76, 186] width 94 height 14
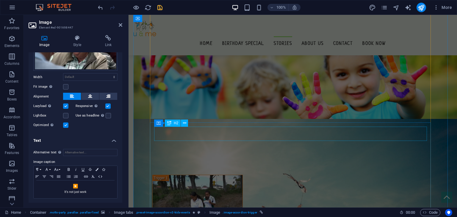
scroll to position [857, 0]
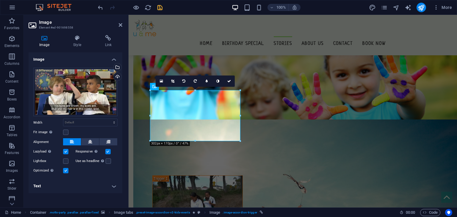
click at [104, 169] on div "Image Drag files here, click to choose files or select files from Files or our …" at bounding box center [76, 127] width 94 height 151
click at [99, 179] on h4 "Text" at bounding box center [76, 186] width 94 height 14
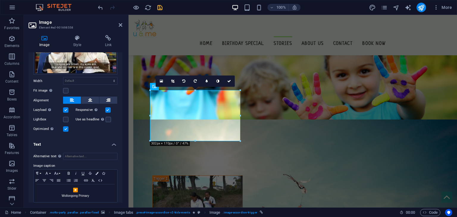
scroll to position [43, 0]
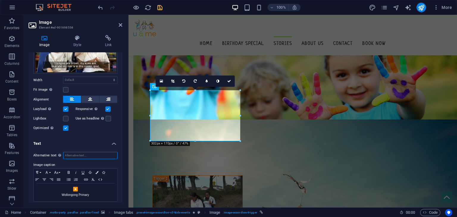
click at [82, 155] on input "Alternative text The alternative text is used by devices that cannot display im…" at bounding box center [90, 155] width 54 height 7
type input "Two school ages child"
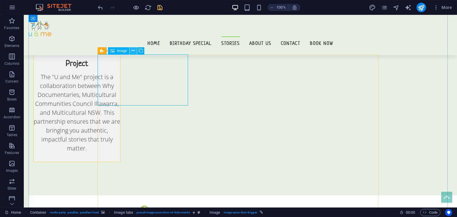
click at [132, 51] on icon at bounding box center [133, 51] width 3 height 6
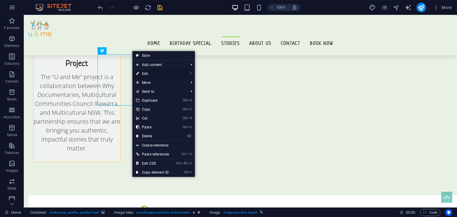
click at [146, 73] on link "⏎ Edit" at bounding box center [152, 73] width 40 height 9
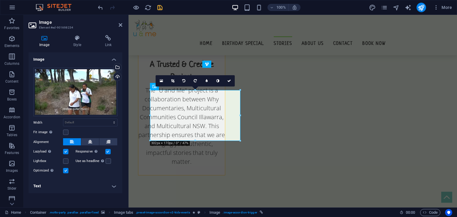
click at [92, 179] on h4 "Text" at bounding box center [76, 186] width 94 height 14
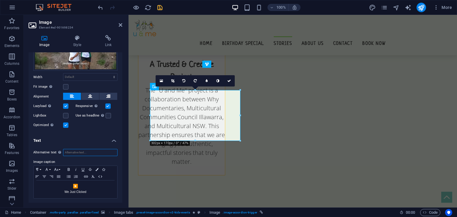
click at [92, 153] on input "Alternative text The alternative text is used by devices that cannot display im…" at bounding box center [90, 152] width 54 height 7
paste input "Two people standing outside with trees and a gravel path behind them."
drag, startPoint x: 92, startPoint y: 153, endPoint x: 32, endPoint y: 155, distance: 60.2
click at [32, 155] on div "Alternative text The alternative text is used by devices that cannot display im…" at bounding box center [76, 174] width 94 height 60
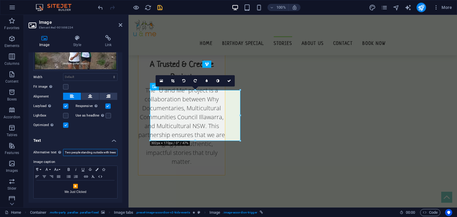
click at [79, 149] on input "Two people standing outside with trees and a gravel path behind them." at bounding box center [90, 152] width 54 height 7
type input "Two people standing outside with trees and a gravel path behind them."
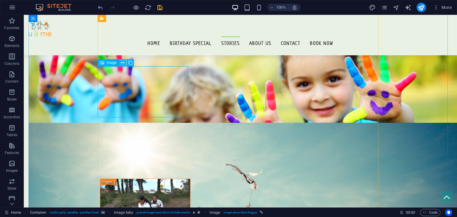
click at [123, 62] on icon at bounding box center [122, 63] width 3 height 6
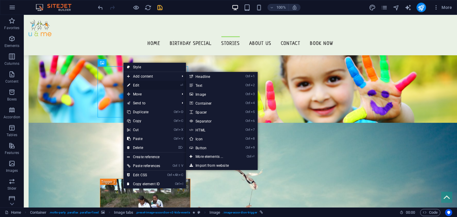
click at [138, 86] on link "⏎ Edit" at bounding box center [144, 85] width 40 height 9
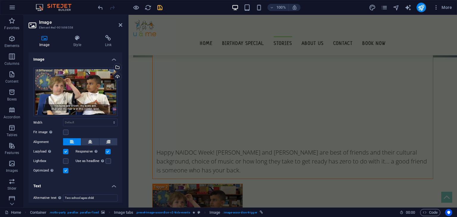
scroll to position [1112, 0]
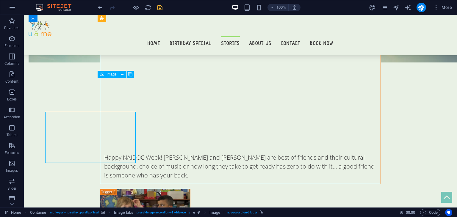
scroll to position [1090, 0]
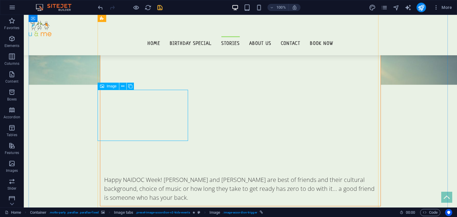
click at [119, 86] on div "Image" at bounding box center [108, 86] width 21 height 7
click at [124, 87] on icon at bounding box center [122, 86] width 3 height 6
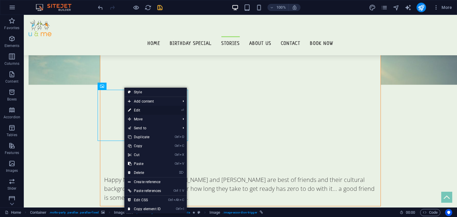
click at [143, 107] on link "⏎ Edit" at bounding box center [144, 110] width 40 height 9
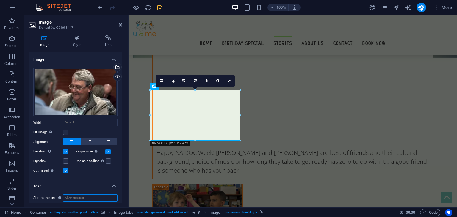
click at [87, 200] on input "Alternative text The alternative text is used by devices that cannot display im…" at bounding box center [90, 198] width 54 height 7
paste input "A middle-aged person with short gray hair sitting indoors."
type input "A middle-aged person with short gray hair sitting indoors."
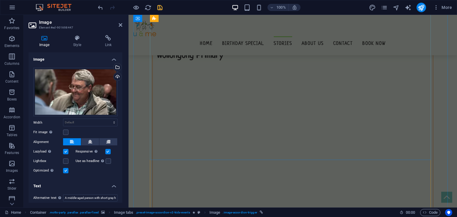
scroll to position [1309, 0]
click at [172, 163] on button at bounding box center [175, 161] width 7 height 7
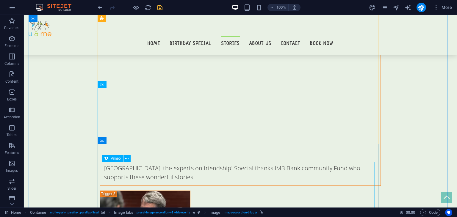
scroll to position [1365, 0]
click at [119, 82] on button at bounding box center [122, 83] width 7 height 7
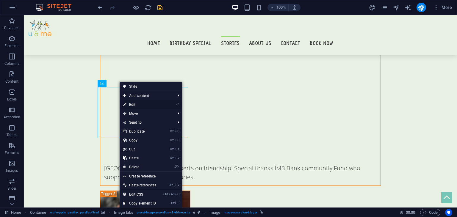
click at [140, 105] on link "⏎ Edit" at bounding box center [140, 104] width 40 height 9
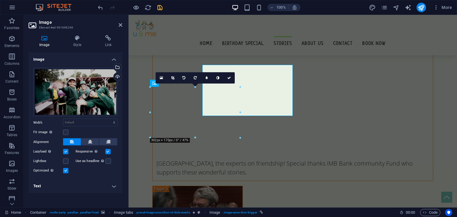
scroll to position [1387, 0]
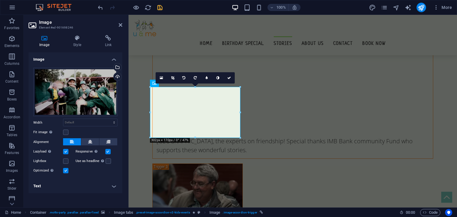
click at [77, 183] on h4 "Text" at bounding box center [76, 186] width 94 height 14
click at [92, 196] on input "Alternative text The alternative text is used by devices that cannot display im…" at bounding box center [90, 198] width 54 height 7
paste input "A group of children standing together outdoors, wearing similar green uniforms."
type input "A group of children standing together outdoors, wearing similar green uniforms."
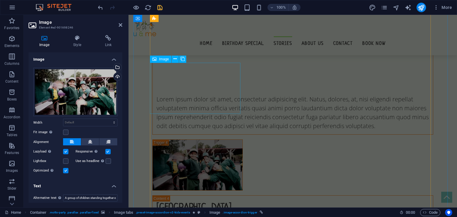
scroll to position [1683, 0]
click at [177, 59] on button at bounding box center [175, 59] width 7 height 7
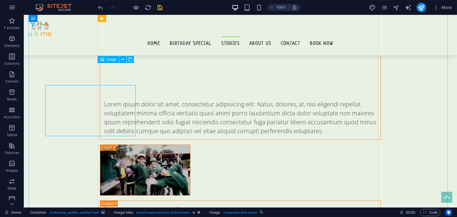
scroll to position [1661, 0]
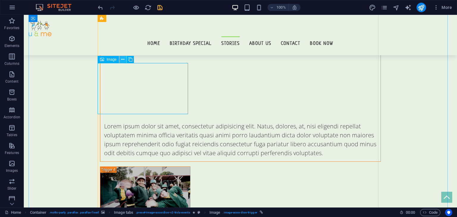
click at [123, 59] on icon at bounding box center [122, 60] width 3 height 6
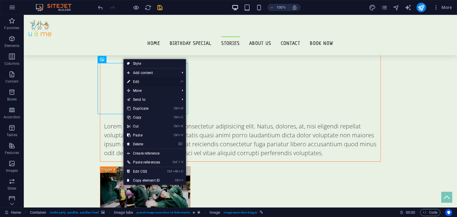
click at [135, 82] on link "⏎ Edit" at bounding box center [144, 81] width 40 height 9
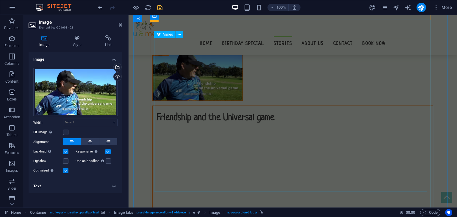
scroll to position [1879, 0]
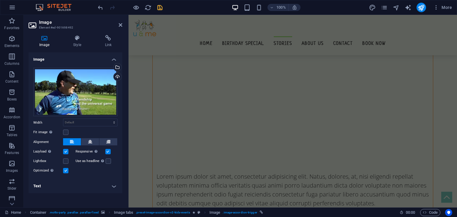
click at [91, 182] on h4 "Text" at bounding box center [76, 186] width 94 height 14
click at [92, 199] on input "Alternative text The alternative text is used by devices that cannot display im…" at bounding box center [90, 198] width 54 height 7
paste input "A person wearing a sports cap outdoors holding a football or rugby ball."
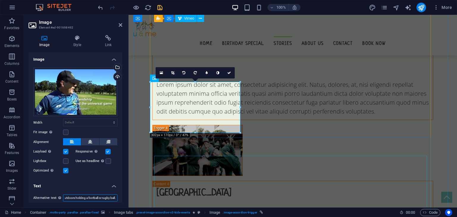
scroll to position [1661, 0]
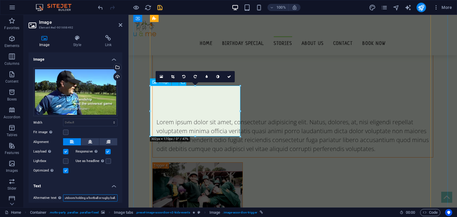
type input "A person wearing a sports cap outdoors holding a football or rugby ball."
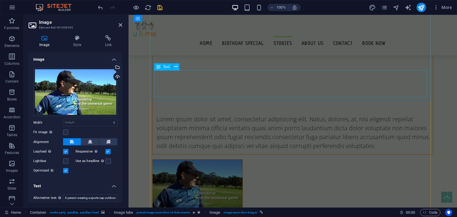
scroll to position [1950, 0]
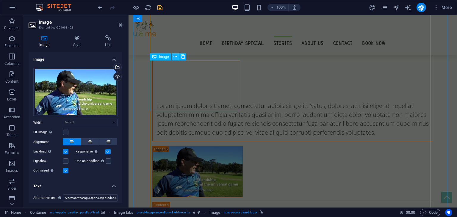
click at [176, 57] on icon at bounding box center [175, 57] width 3 height 6
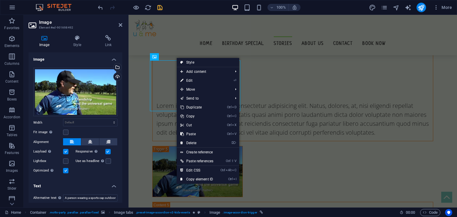
scroll to position [1927, 0]
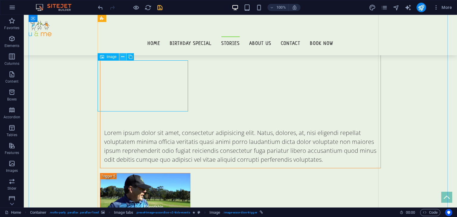
click at [123, 58] on icon at bounding box center [122, 57] width 3 height 6
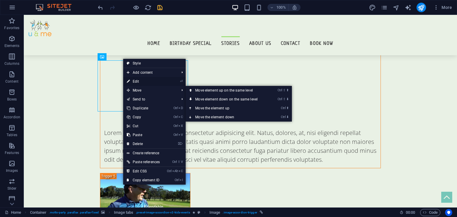
click at [135, 81] on link "⏎ Edit" at bounding box center [143, 81] width 40 height 9
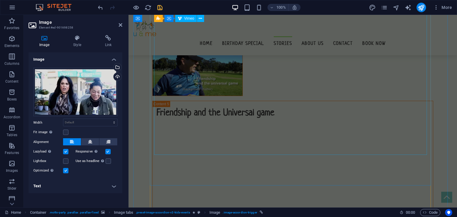
scroll to position [2051, 0]
click at [98, 189] on h4 "Text" at bounding box center [76, 186] width 94 height 14
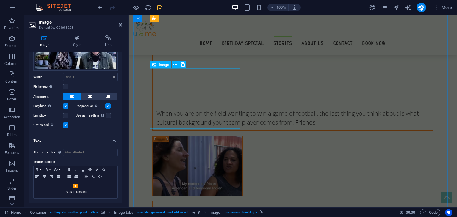
scroll to position [2750, 0]
click at [175, 66] on icon at bounding box center [175, 65] width 3 height 6
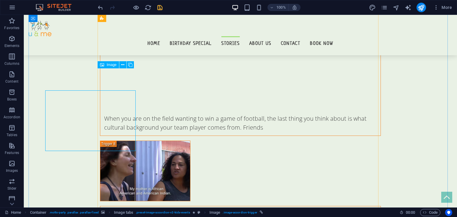
scroll to position [2728, 0]
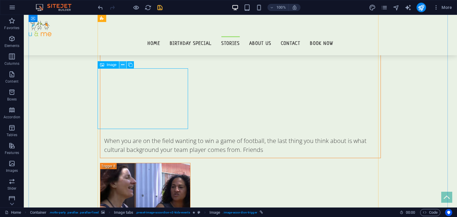
click at [123, 66] on icon at bounding box center [122, 65] width 3 height 6
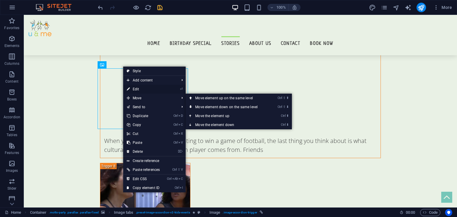
click at [137, 88] on link "⏎ Edit" at bounding box center [143, 89] width 40 height 9
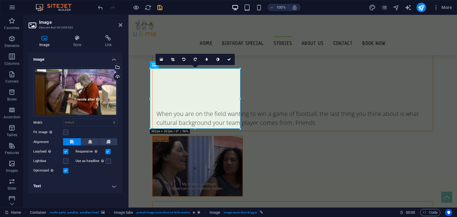
click at [75, 185] on h4 "Text" at bounding box center [76, 186] width 94 height 14
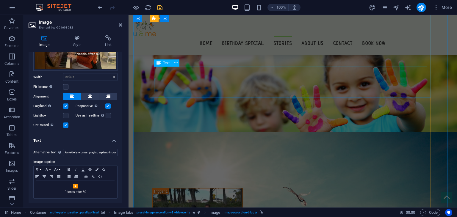
scroll to position [845, 0]
click at [162, 12] on div "100% More" at bounding box center [228, 7] width 457 height 14
click at [161, 7] on icon "save" at bounding box center [160, 7] width 7 height 7
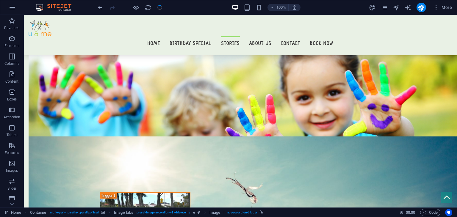
scroll to position [2715, 0]
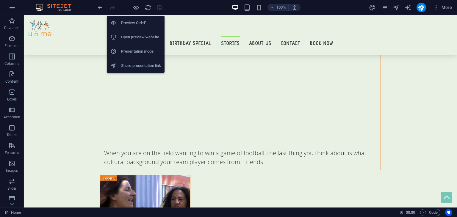
click at [139, 36] on h6 "Open preview website" at bounding box center [141, 37] width 40 height 7
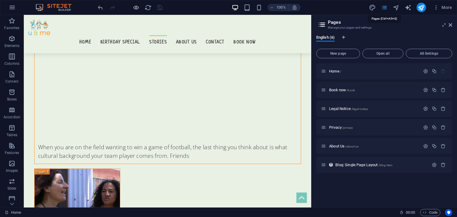
scroll to position [2762, 0]
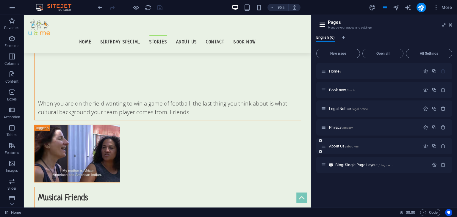
click at [335, 142] on div "About Us /about-us" at bounding box center [385, 146] width 136 height 16
click at [335, 144] on div "About Us /about-us" at bounding box center [370, 146] width 99 height 7
click at [337, 146] on span "About Us /about-us" at bounding box center [343, 146] width 29 height 4
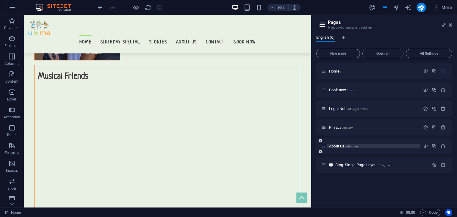
scroll to position [0, 0]
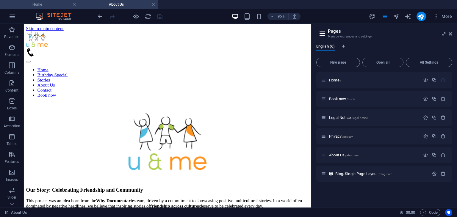
click at [43, 6] on h4 "Home" at bounding box center [39, 4] width 79 height 7
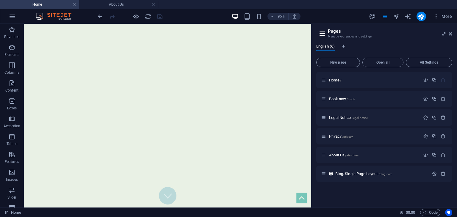
scroll to position [2777, 0]
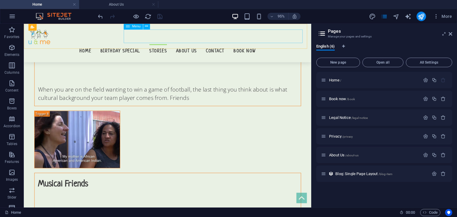
click at [243, 45] on nav "Home Birthday Special Stories About Us Contact Book now" at bounding box center [175, 52] width 293 height 14
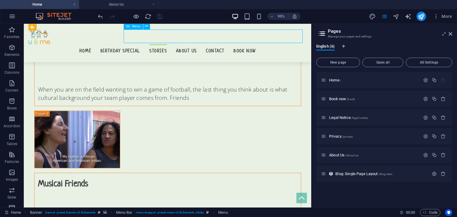
click at [243, 45] on nav "Home Birthday Special Stories About Us Contact Book now" at bounding box center [175, 52] width 293 height 14
select select
select select "4"
select select
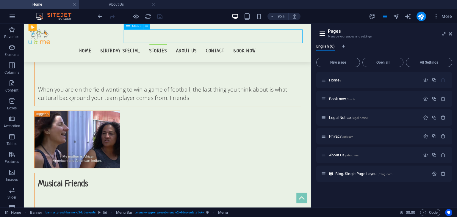
select select "1"
select select
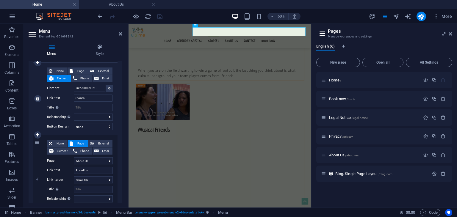
scroll to position [214, 0]
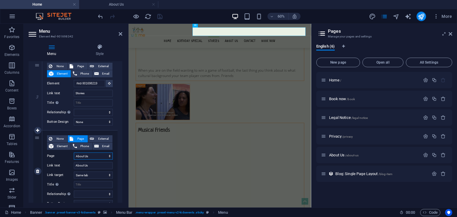
click at [99, 154] on select "Home Book now Legal Notice Privacy About Us" at bounding box center [93, 156] width 39 height 7
click at [74, 153] on select "Home Book now Legal Notice Privacy About Us" at bounding box center [93, 156] width 39 height 7
click at [159, 47] on div "Home Birthday Special Stories About Us Contact Book now" at bounding box center [281, 44] width 305 height 40
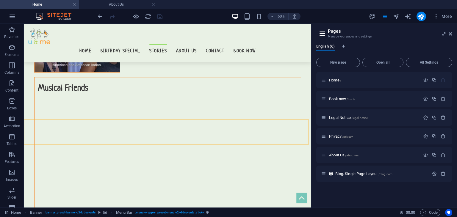
scroll to position [2777, 0]
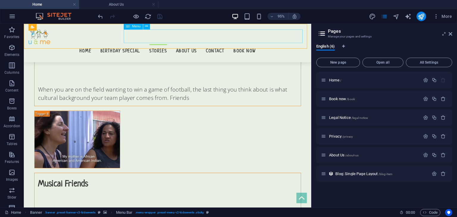
click at [249, 45] on nav "Home Birthday Special Stories About Us Contact Book now" at bounding box center [175, 52] width 293 height 14
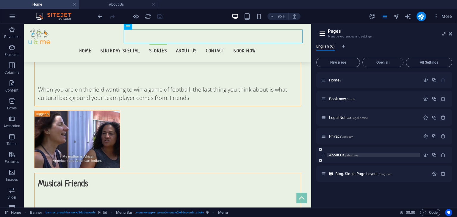
click at [336, 154] on span "About Us /about-us" at bounding box center [343, 155] width 29 height 4
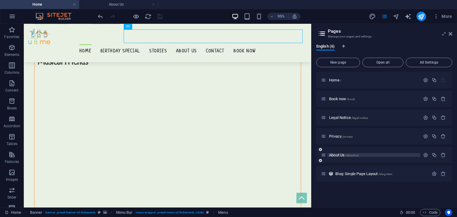
scroll to position [0, 0]
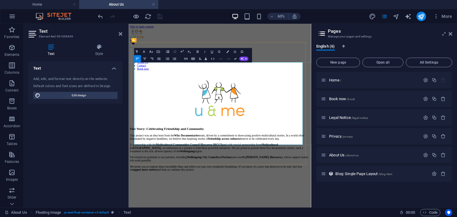
click at [256, 208] on p "This project was an idea born from the Why Documentaries team, driven by a comm…" at bounding box center [281, 213] width 300 height 11
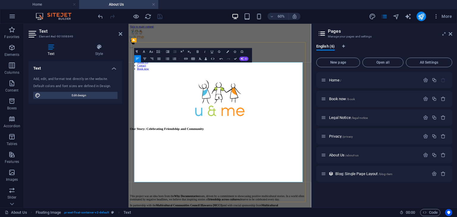
click at [267, 217] on p at bounding box center [281, 220] width 300 height 5
click at [279, 208] on p at bounding box center [281, 210] width 300 height 5
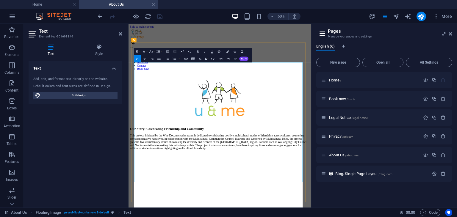
scroll to position [4553, 0]
click at [218, 163] on figure at bounding box center [281, 149] width 300 height 84
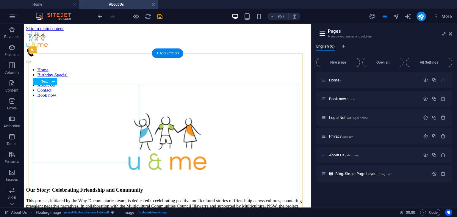
click at [90, 136] on figure at bounding box center [175, 149] width 298 height 84
select select "px"
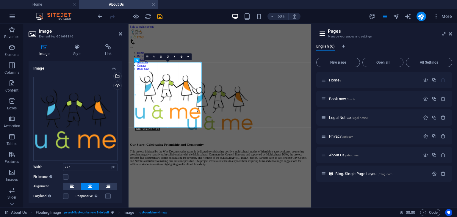
drag, startPoint x: 168, startPoint y: 112, endPoint x: 168, endPoint y: 140, distance: 28.0
type input "366"
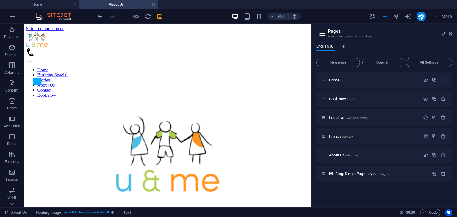
click at [453, 33] on aside "Pages Manage your pages and settings English (6) New page Open all All Settings…" at bounding box center [384, 116] width 146 height 184
click at [450, 34] on icon at bounding box center [451, 34] width 4 height 5
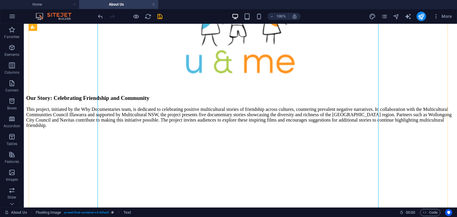
scroll to position [125, 0]
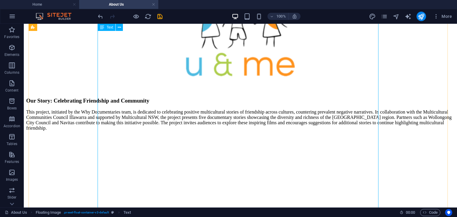
click at [205, 158] on div "Our Story: Celebrating Friendship and Community This project, initiated by the …" at bounding box center [240, 191] width 429 height 186
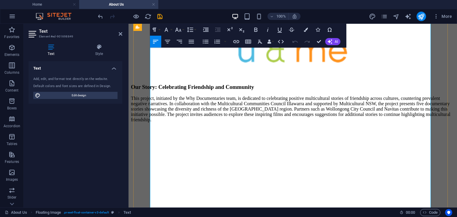
scroll to position [143, 0]
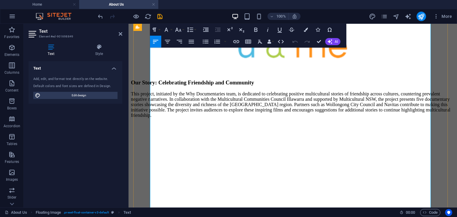
click at [220, 214] on p at bounding box center [293, 216] width 324 height 5
click at [186, 214] on p at bounding box center [293, 216] width 324 height 5
click at [181, 194] on p at bounding box center [293, 196] width 324 height 5
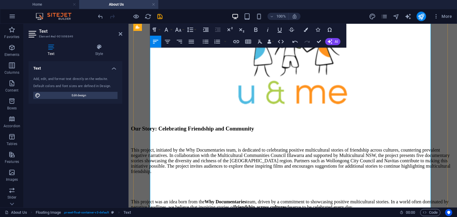
scroll to position [106, 0]
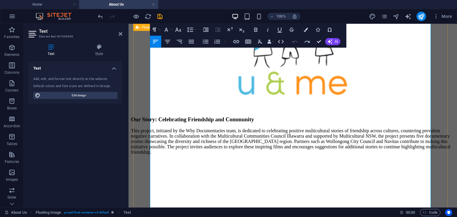
click at [135, 133] on div "Our Story: Celebrating Friendship and Community This project, initiated by the …" at bounding box center [293, 162] width 324 height 323
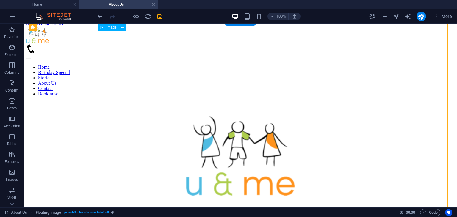
scroll to position [5, 0]
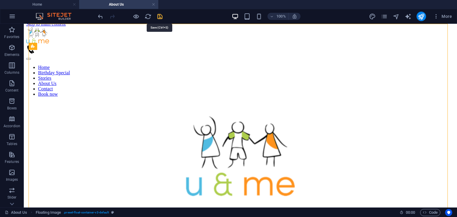
click at [162, 16] on icon "save" at bounding box center [160, 16] width 7 height 7
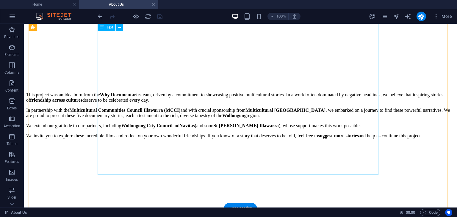
scroll to position [278, 0]
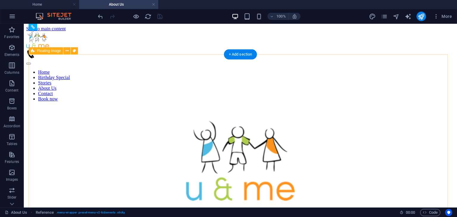
scroll to position [0, 0]
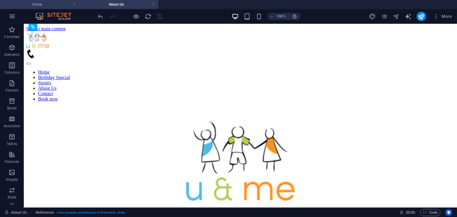
click at [53, 4] on h4 "Home" at bounding box center [39, 4] width 79 height 7
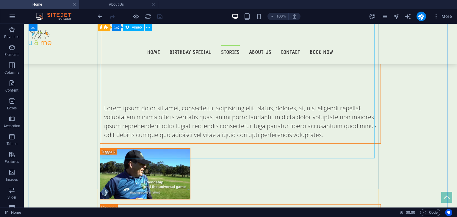
scroll to position [1867, 0]
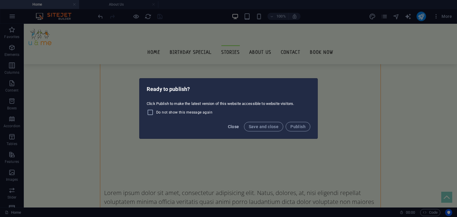
click at [233, 127] on span "Close" at bounding box center [233, 126] width 11 height 5
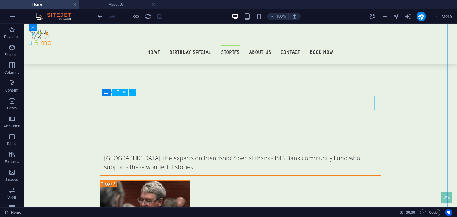
scroll to position [1372, 0]
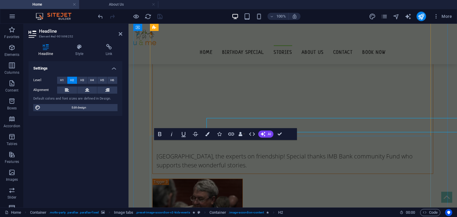
scroll to position [1394, 0]
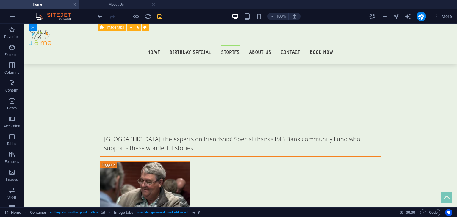
scroll to position [1372, 0]
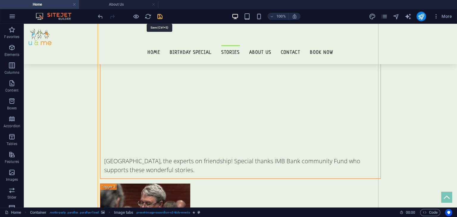
click at [158, 16] on icon "save" at bounding box center [160, 16] width 7 height 7
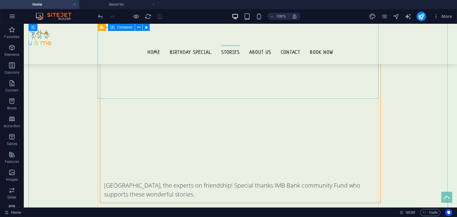
scroll to position [1347, 0]
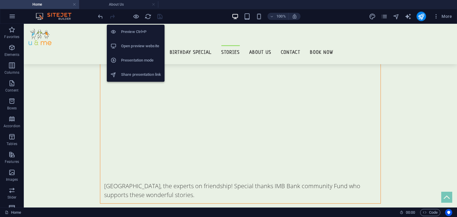
click at [138, 46] on h6 "Open preview website" at bounding box center [141, 46] width 40 height 7
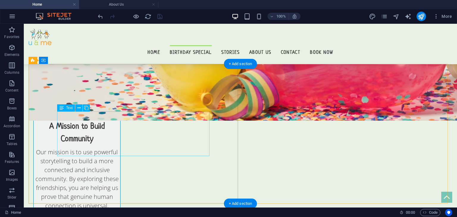
scroll to position [554, 0]
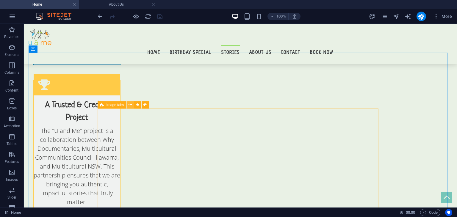
click at [129, 104] on icon at bounding box center [130, 105] width 3 height 6
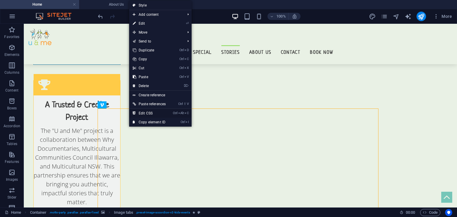
click at [142, 112] on link "Ctrl Alt C Edit CSS" at bounding box center [149, 113] width 40 height 9
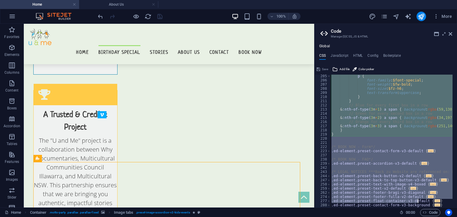
scroll to position [267, 0]
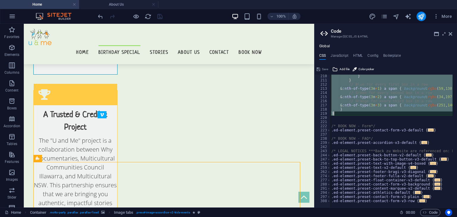
drag, startPoint x: 332, startPoint y: 134, endPoint x: 412, endPoint y: 115, distance: 82.6
click at [412, 115] on div "} } // Blue for every first box in a row & :nth-of-type ( 3 n + 1 ) a span { ba…" at bounding box center [417, 142] width 175 height 137
type textarea "} }"
